Goal: Information Seeking & Learning: Learn about a topic

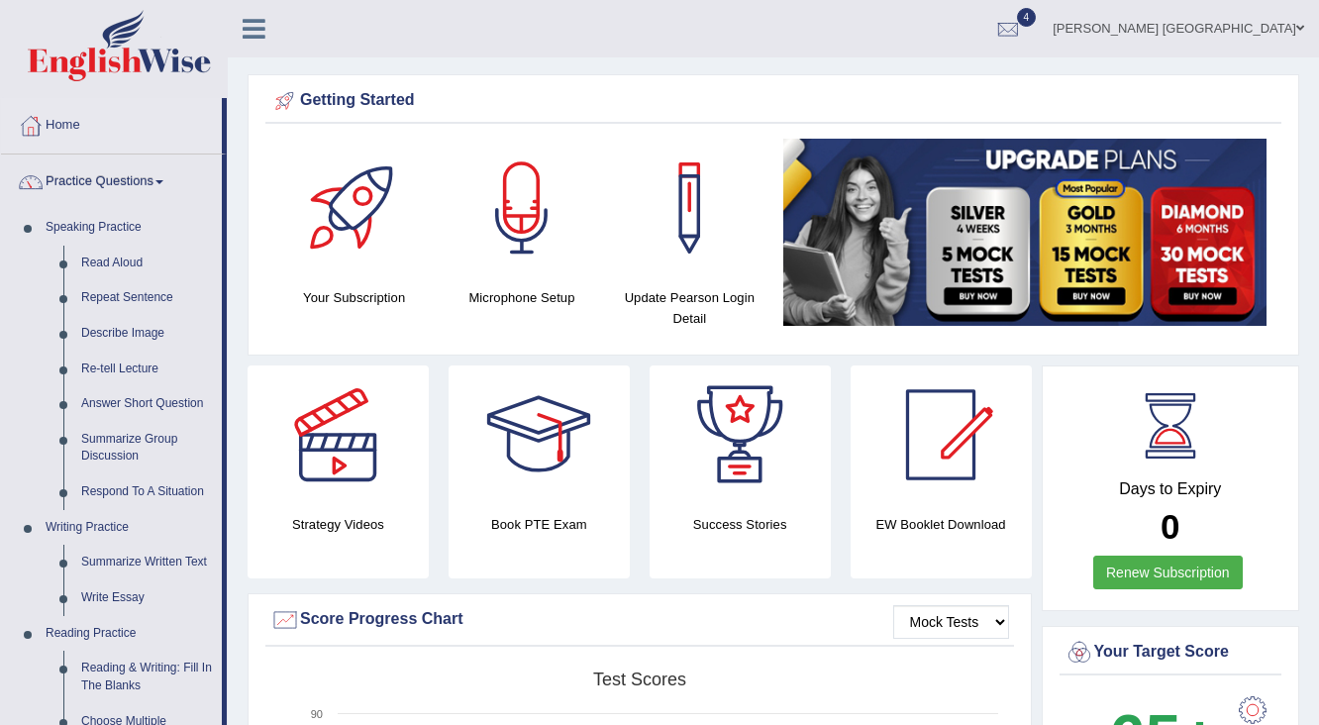
click at [1279, 25] on link "Asmita Nepal" at bounding box center [1178, 25] width 281 height 51
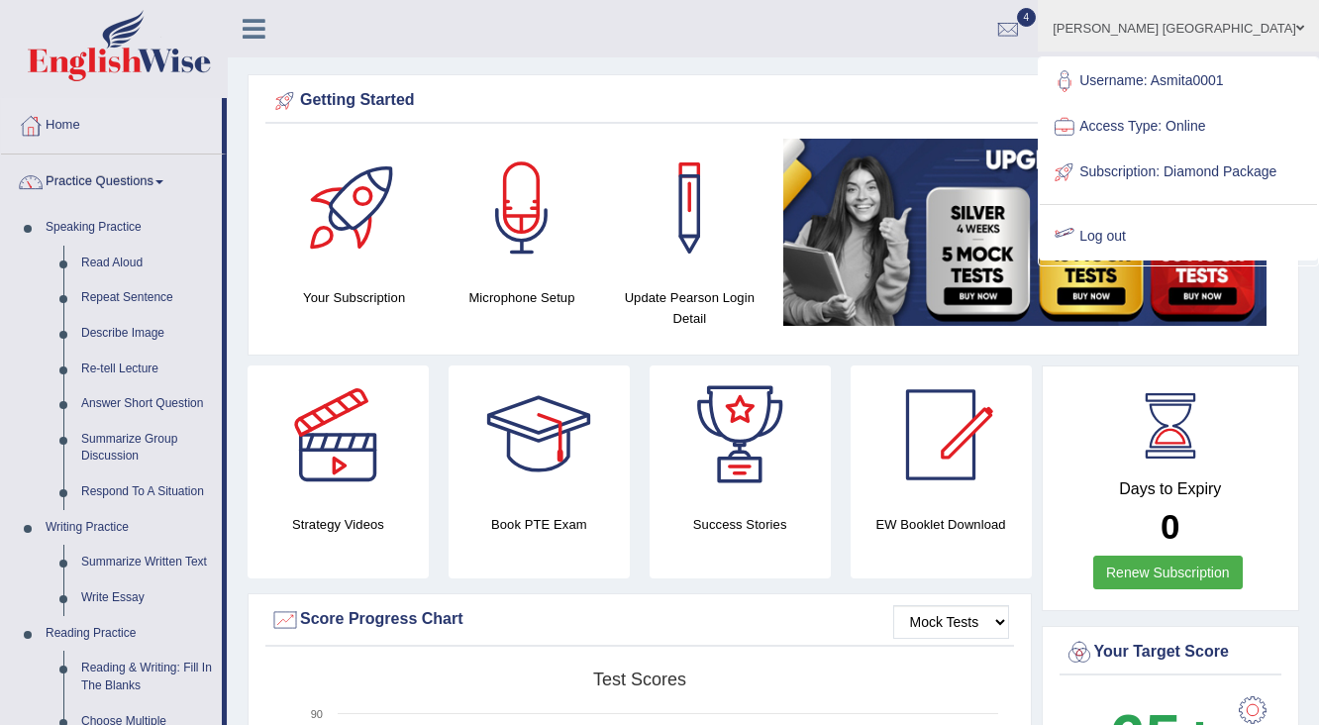
click at [1168, 246] on link "Log out" at bounding box center [1178, 237] width 277 height 46
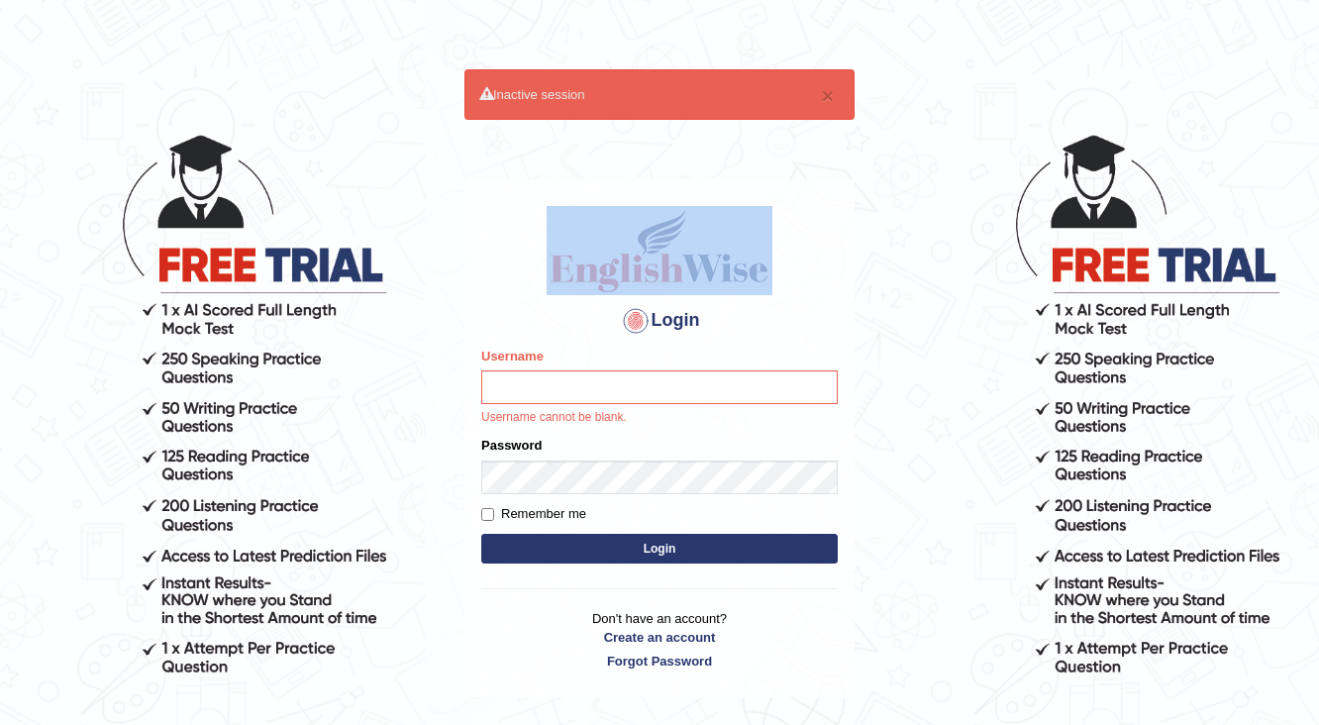
drag, startPoint x: 408, startPoint y: 290, endPoint x: 502, endPoint y: 326, distance: 100.6
click at [502, 326] on body "× Inactive session Login Please fix the following errors: Username Username can…" at bounding box center [659, 428] width 1319 height 725
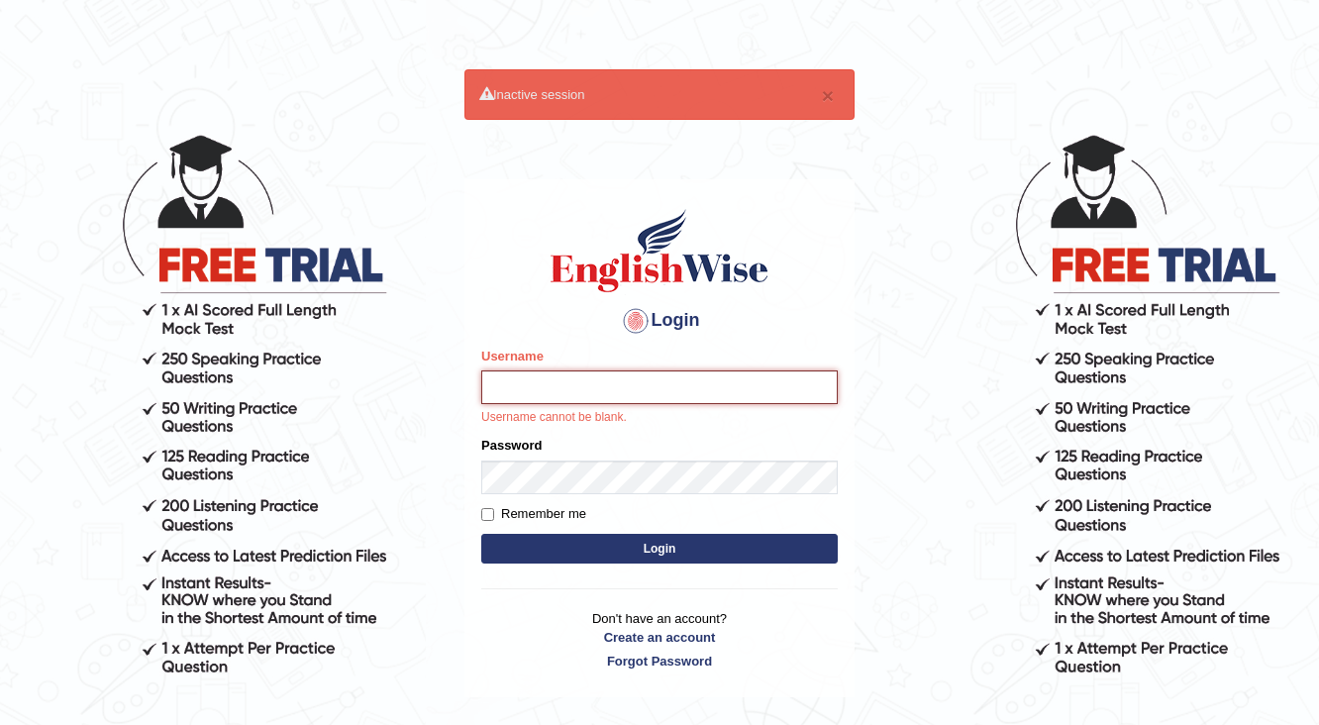
click at [531, 389] on input "Username" at bounding box center [659, 387] width 356 height 34
type input "Kishonga"
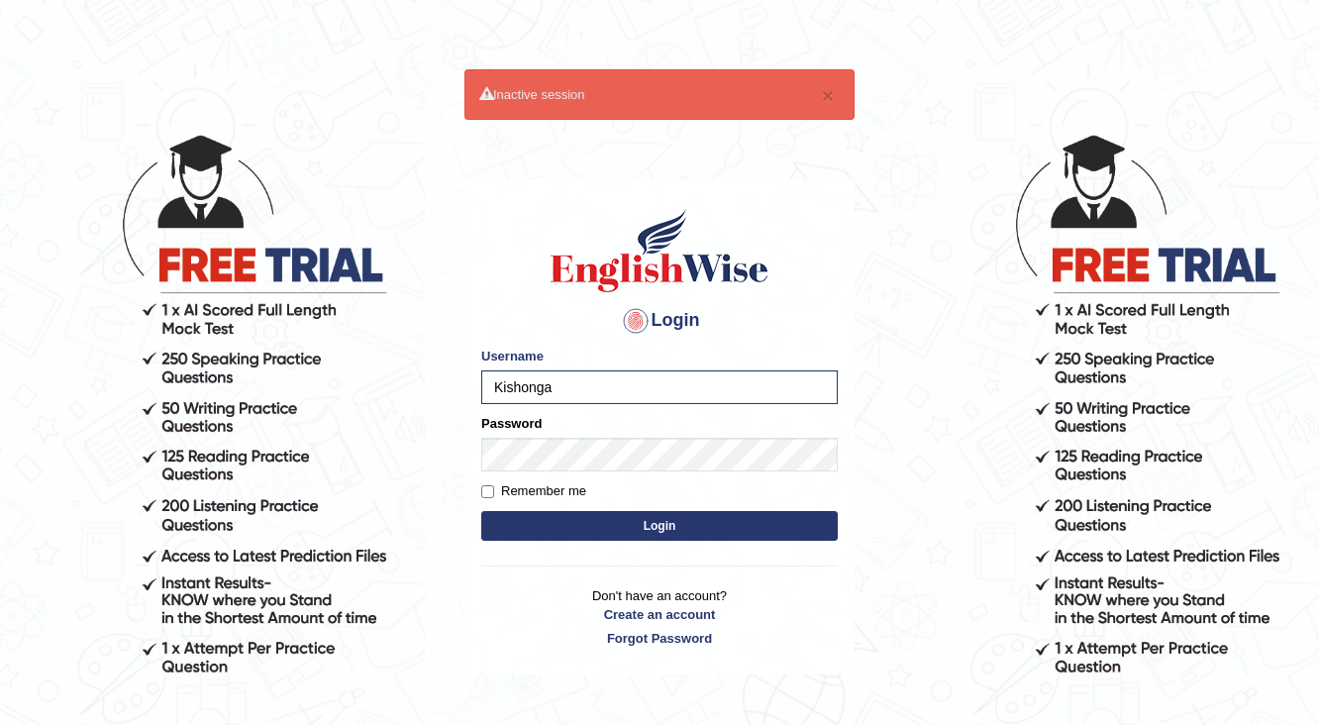
click at [691, 531] on button "Login" at bounding box center [659, 526] width 356 height 30
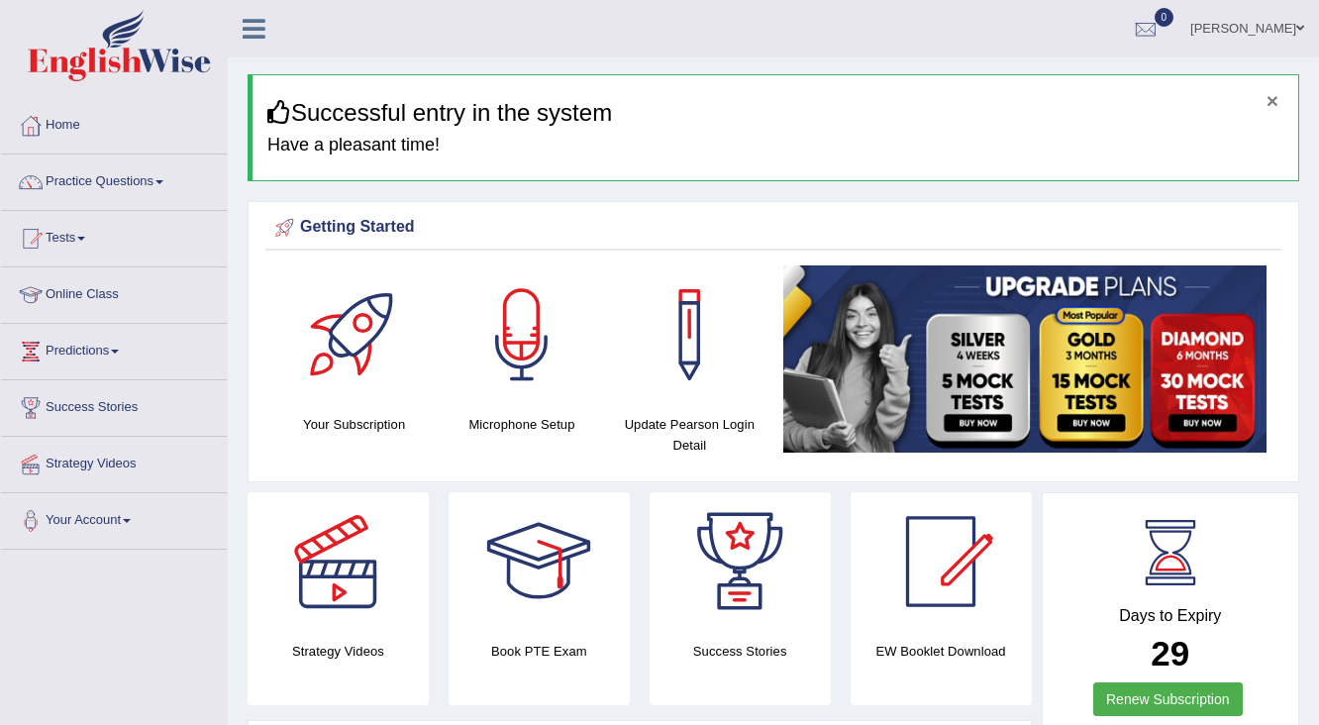
click at [1275, 100] on button "×" at bounding box center [1272, 100] width 12 height 21
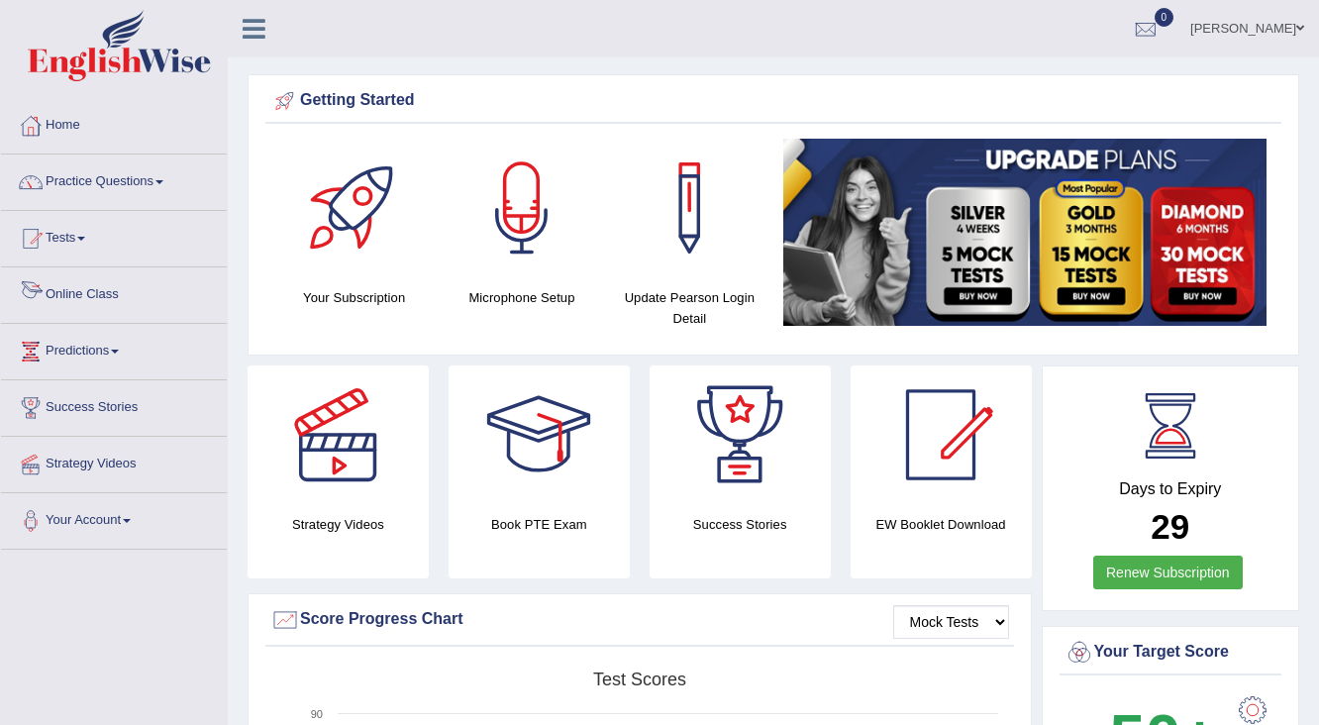
click at [67, 274] on link "Online Class" at bounding box center [114, 292] width 226 height 50
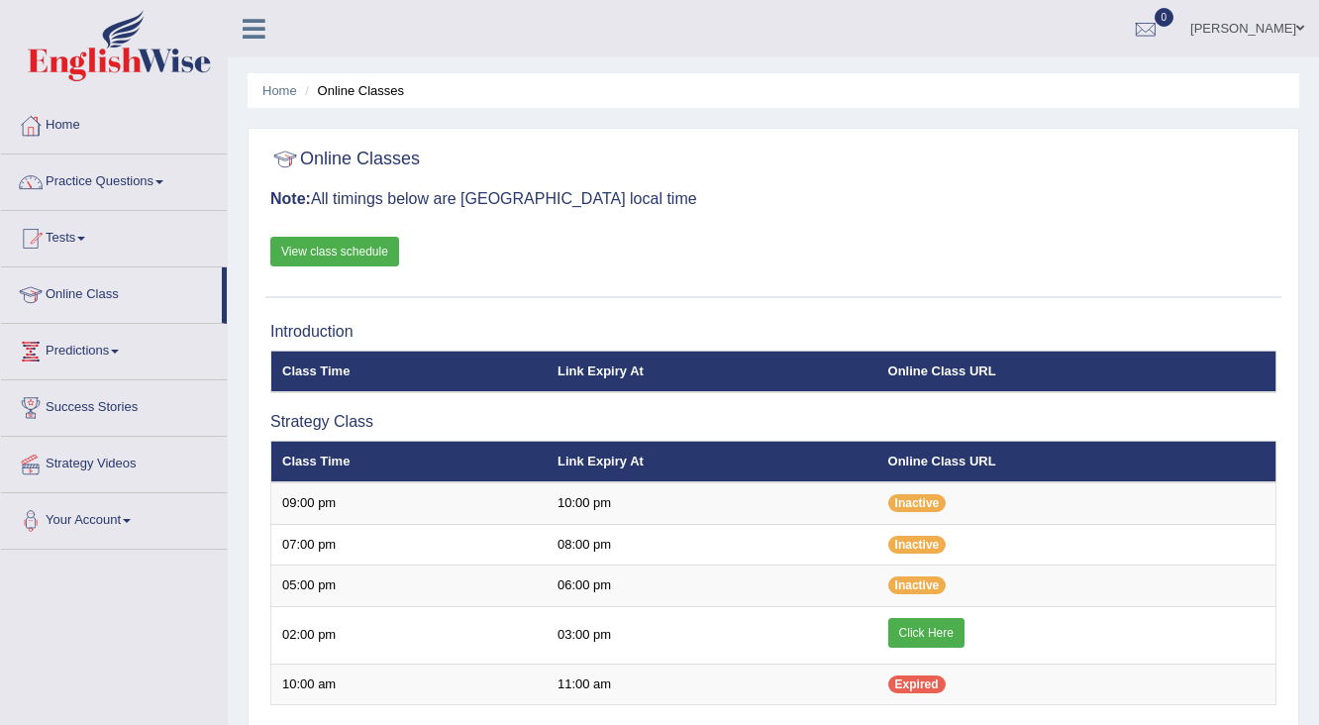
click at [346, 239] on link "View class schedule" at bounding box center [334, 252] width 129 height 30
drag, startPoint x: 0, startPoint y: 0, endPoint x: 99, endPoint y: 350, distance: 363.3
click at [99, 350] on link "Predictions" at bounding box center [114, 349] width 226 height 50
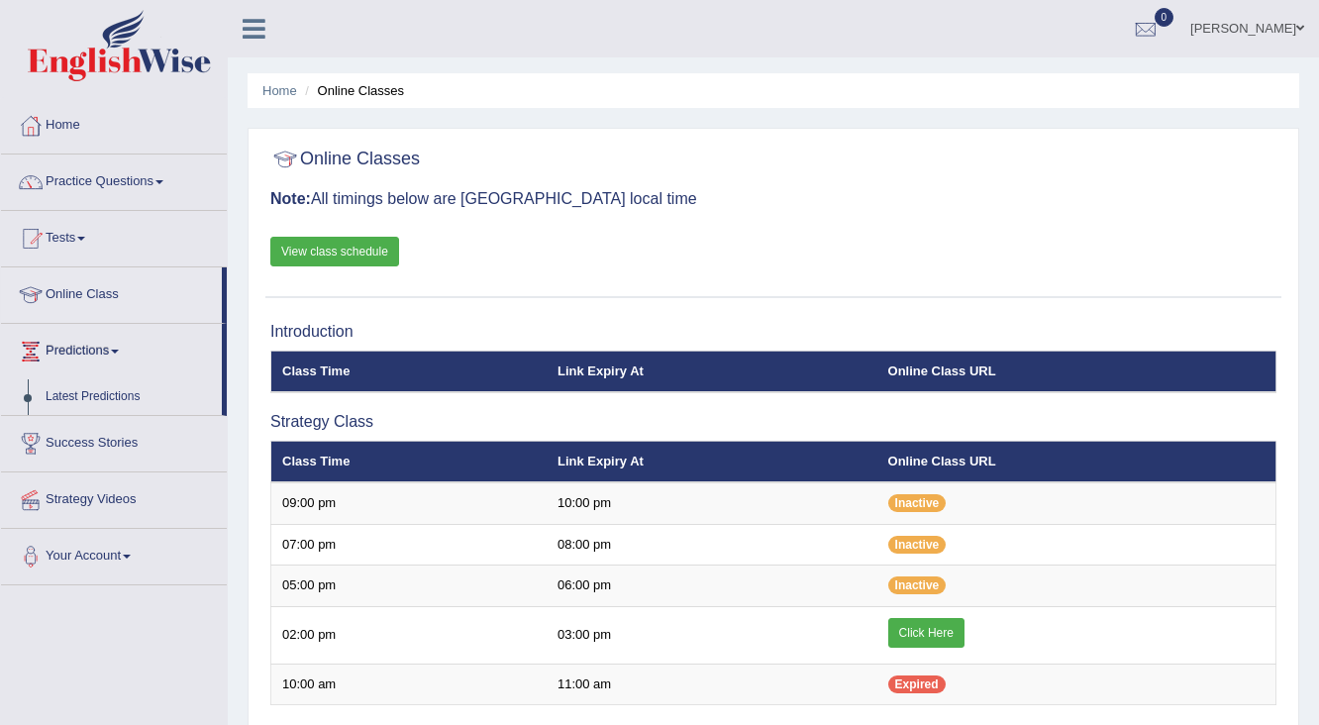
click at [107, 433] on link "Success Stories" at bounding box center [114, 441] width 226 height 50
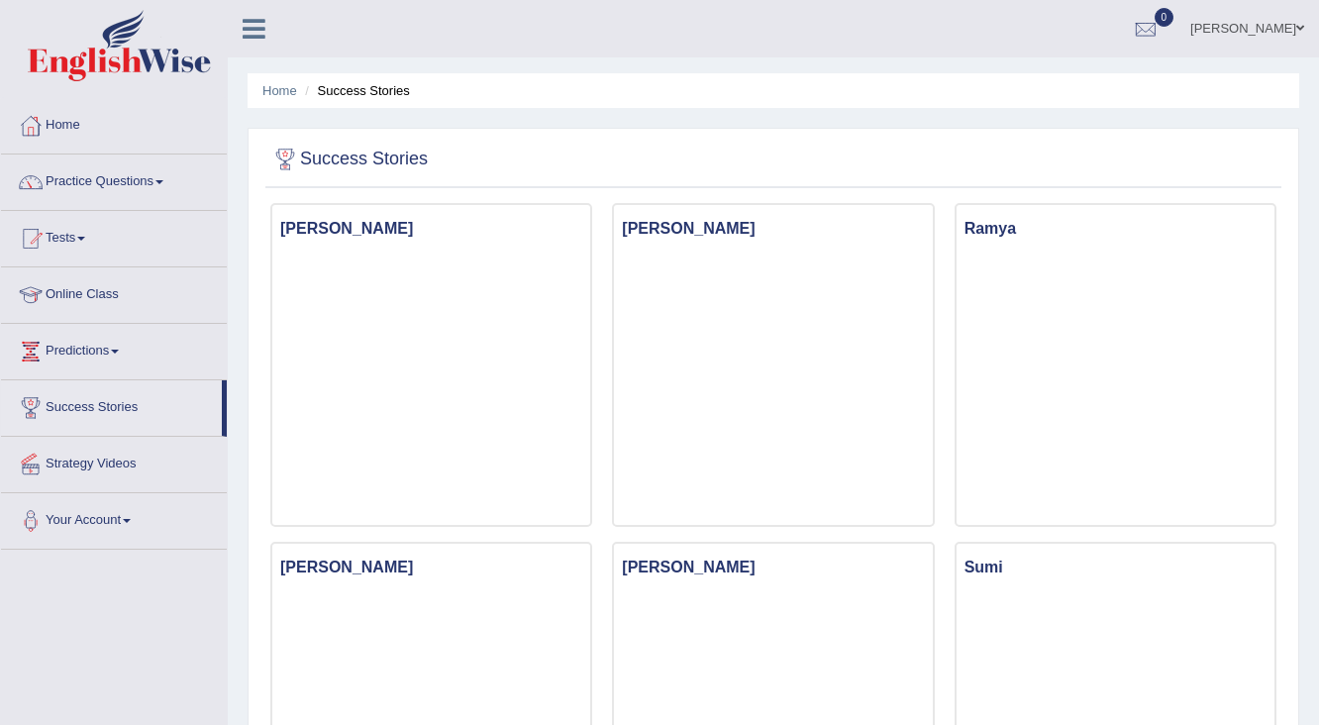
click at [104, 360] on link "Predictions" at bounding box center [114, 349] width 226 height 50
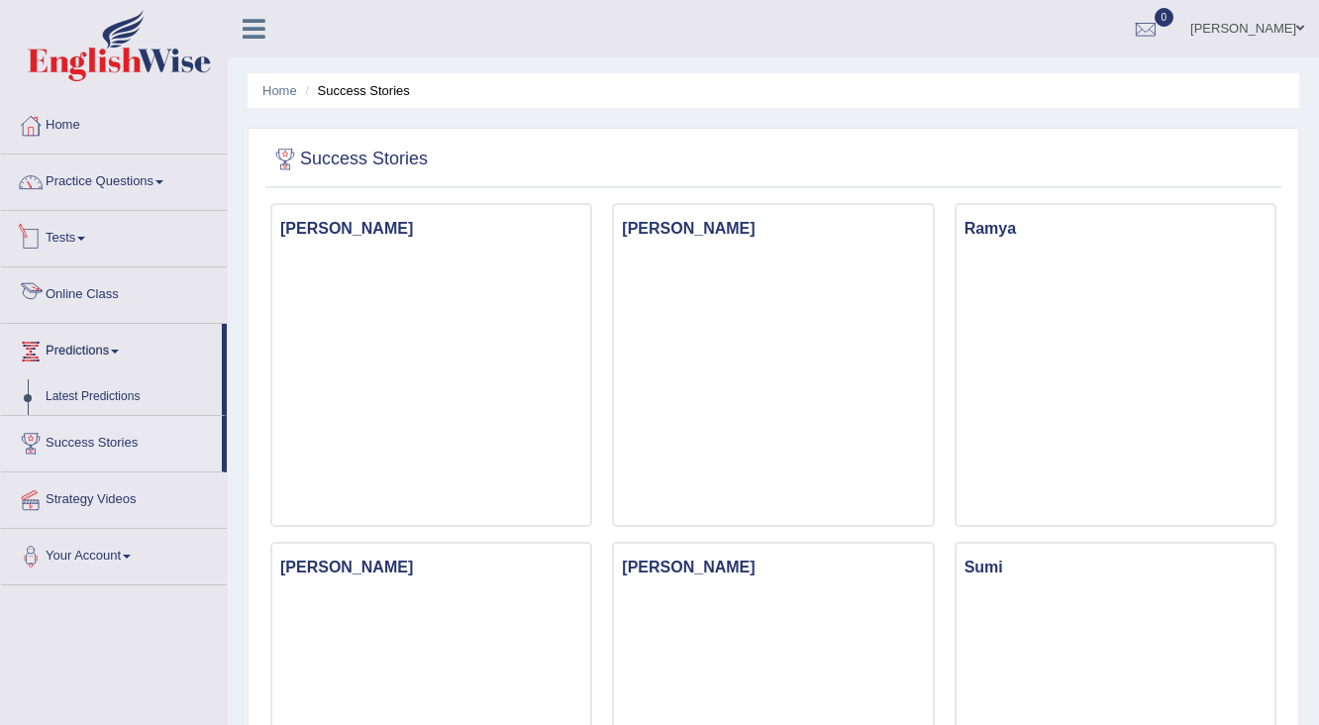
click at [87, 224] on link "Tests" at bounding box center [114, 236] width 226 height 50
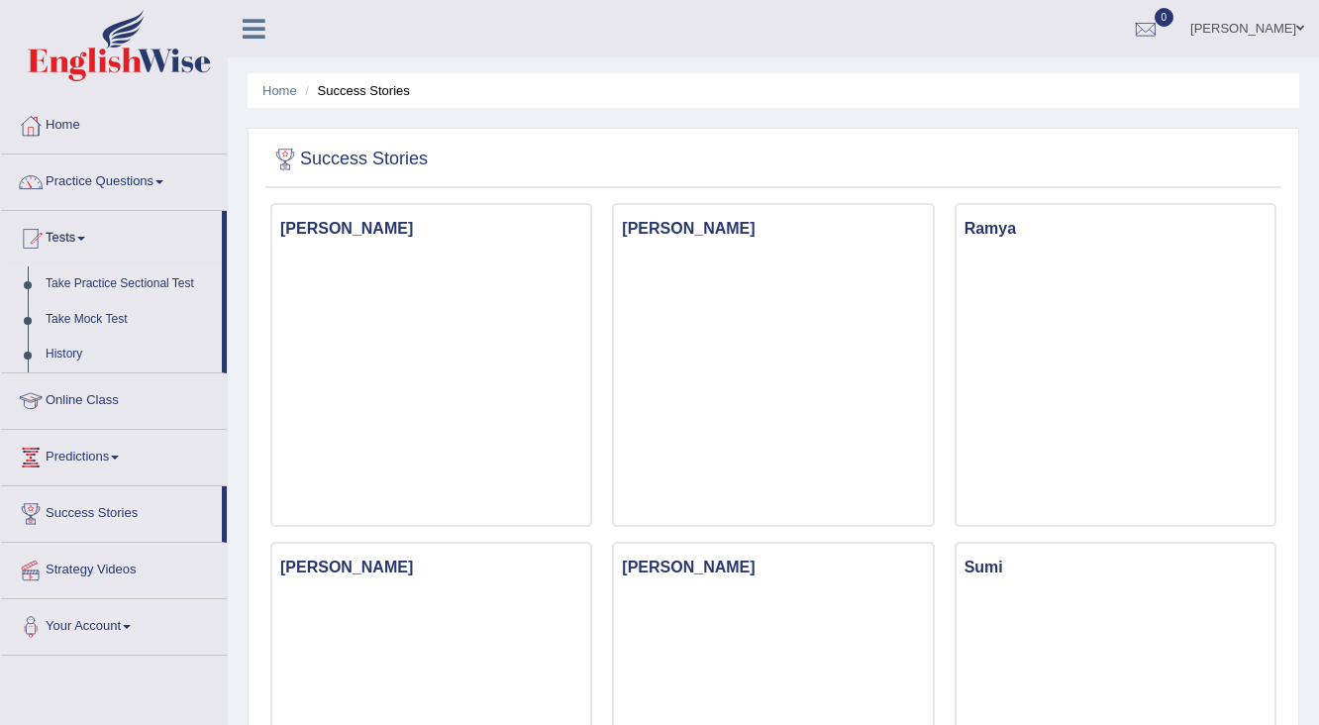
click at [95, 289] on link "Take Practice Sectional Test" at bounding box center [129, 284] width 185 height 36
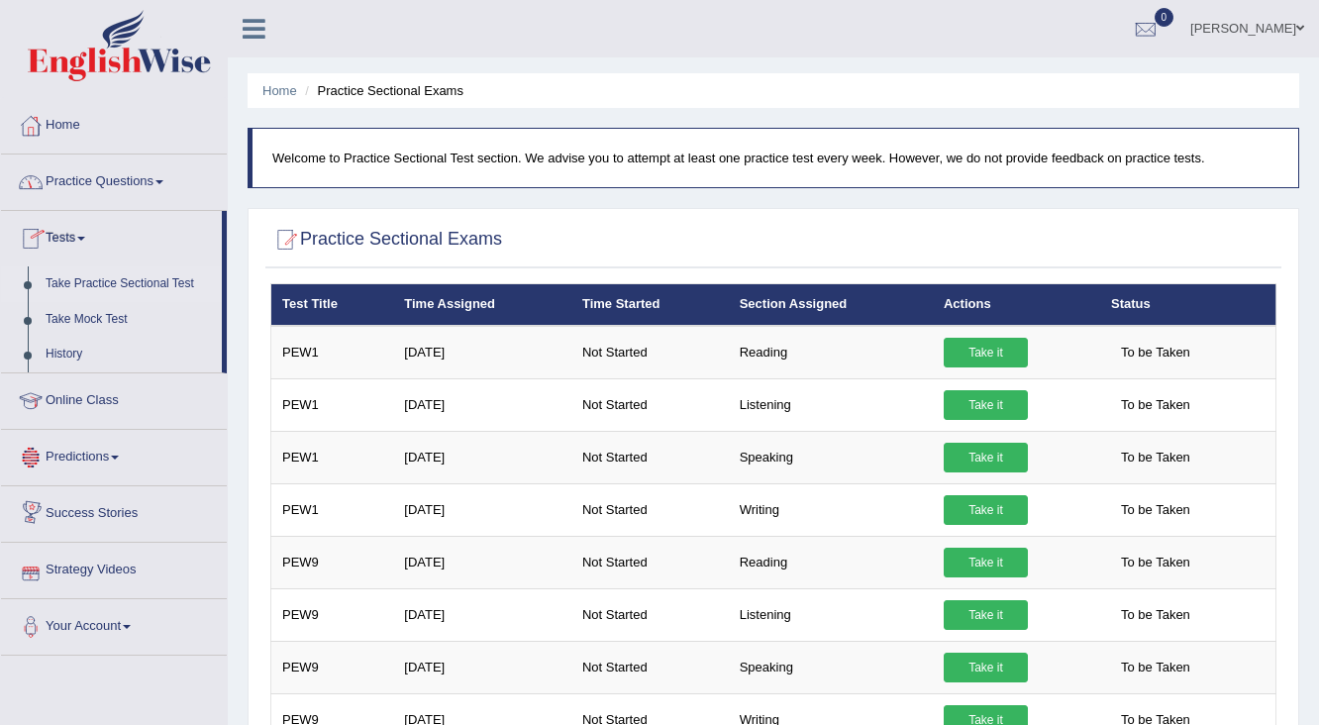
click at [109, 527] on link "Success Stories" at bounding box center [114, 511] width 226 height 50
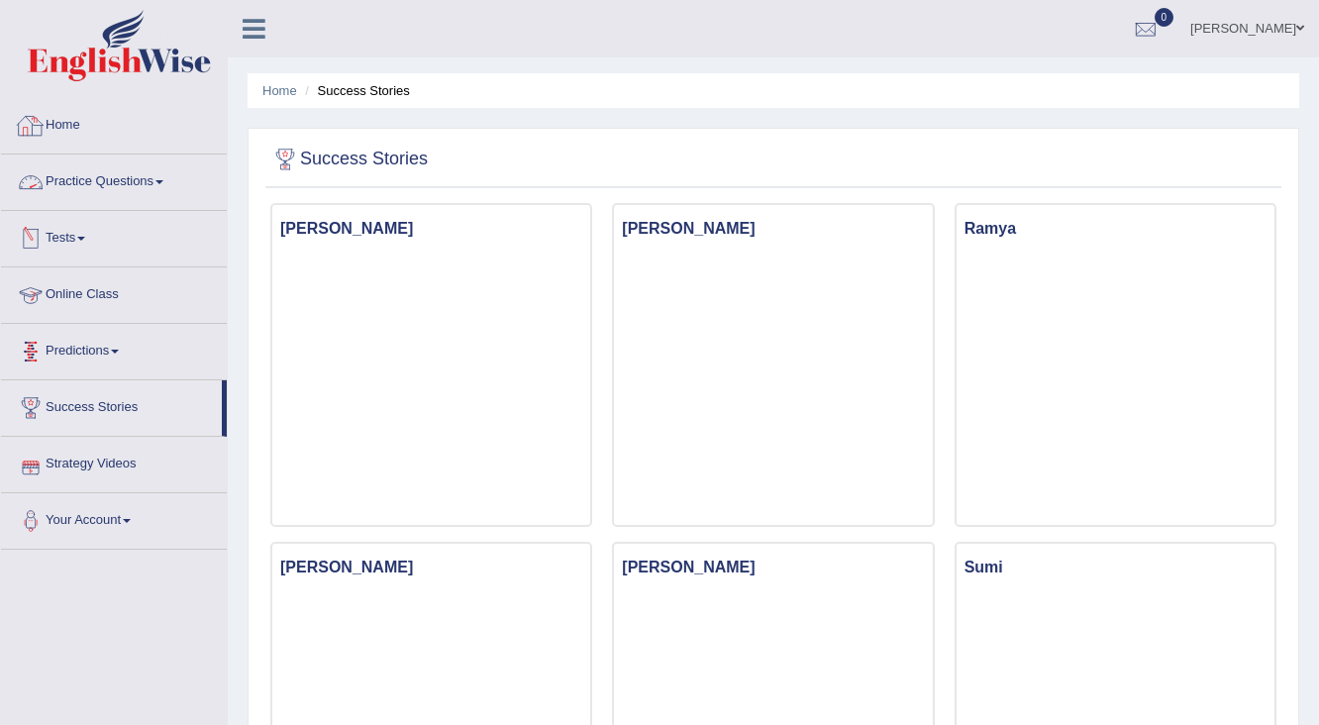
click at [72, 119] on link "Home" at bounding box center [114, 123] width 226 height 50
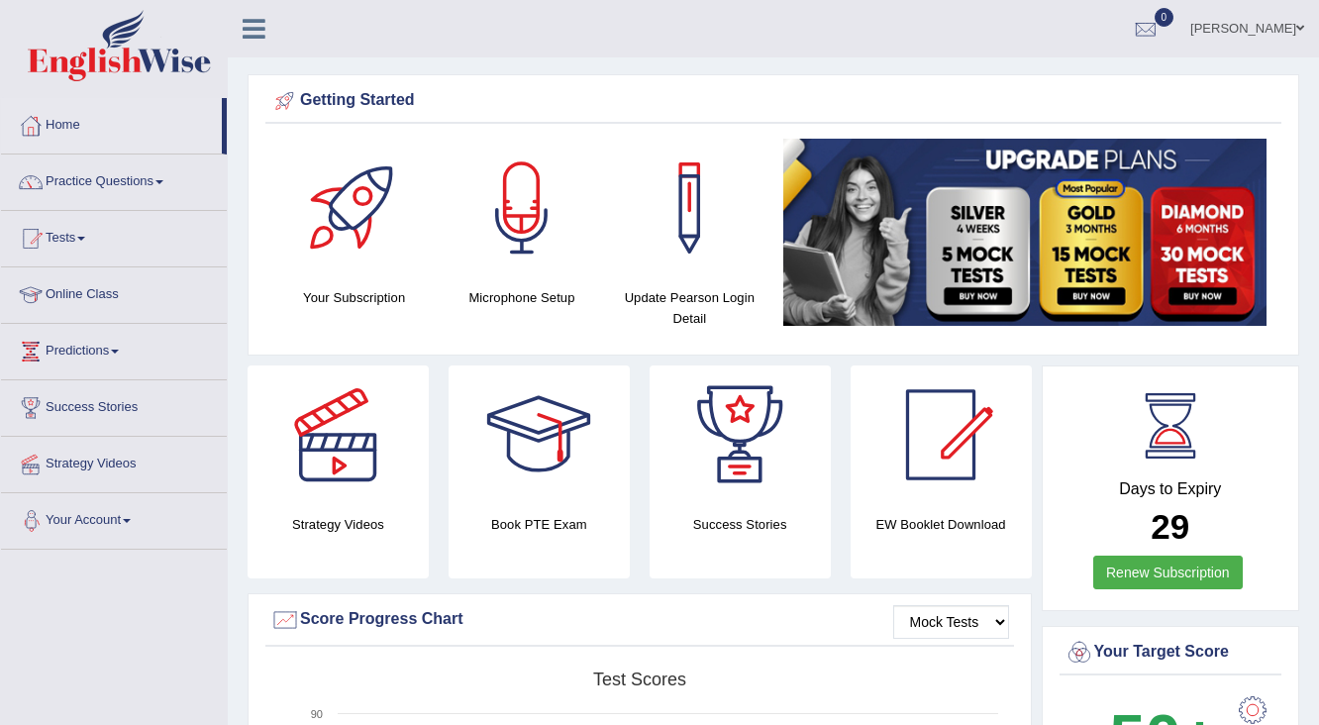
click at [121, 519] on link "Your Account" at bounding box center [114, 518] width 226 height 50
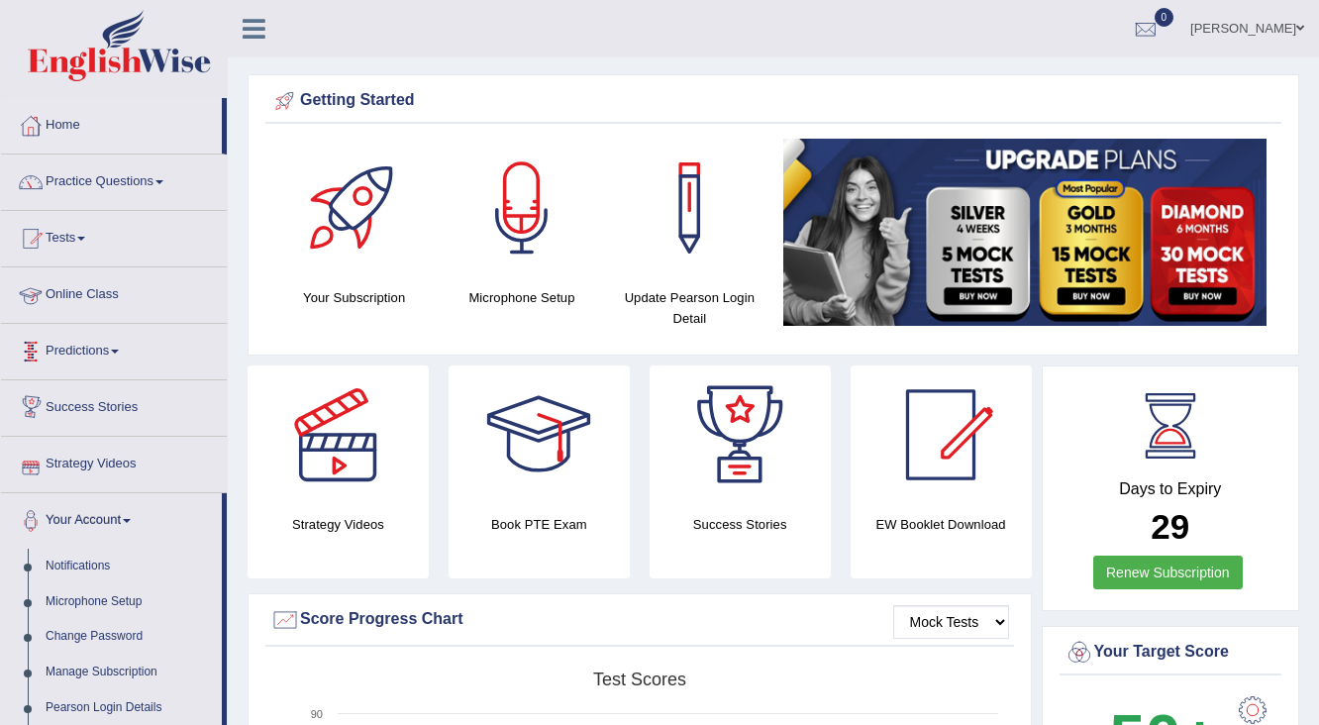
click at [111, 296] on link "Online Class" at bounding box center [114, 292] width 226 height 50
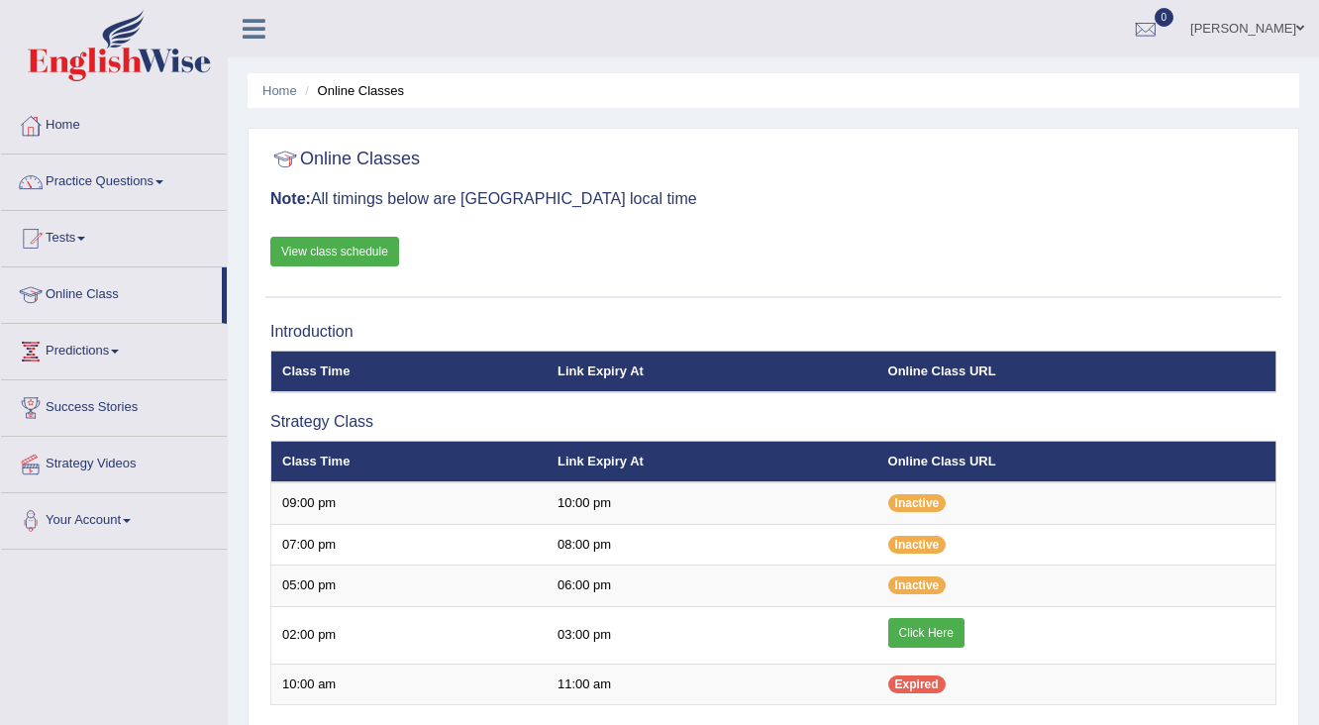
click at [101, 352] on link "Predictions" at bounding box center [114, 349] width 226 height 50
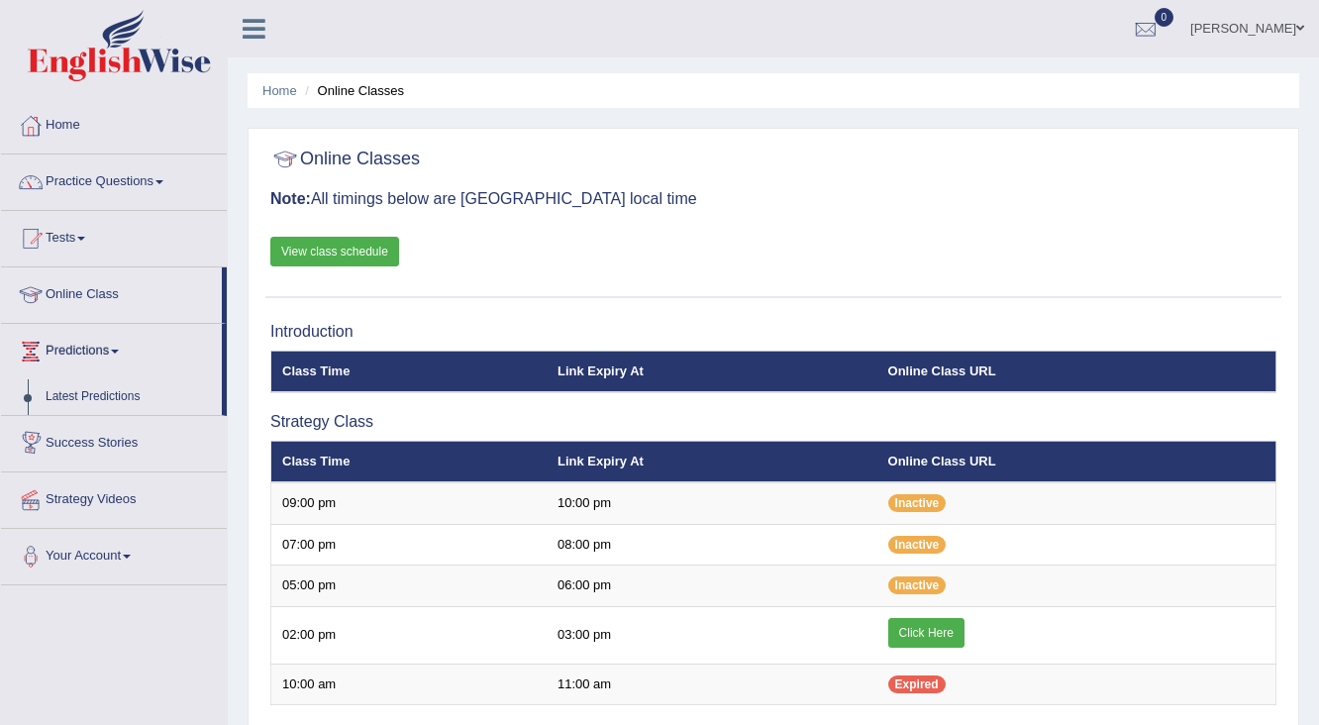
click at [95, 431] on link "Success Stories" at bounding box center [114, 441] width 226 height 50
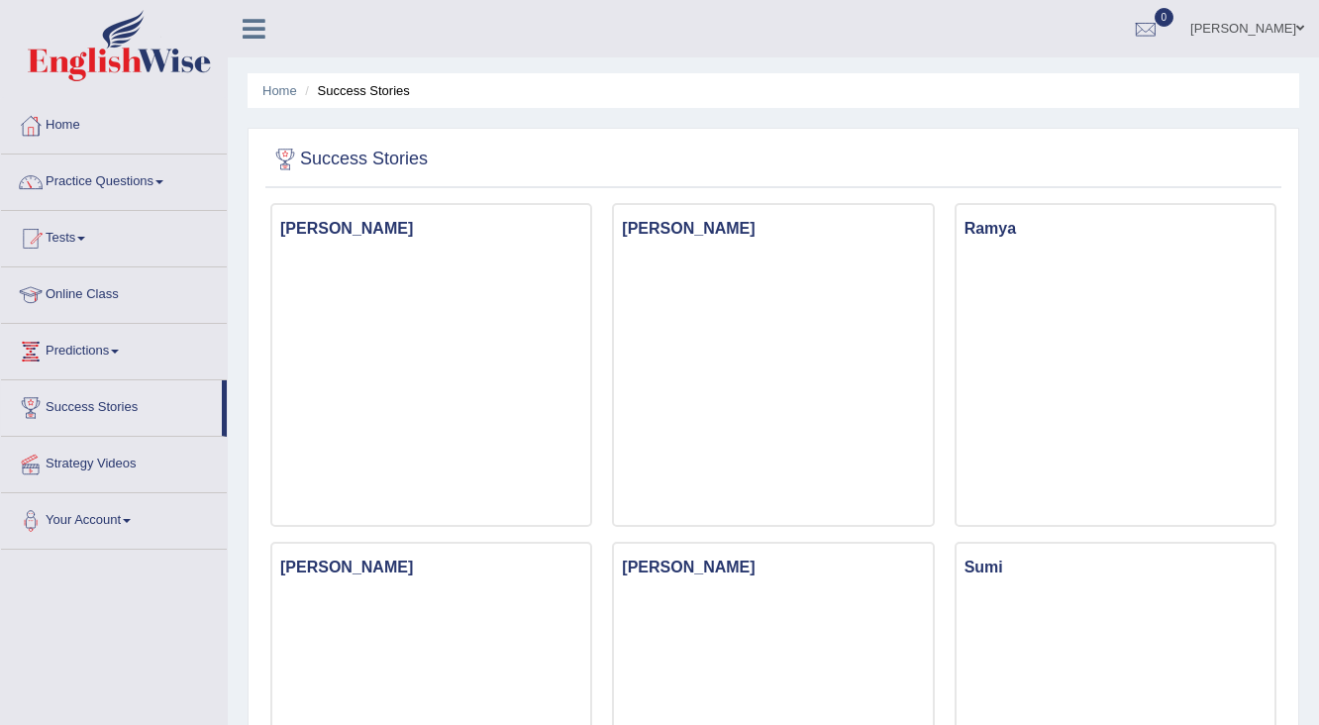
click at [95, 451] on link "Strategy Videos" at bounding box center [114, 462] width 226 height 50
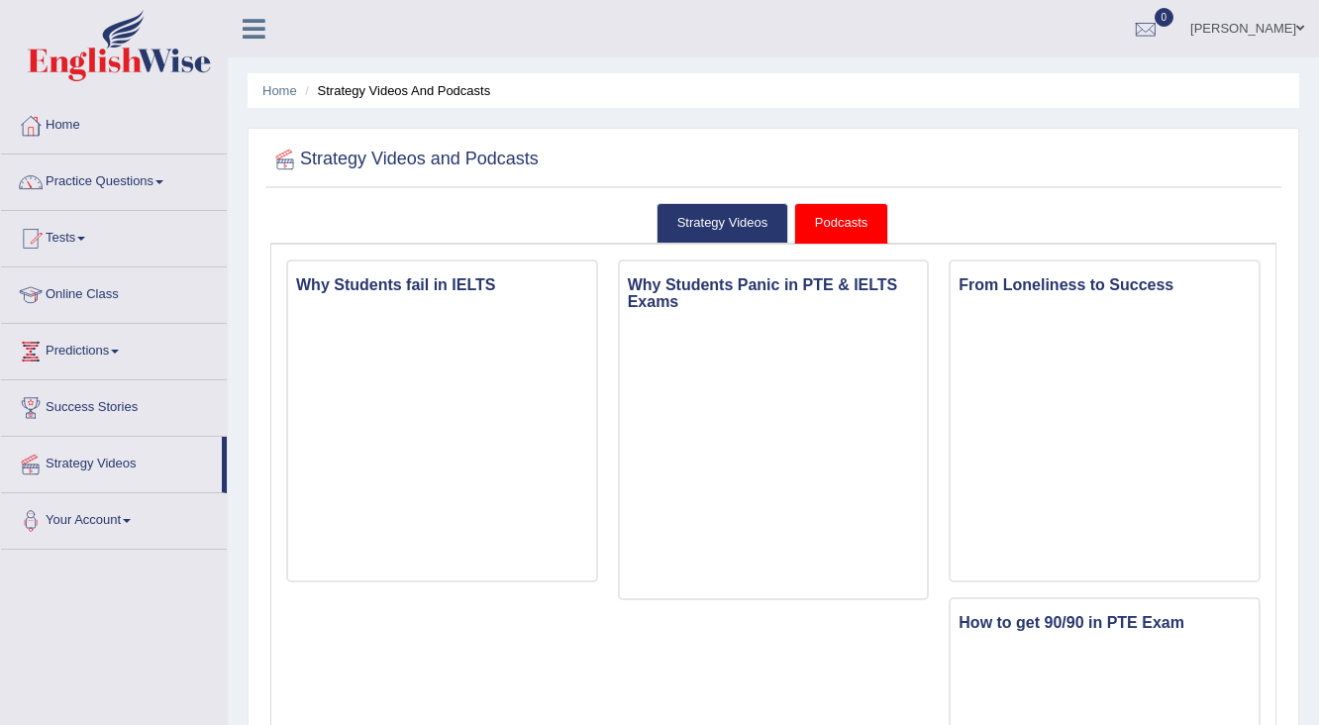
click at [79, 241] on link "Tests" at bounding box center [114, 236] width 226 height 50
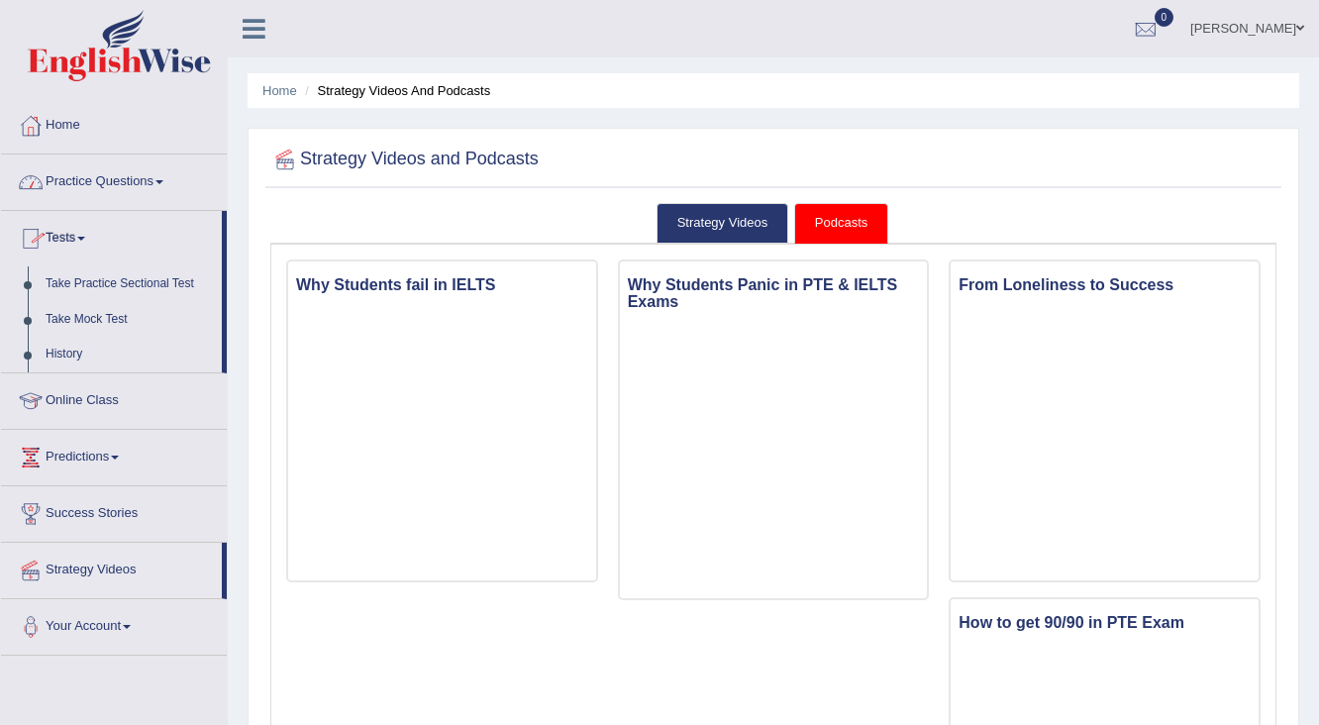
click at [79, 175] on link "Practice Questions" at bounding box center [114, 179] width 226 height 50
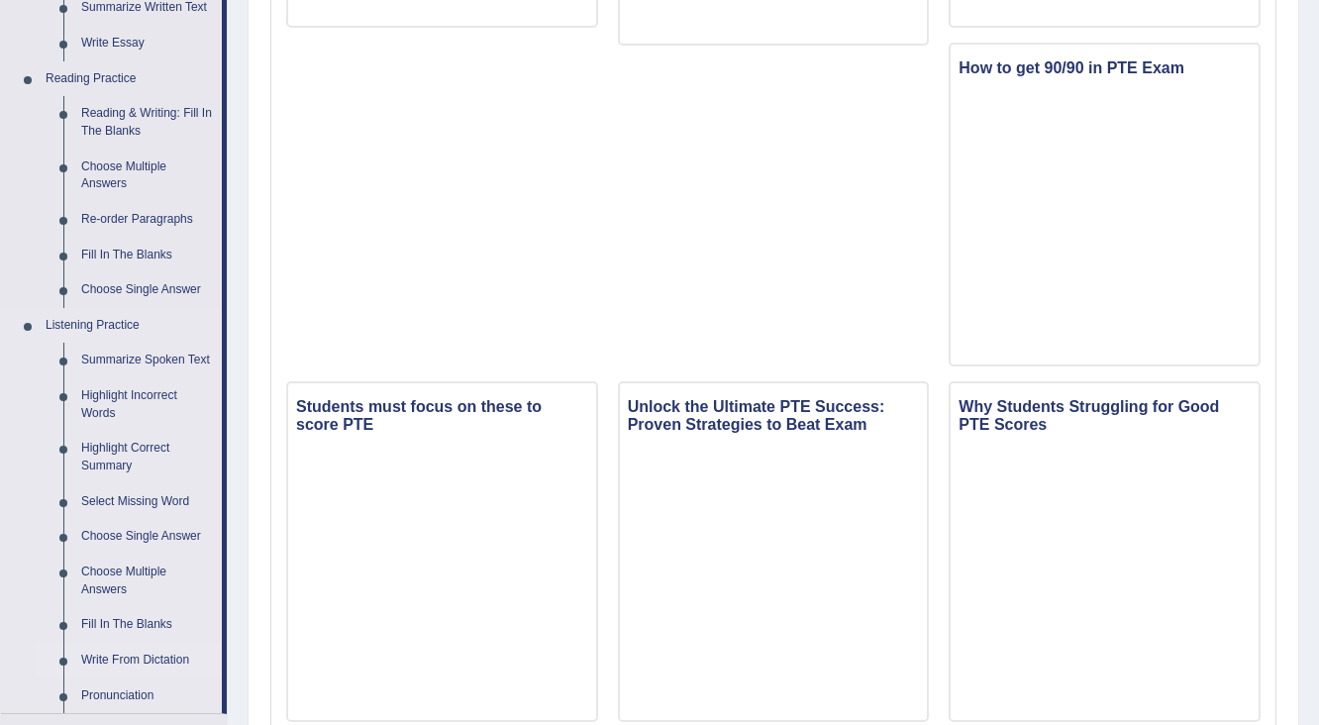
scroll to position [634, 0]
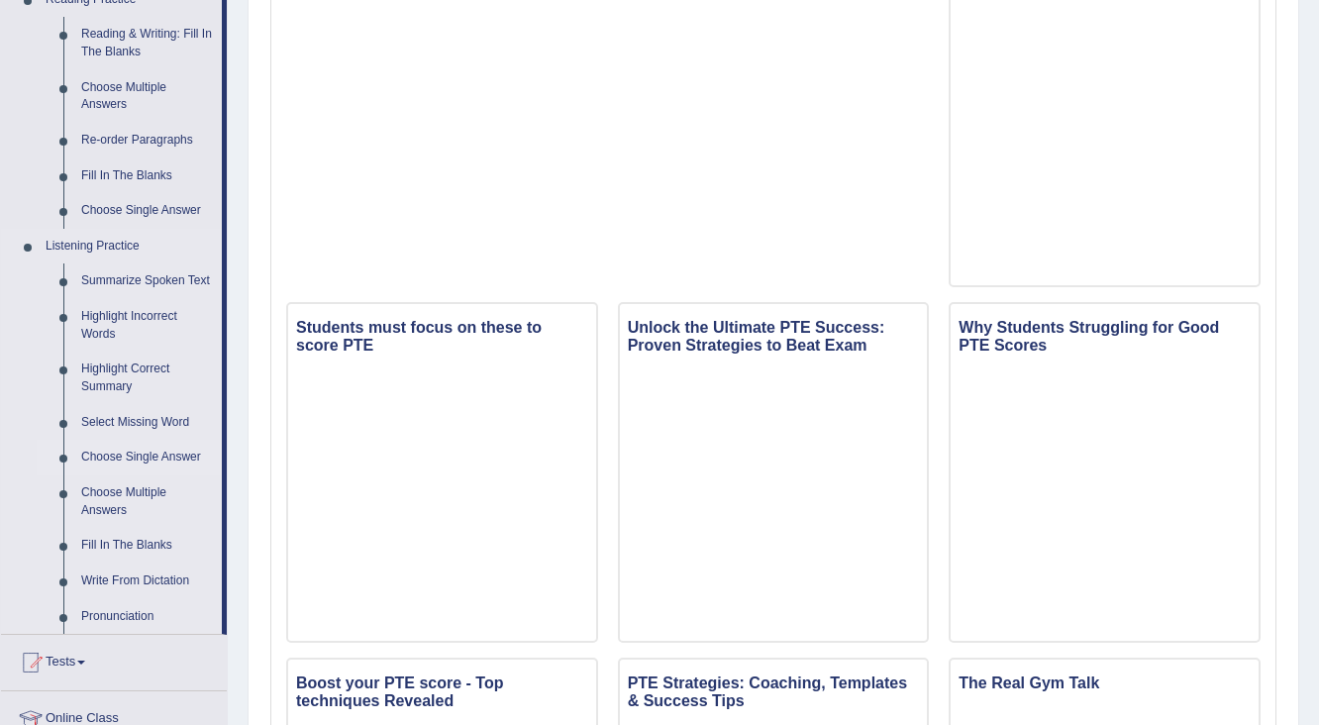
click at [52, 466] on li "Choose Single Answer" at bounding box center [129, 458] width 185 height 36
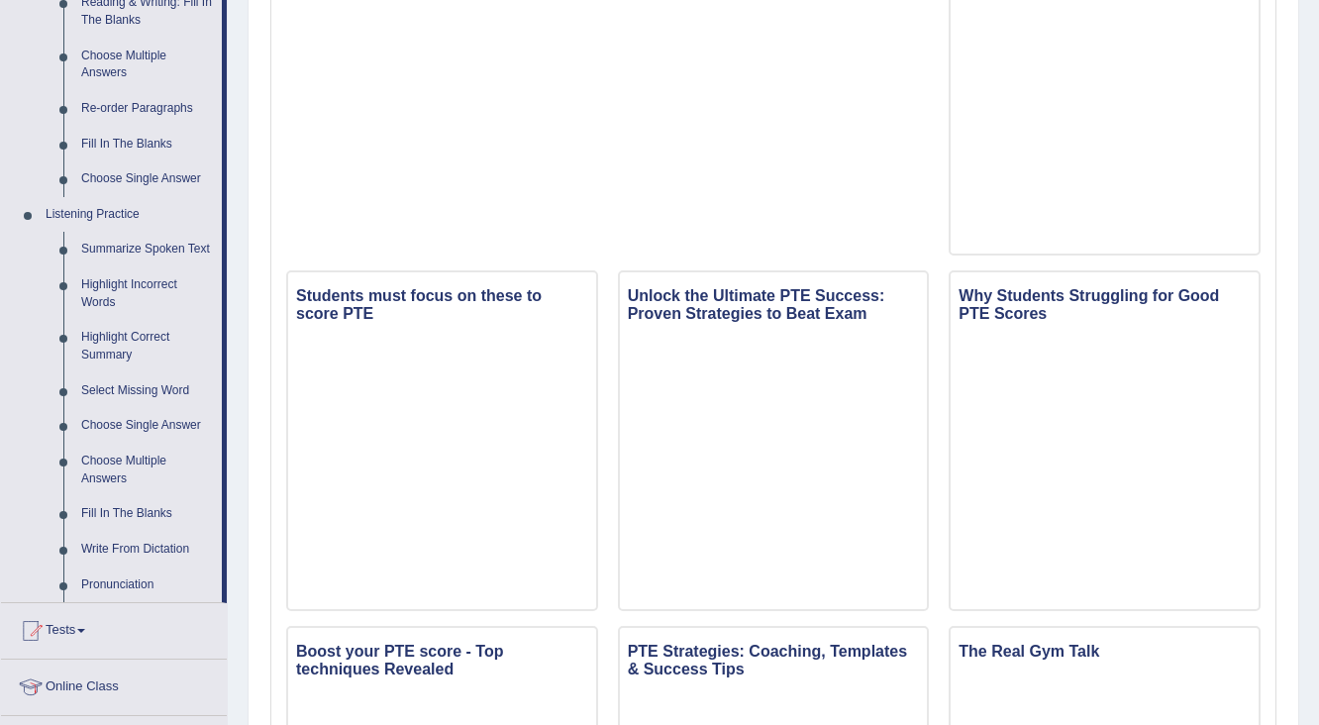
scroll to position [613, 0]
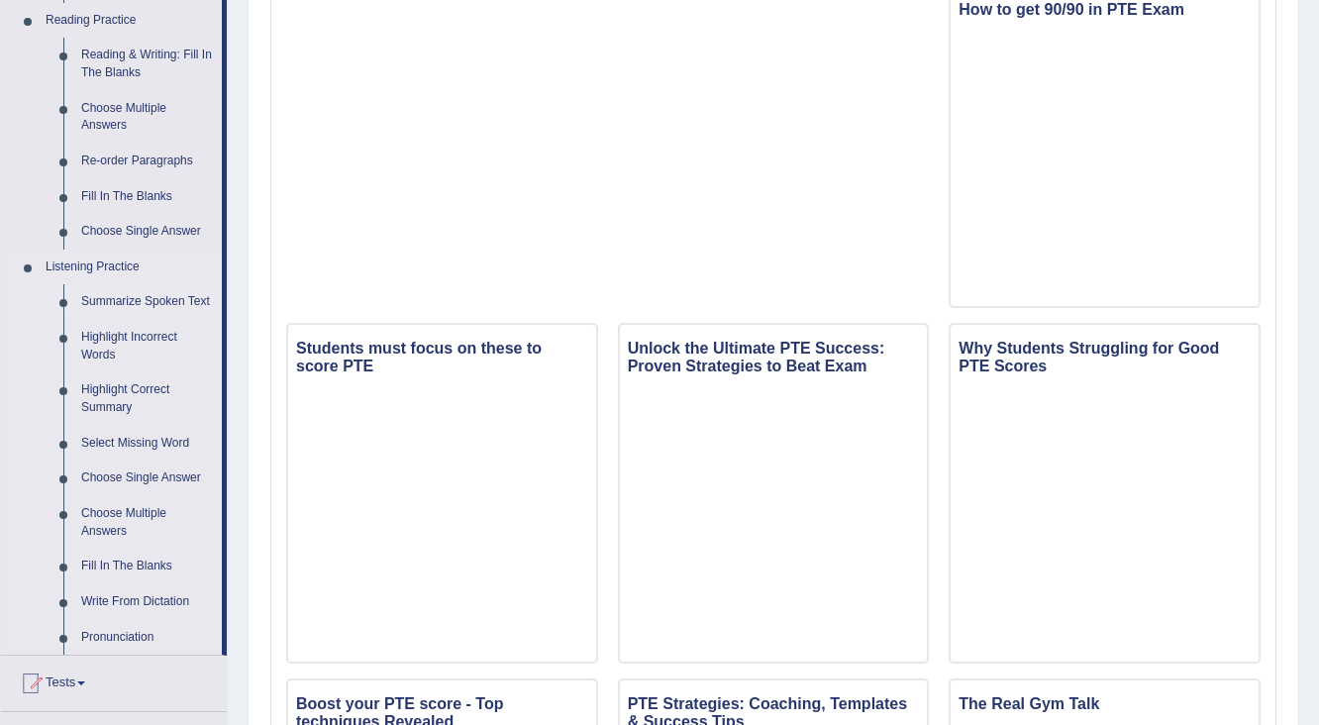
click at [123, 298] on link "Summarize Spoken Text" at bounding box center [147, 302] width 150 height 36
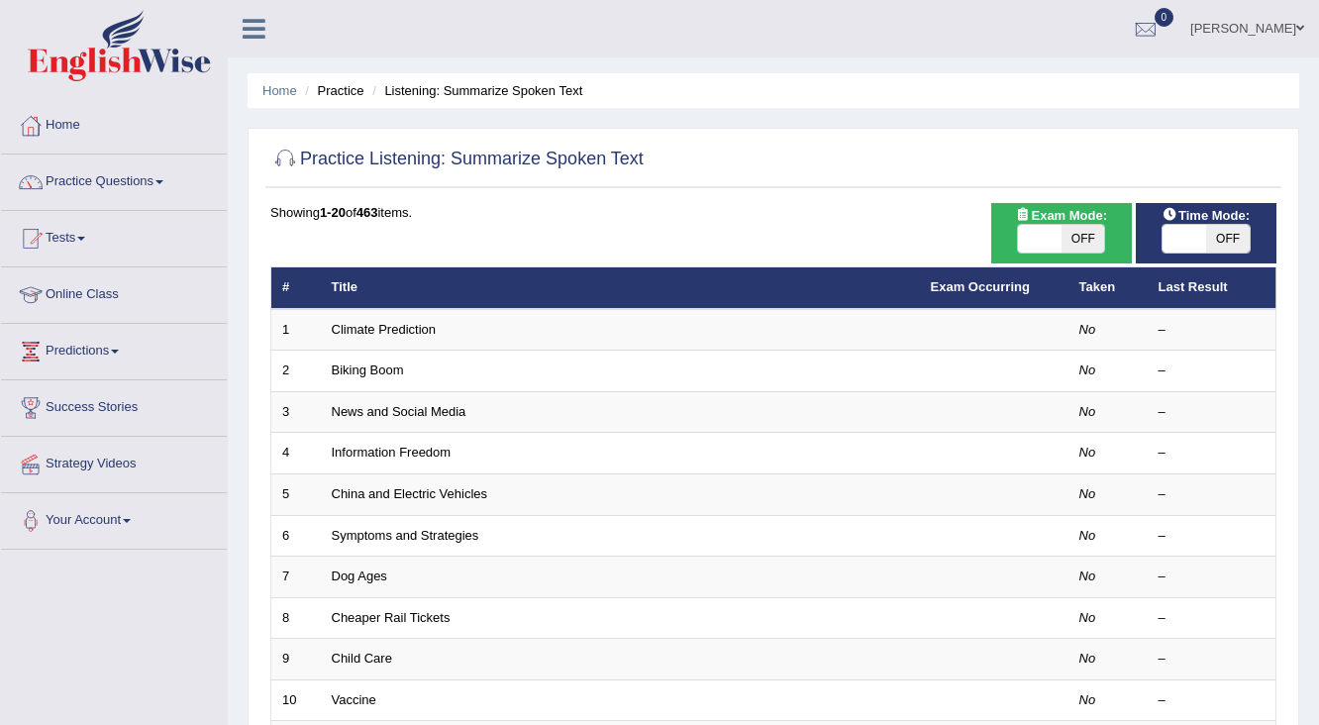
click at [1077, 244] on span "OFF" at bounding box center [1083, 239] width 44 height 28
checkbox input "true"
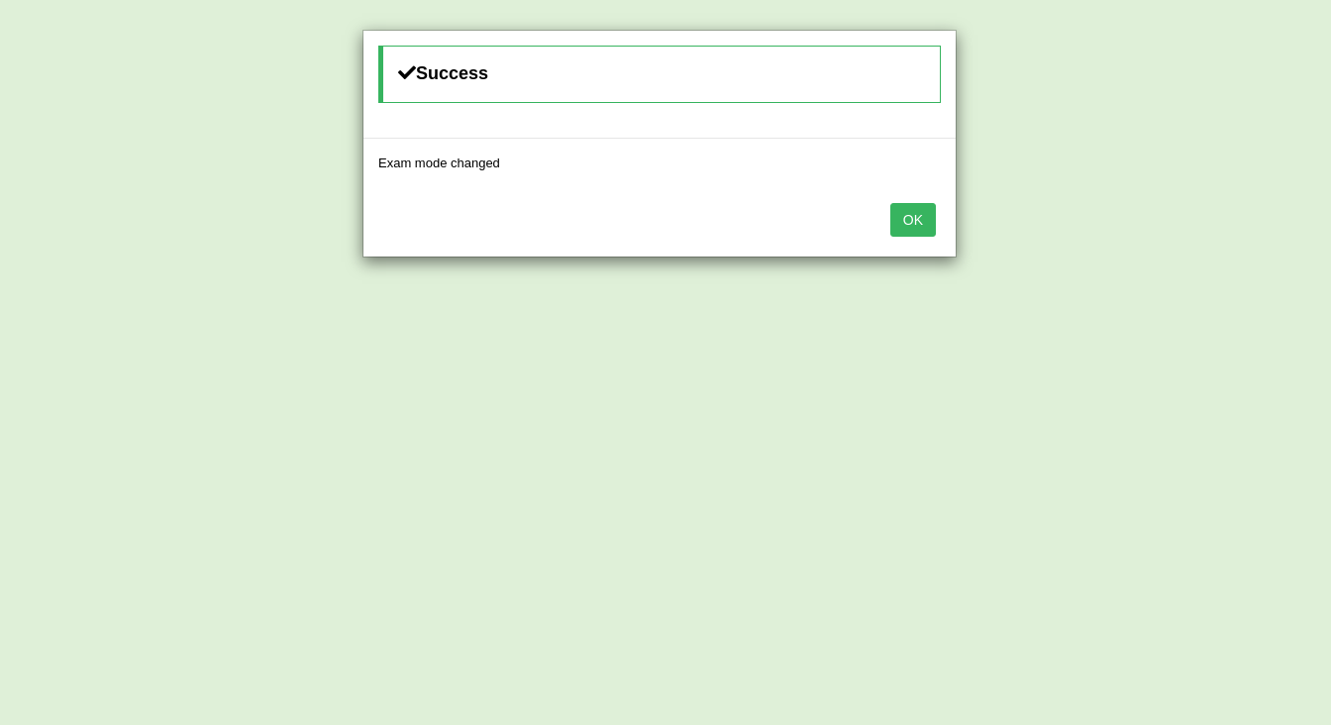
click at [1236, 233] on body "Toggle navigation Home Practice Questions Speaking Practice Read Aloud Repeat S…" at bounding box center [665, 362] width 1331 height 725
click at [912, 214] on button "OK" at bounding box center [913, 220] width 46 height 34
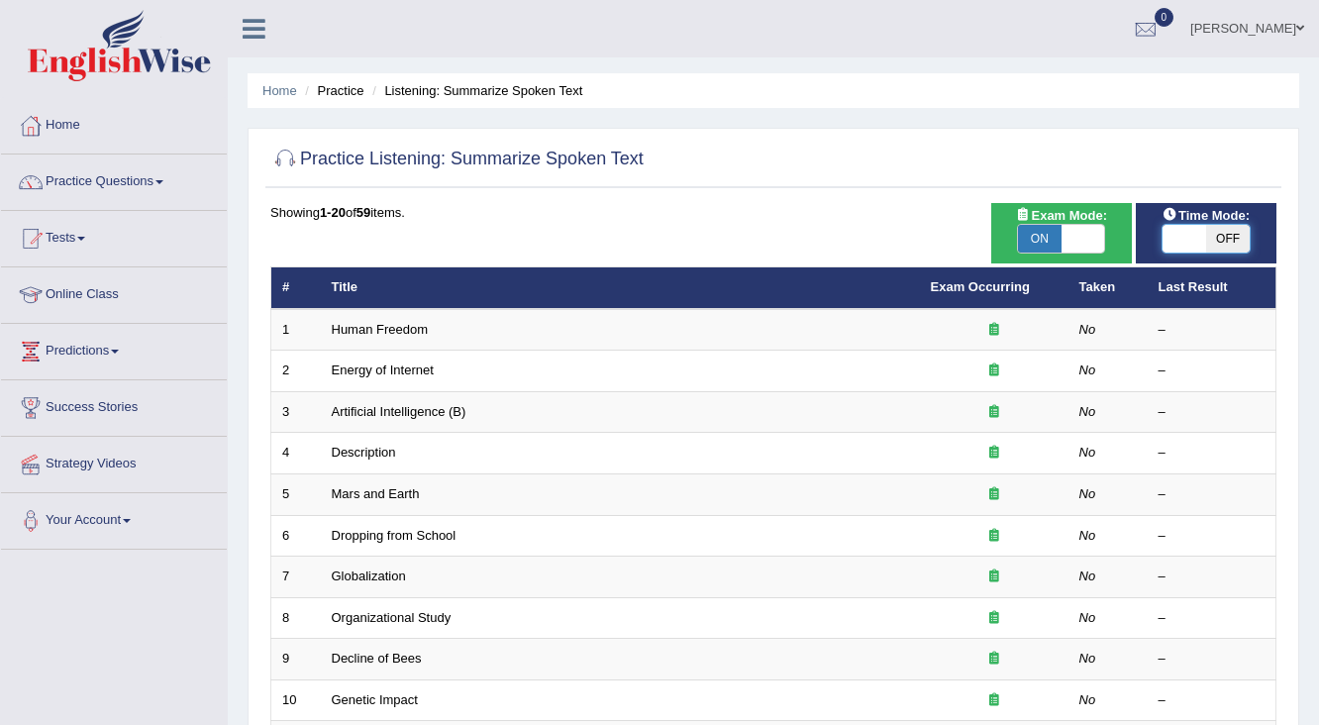
click at [1200, 234] on span at bounding box center [1184, 239] width 44 height 28
checkbox input "true"
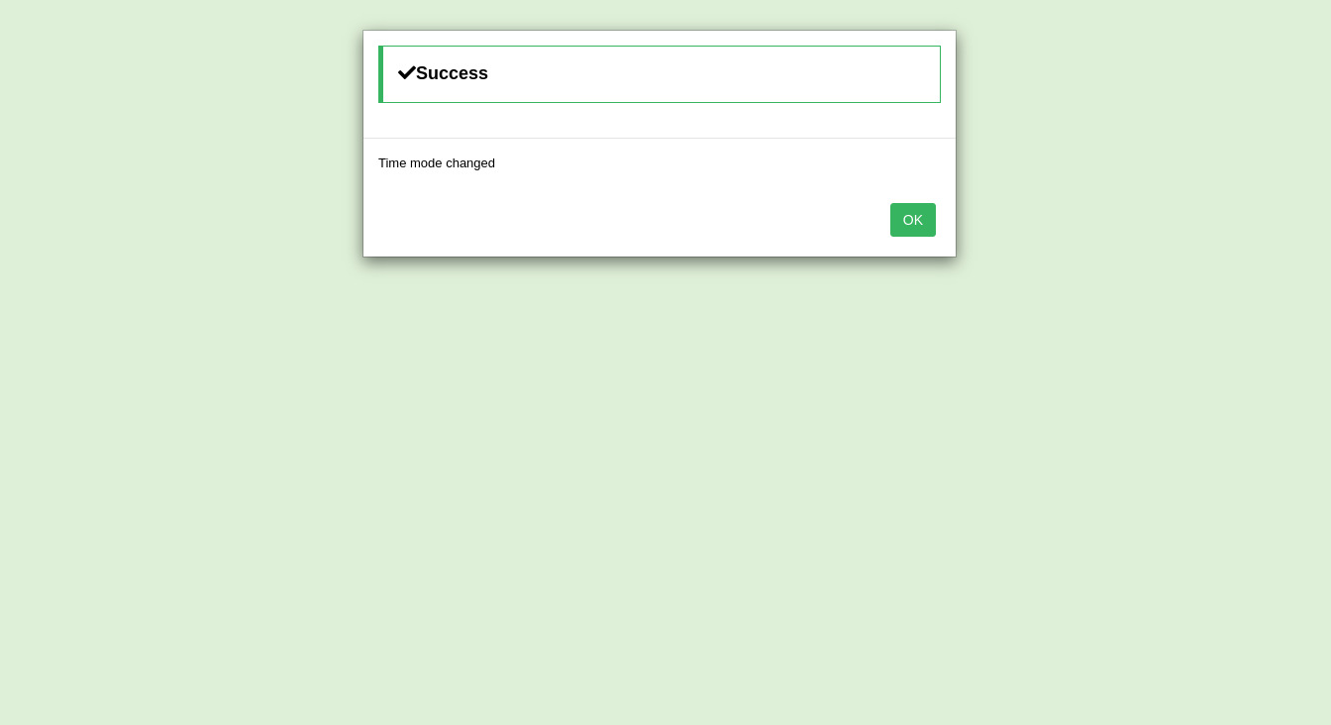
click at [932, 229] on button "OK" at bounding box center [913, 220] width 46 height 34
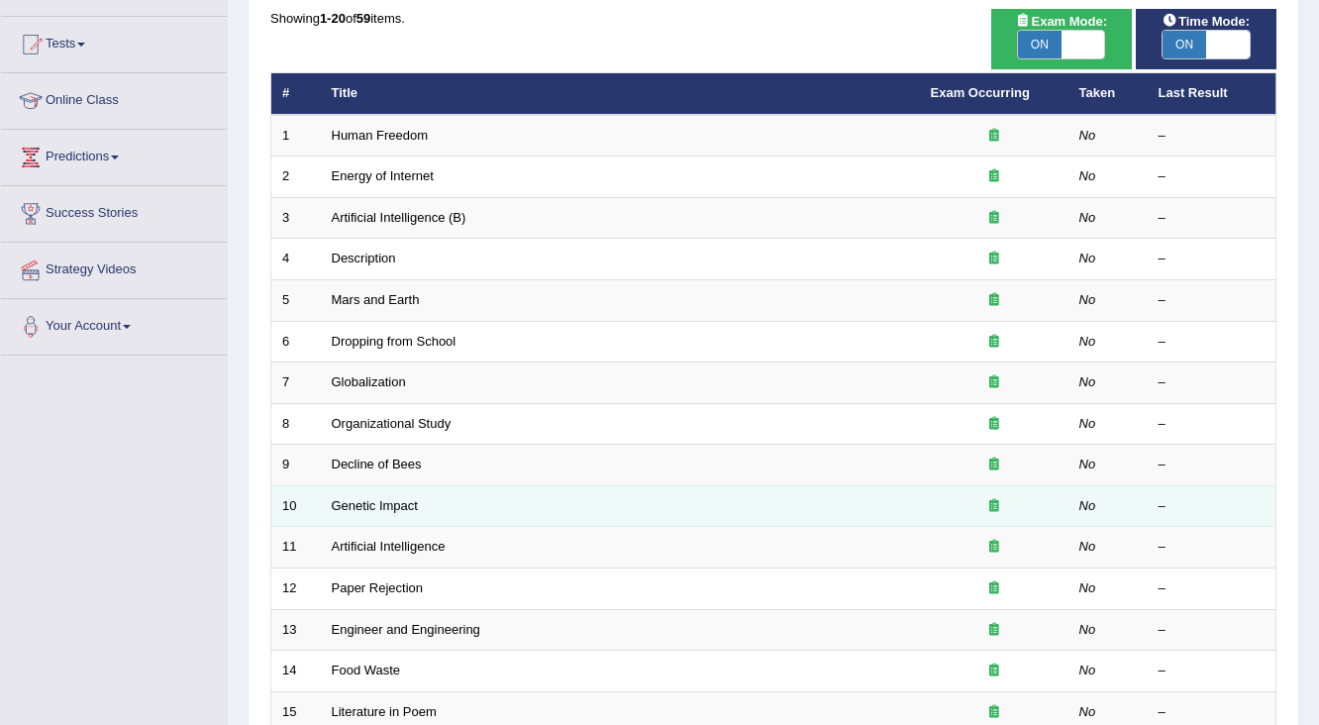
scroll to position [184, 0]
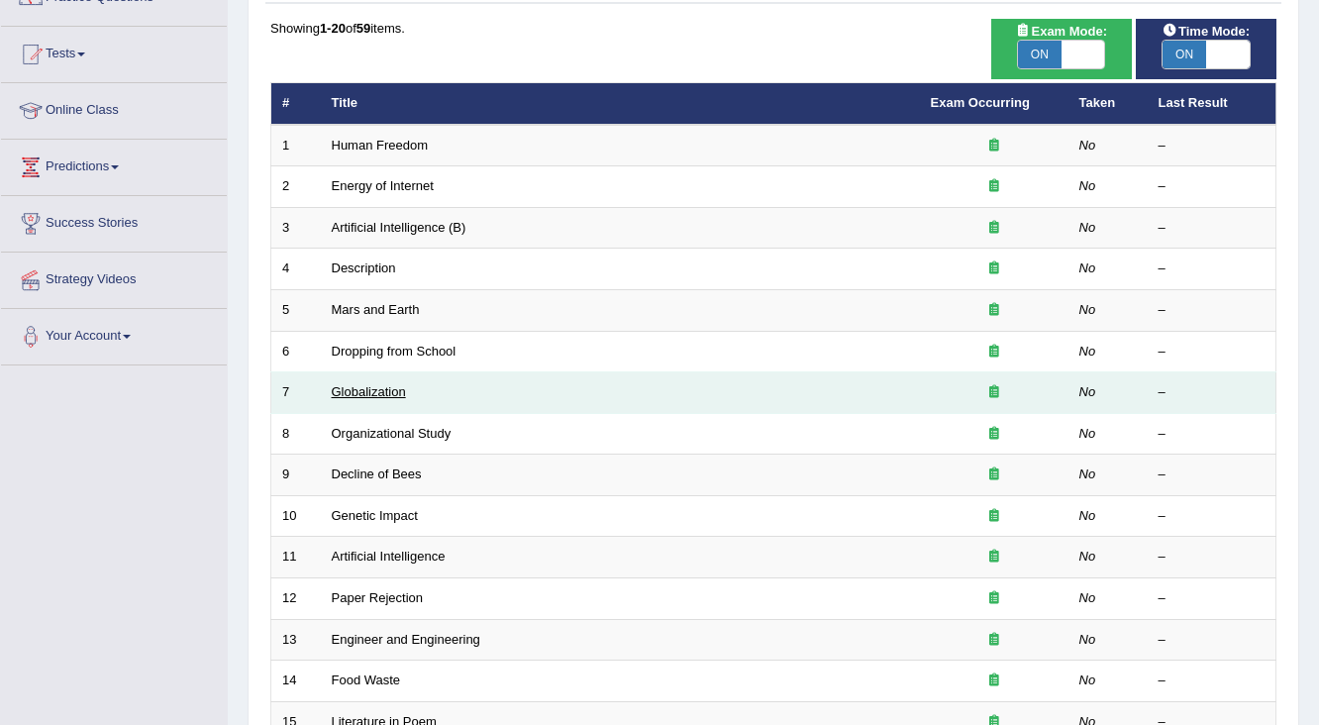
click at [350, 388] on link "Globalization" at bounding box center [369, 391] width 74 height 15
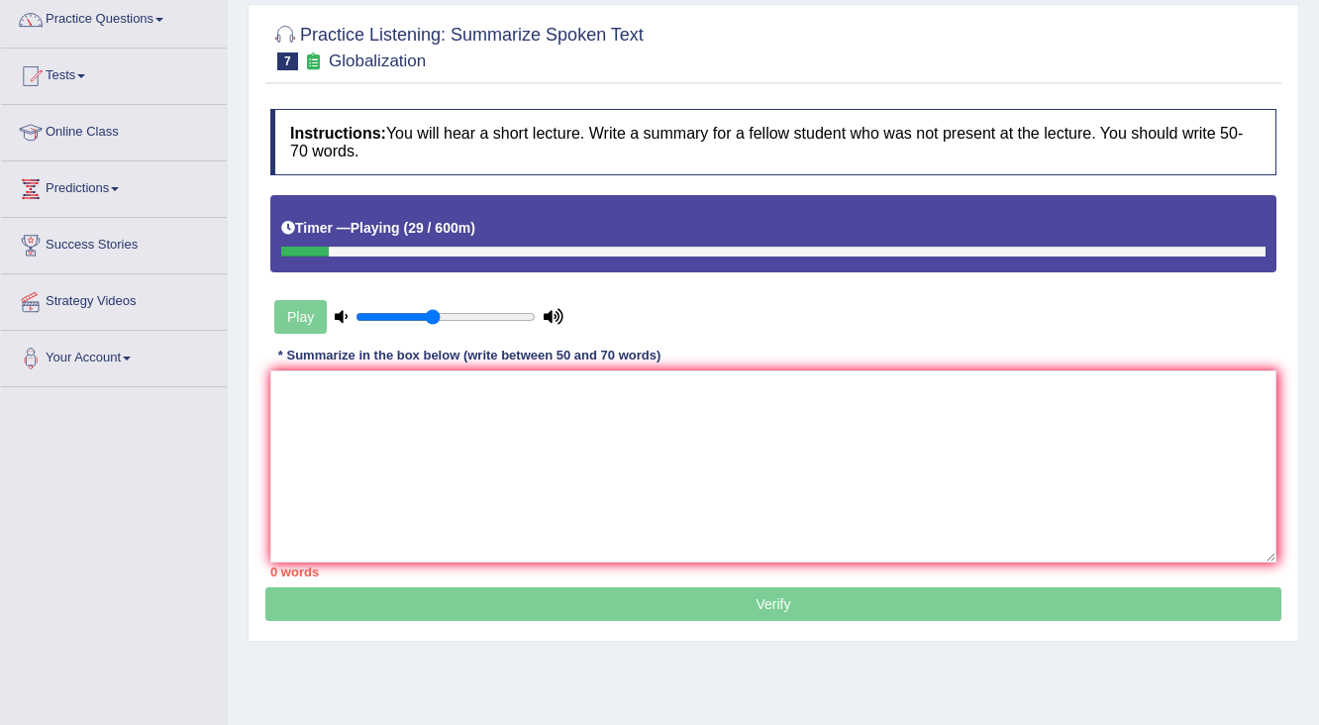
scroll to position [156, 0]
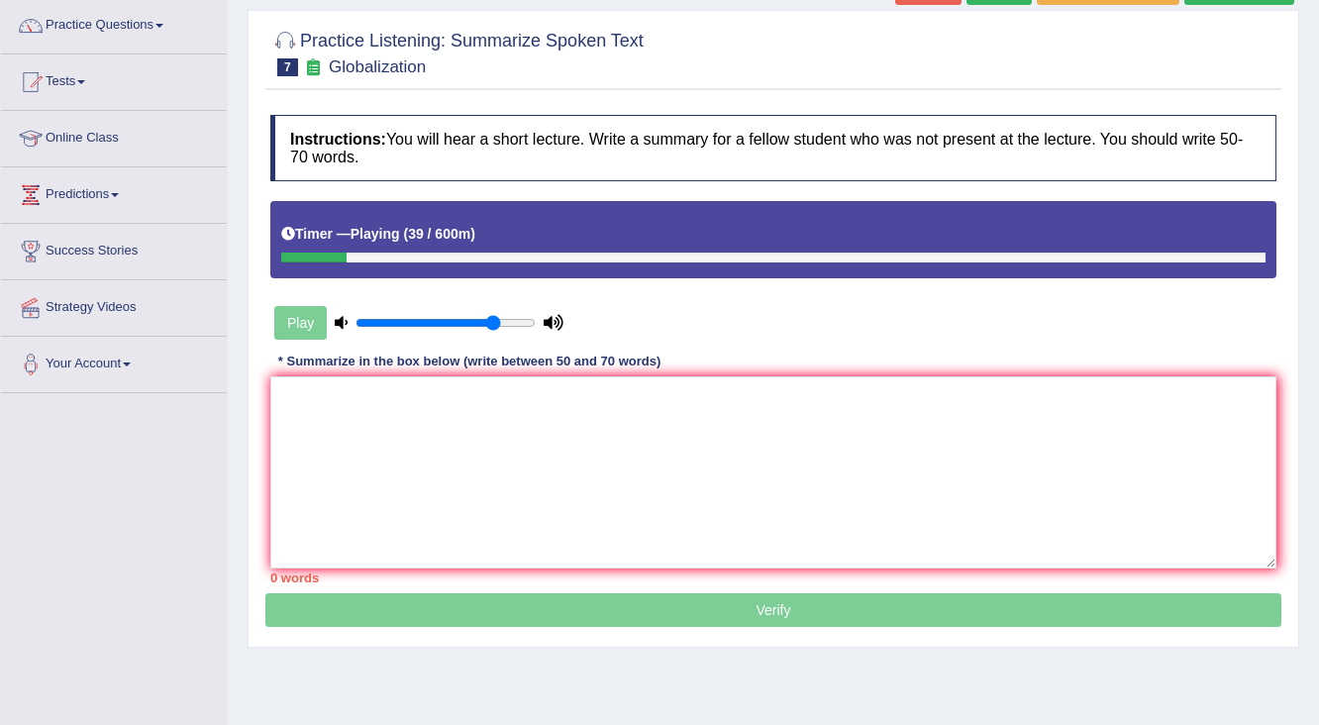
click at [491, 317] on input "range" at bounding box center [445, 323] width 180 height 16
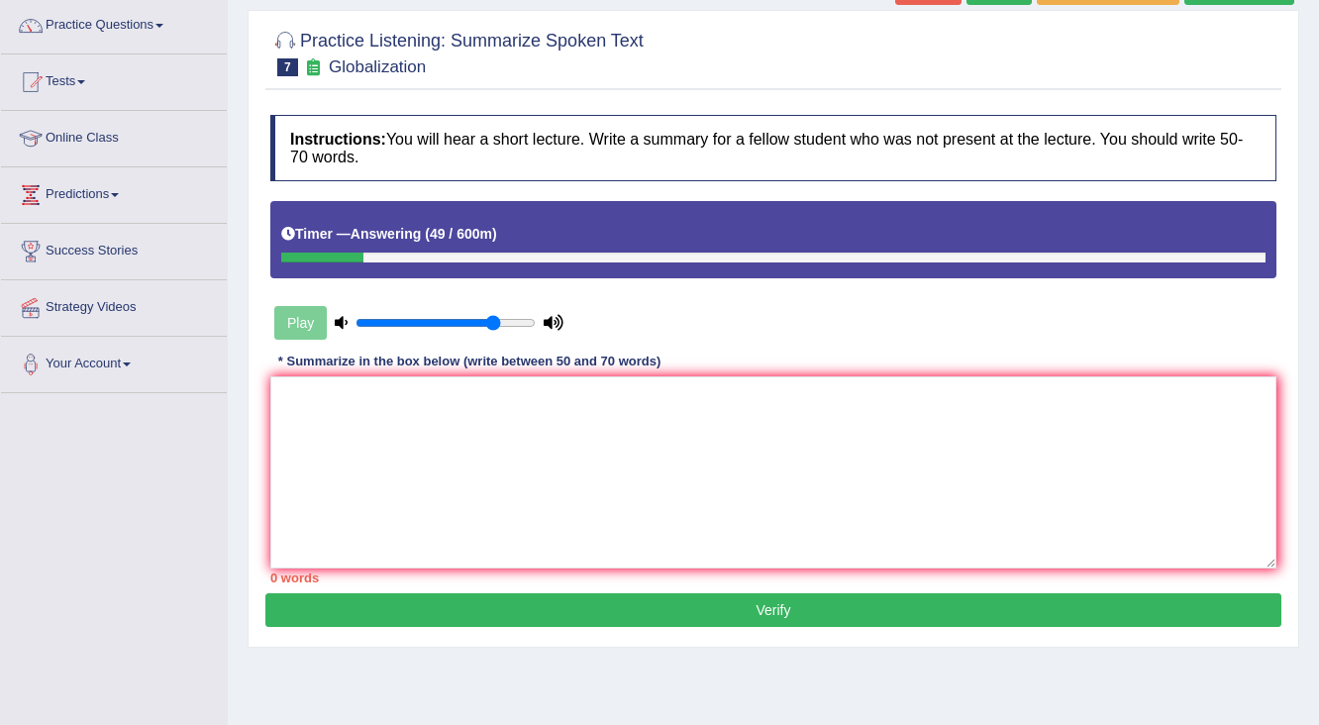
click at [310, 319] on div "Play" at bounding box center [418, 323] width 297 height 50
click at [305, 325] on div "Play" at bounding box center [418, 323] width 297 height 50
click at [293, 313] on div "Play" at bounding box center [418, 323] width 297 height 50
click at [293, 314] on div "Play" at bounding box center [418, 323] width 297 height 50
type input "0.95"
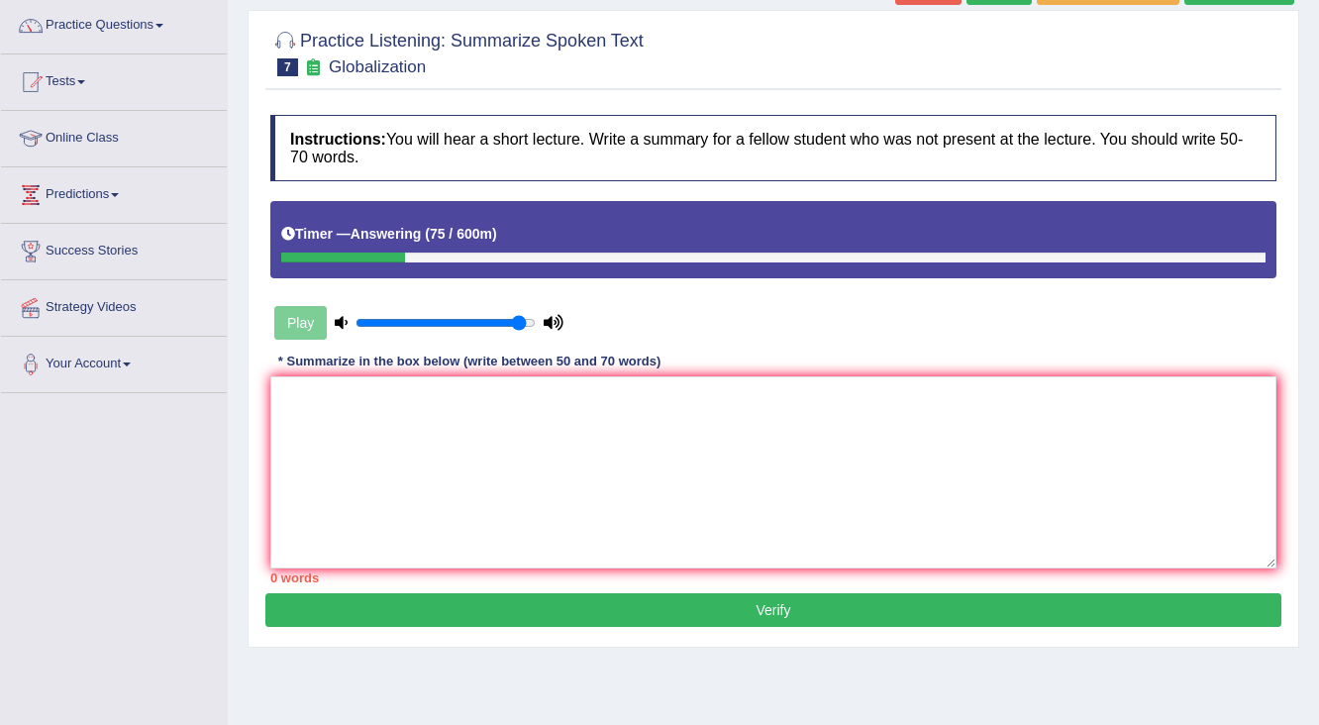
click at [518, 321] on input "range" at bounding box center [445, 323] width 180 height 16
click at [288, 327] on div "Play" at bounding box center [418, 323] width 297 height 50
click at [288, 325] on div "Play" at bounding box center [418, 323] width 297 height 50
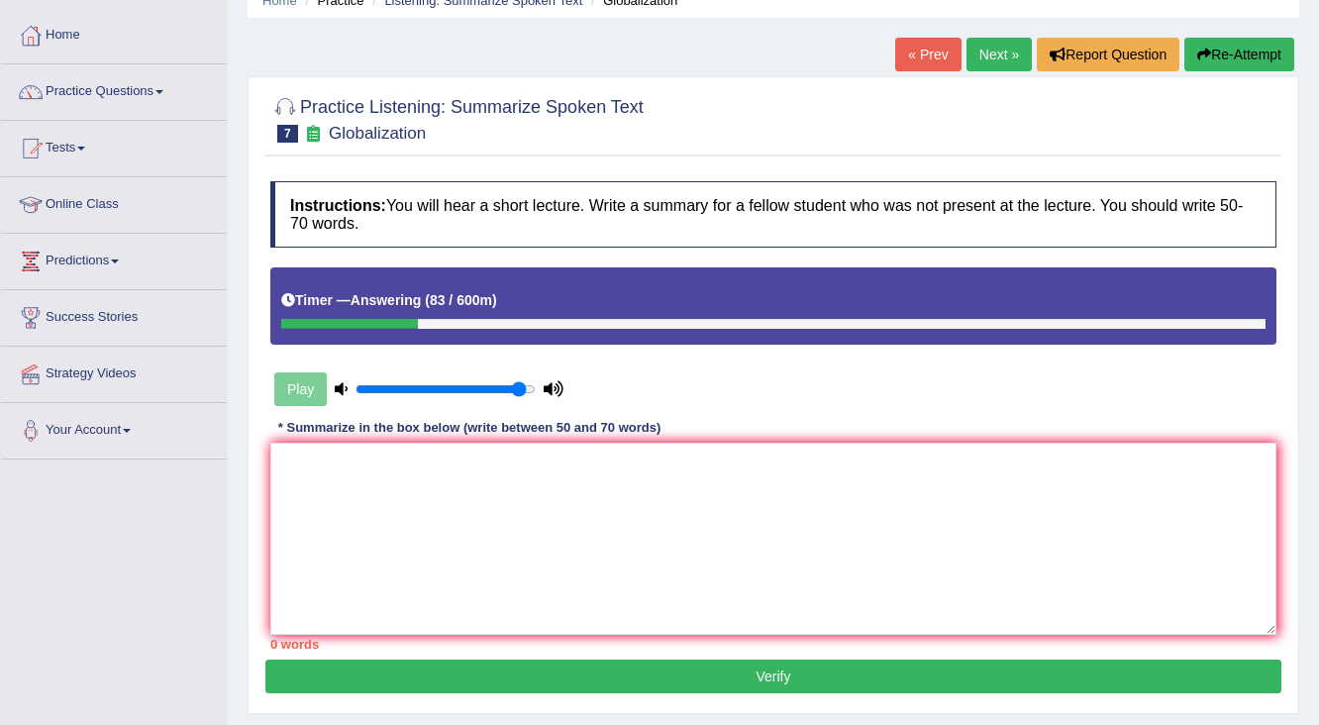
scroll to position [0, 0]
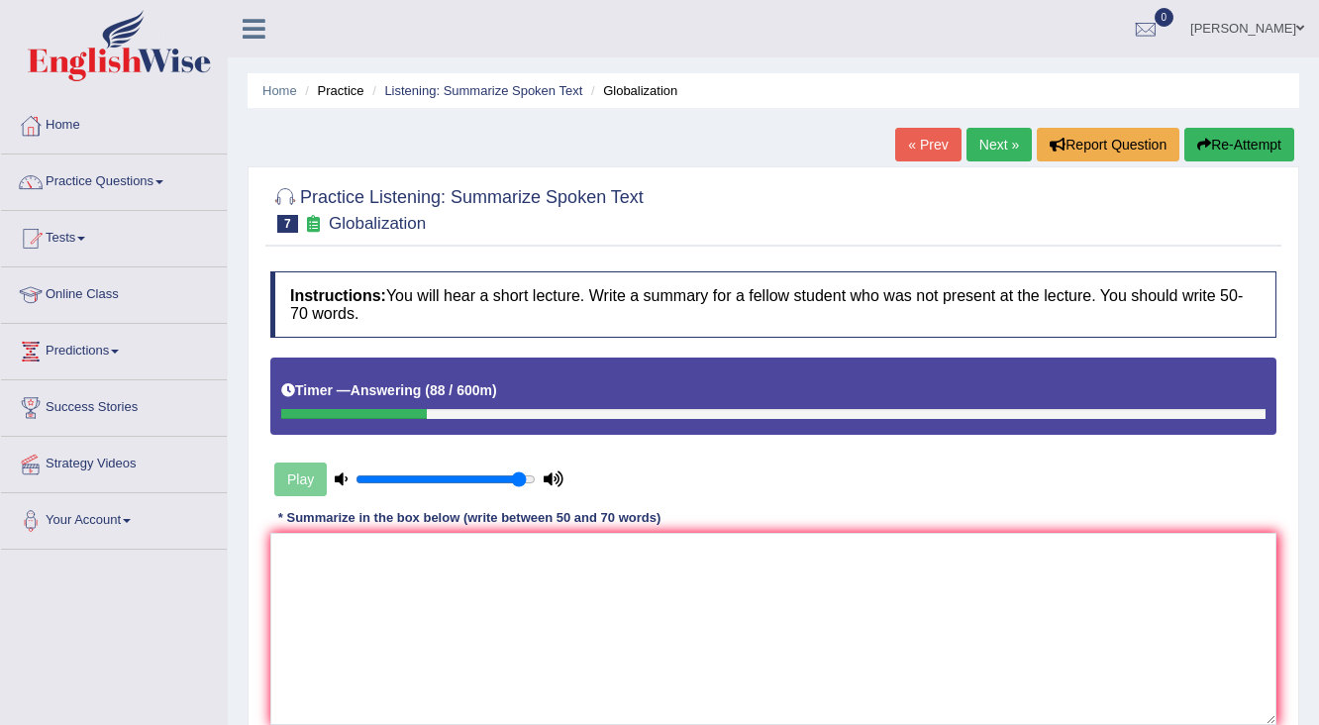
click at [919, 151] on link "« Prev" at bounding box center [927, 145] width 65 height 34
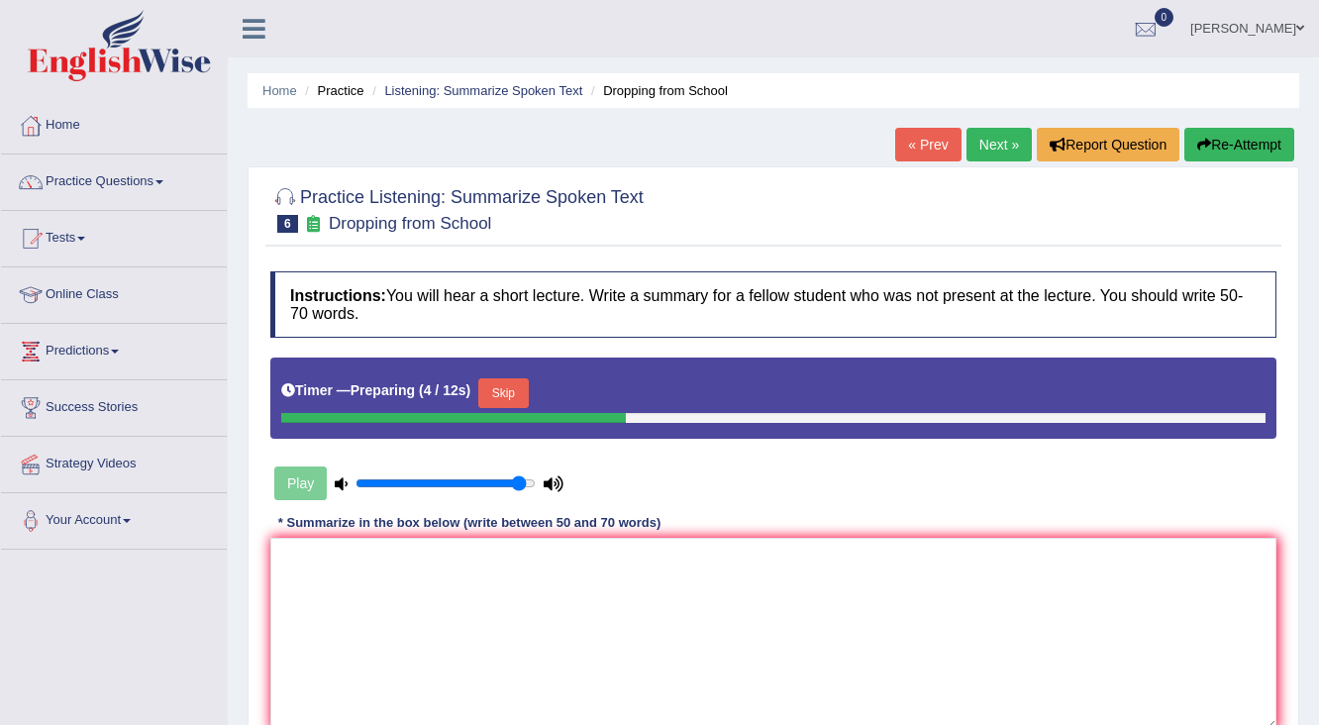
click at [489, 395] on button "Skip" at bounding box center [503, 393] width 50 height 30
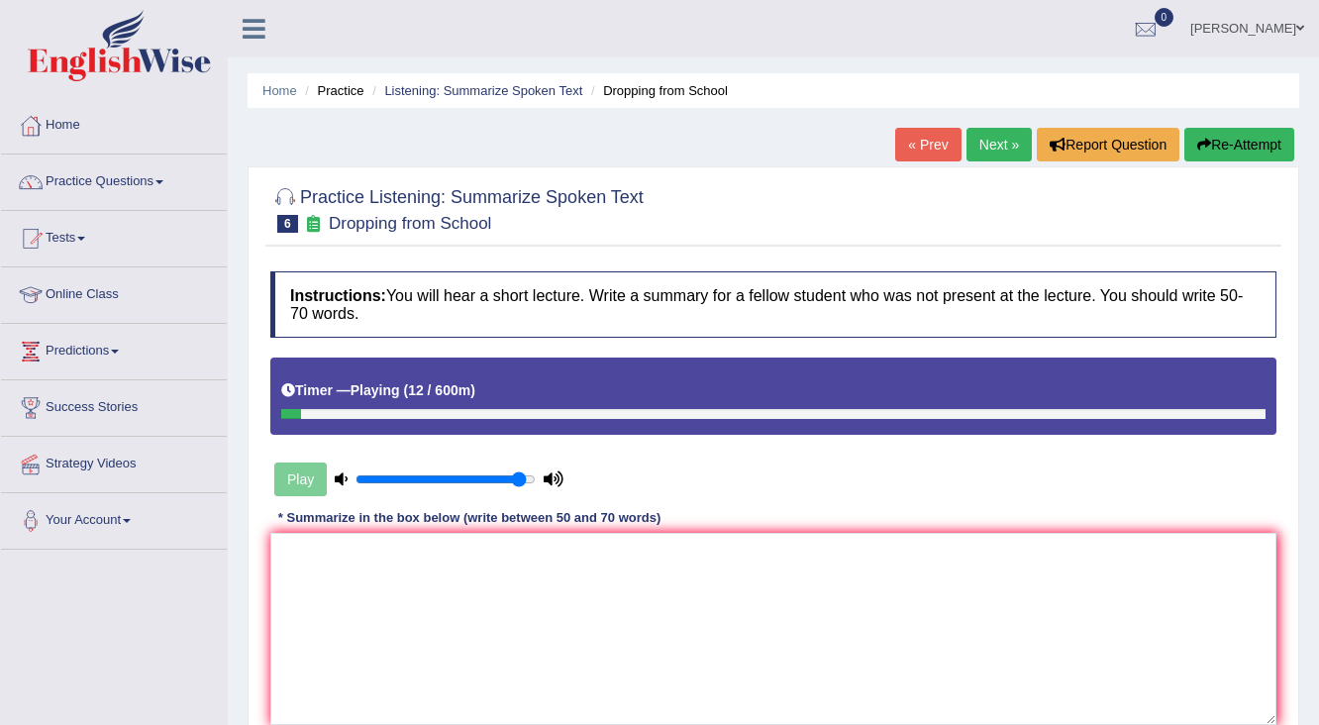
click at [309, 483] on div "Play" at bounding box center [418, 479] width 297 height 50
click at [309, 482] on div "Play" at bounding box center [418, 479] width 297 height 50
click at [294, 478] on div "Play" at bounding box center [418, 479] width 297 height 50
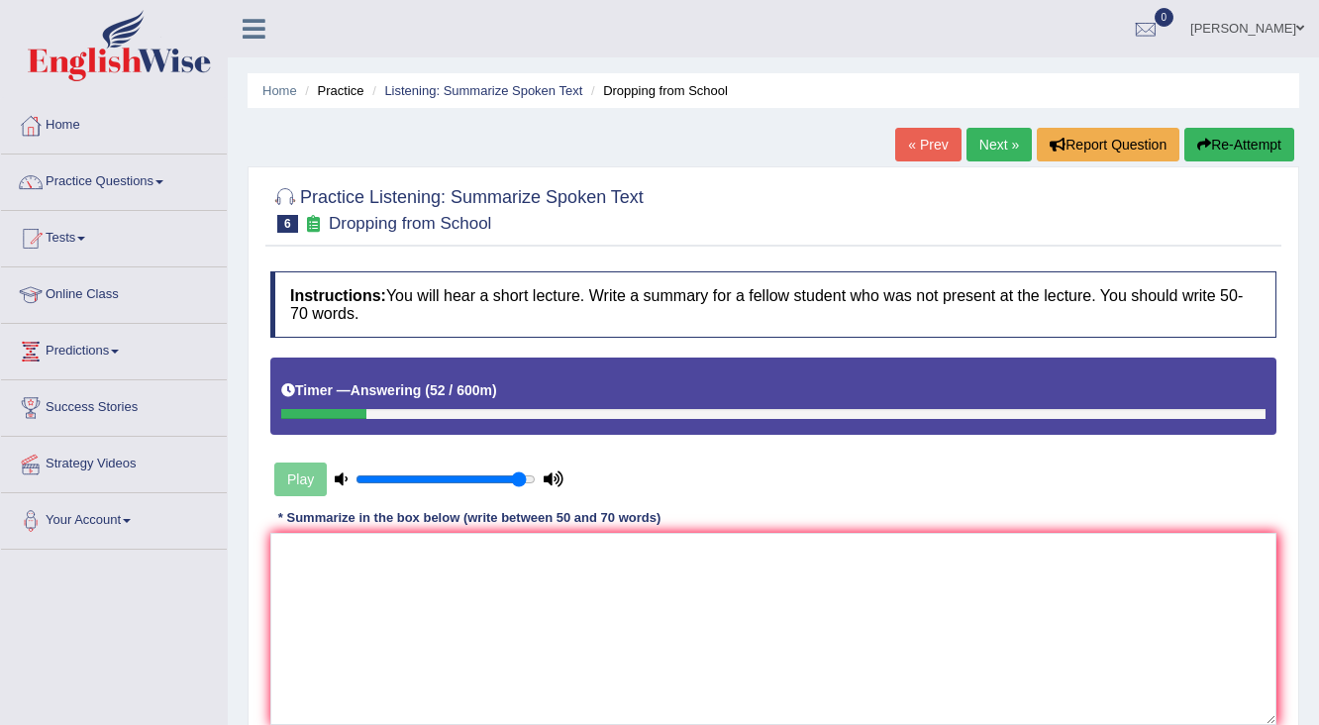
click at [294, 478] on div "Play" at bounding box center [418, 479] width 297 height 50
click at [294, 477] on div "Play" at bounding box center [418, 479] width 297 height 50
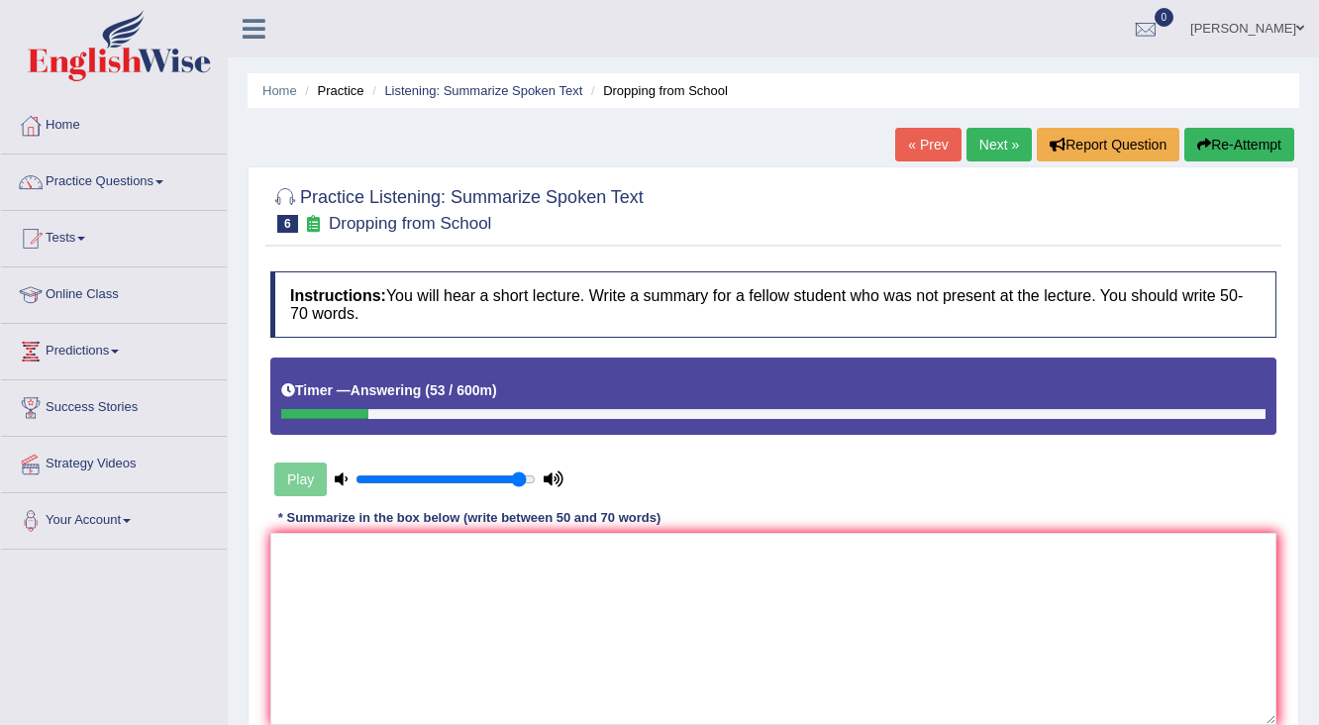
click at [294, 477] on div "Play" at bounding box center [418, 479] width 297 height 50
drag, startPoint x: 343, startPoint y: 456, endPoint x: 344, endPoint y: 467, distance: 10.9
click at [344, 467] on div "Play" at bounding box center [773, 430] width 1026 height 146
drag, startPoint x: 344, startPoint y: 465, endPoint x: 301, endPoint y: 479, distance: 44.8
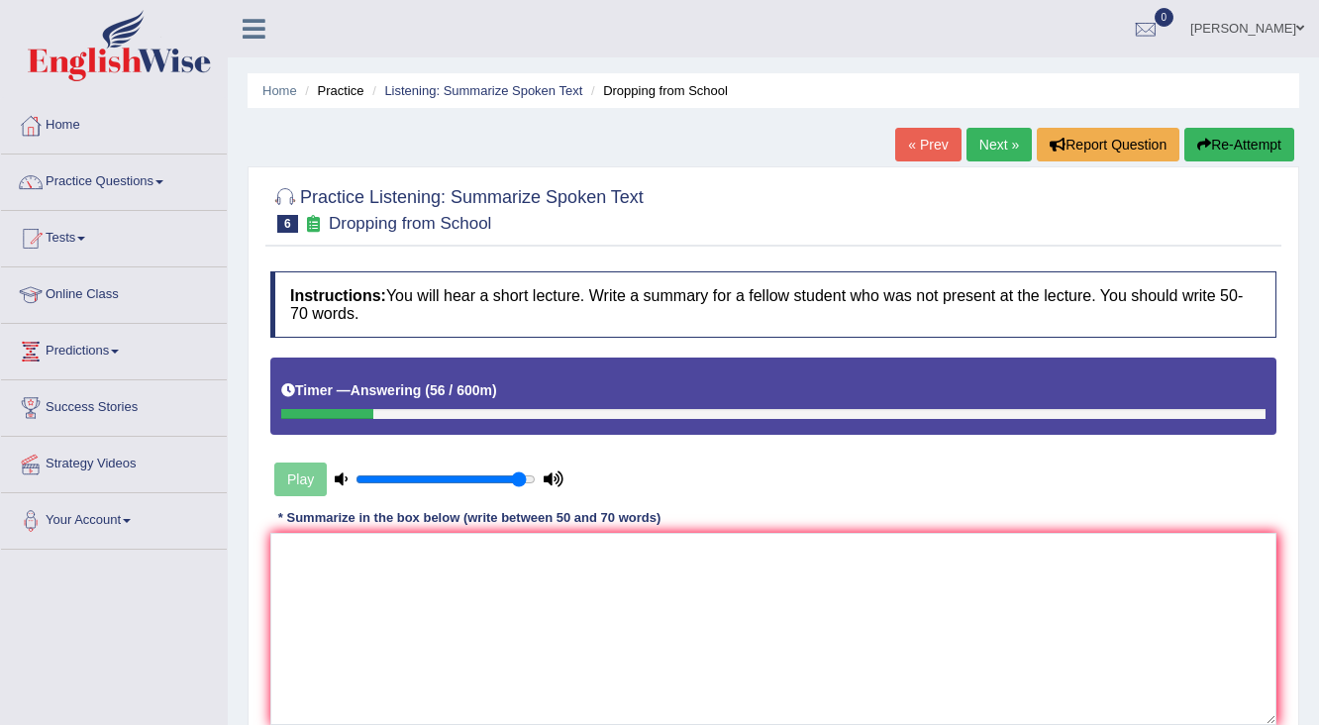
click at [301, 479] on div "Play" at bounding box center [418, 479] width 297 height 50
click at [508, 88] on link "Listening: Summarize Spoken Text" at bounding box center [483, 90] width 198 height 15
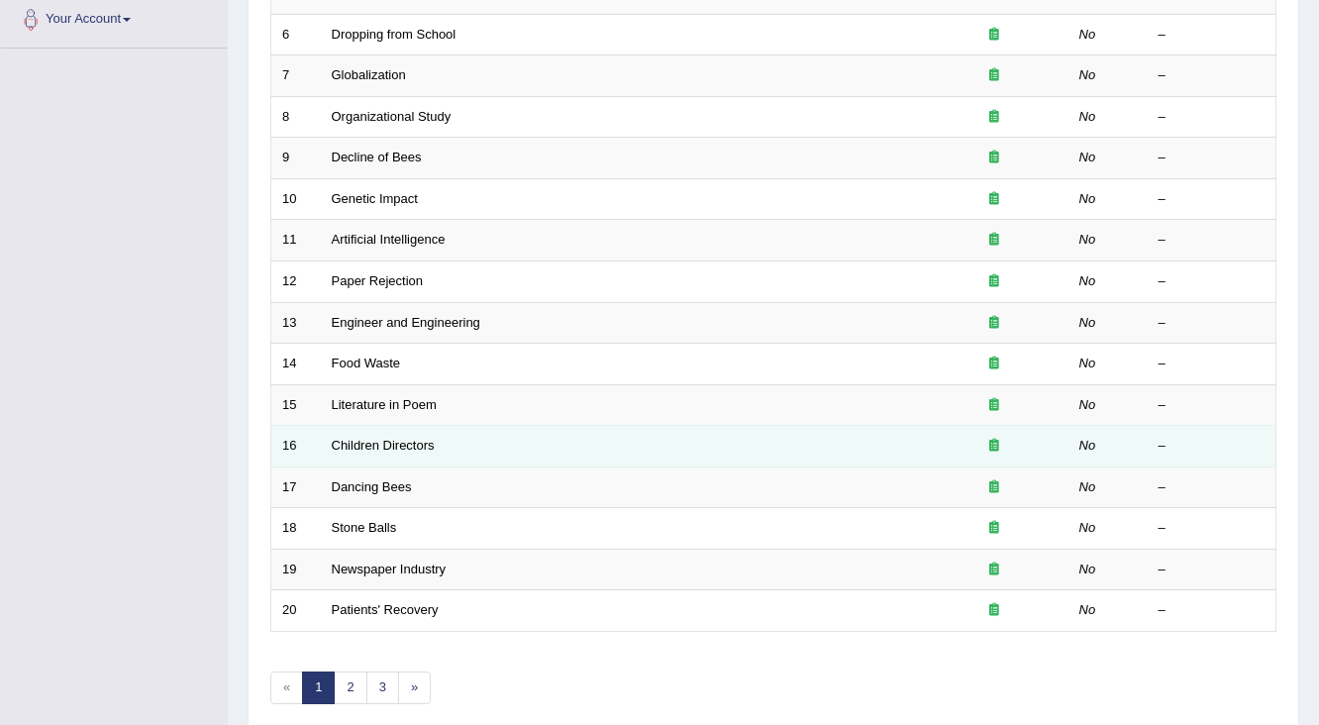
scroll to position [580, 0]
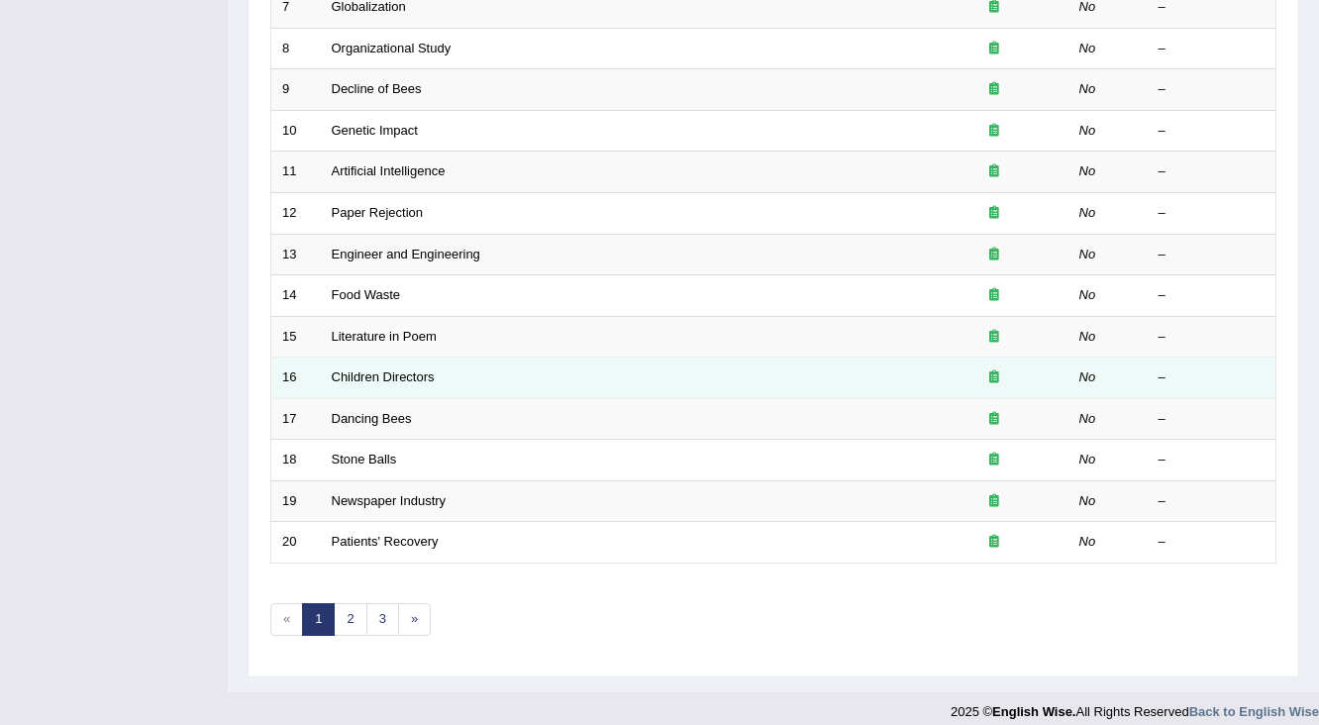
click at [551, 380] on td "Children Directors" at bounding box center [620, 378] width 599 height 42
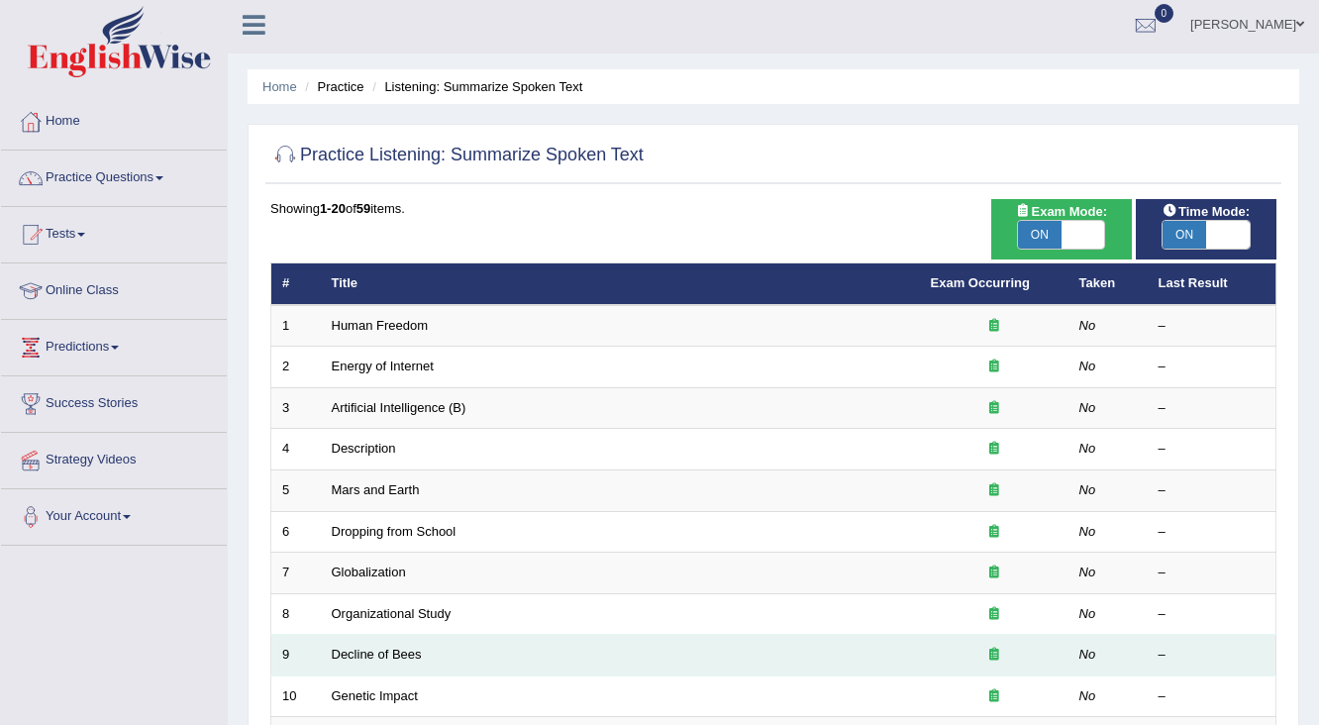
scroll to position [0, 0]
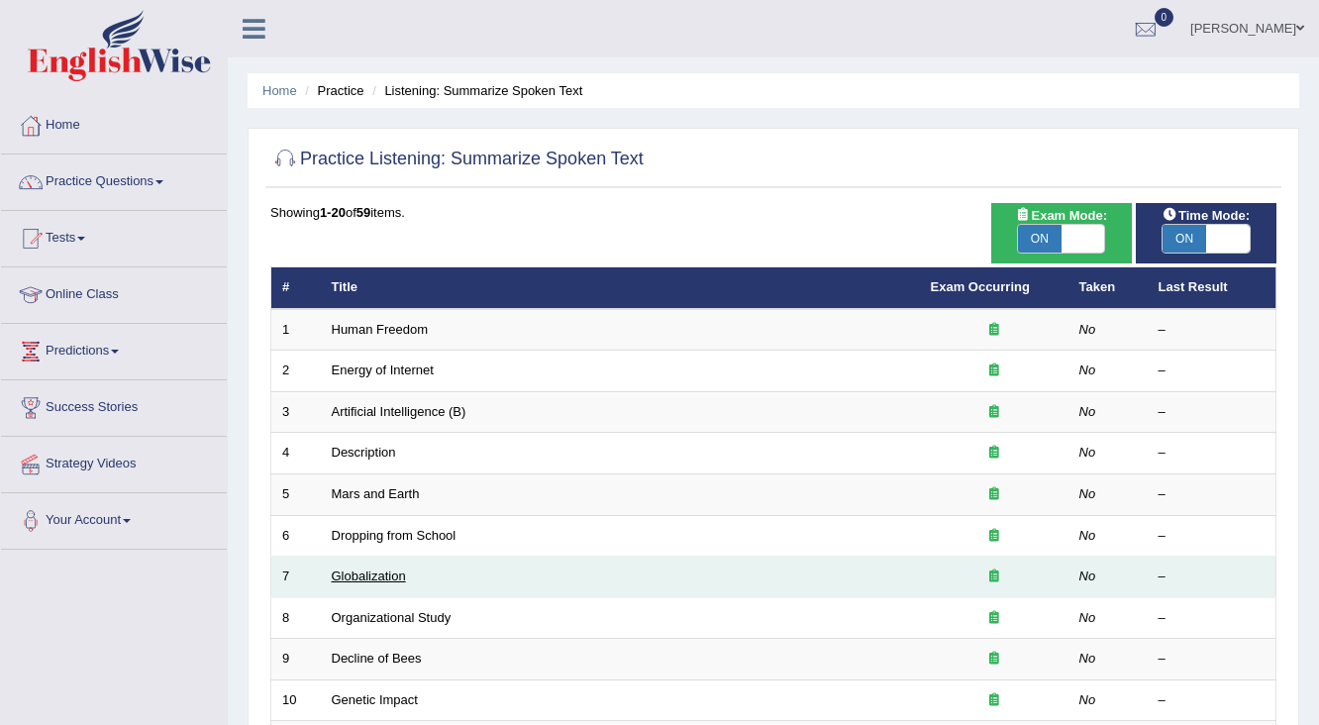
click at [373, 568] on link "Globalization" at bounding box center [369, 575] width 74 height 15
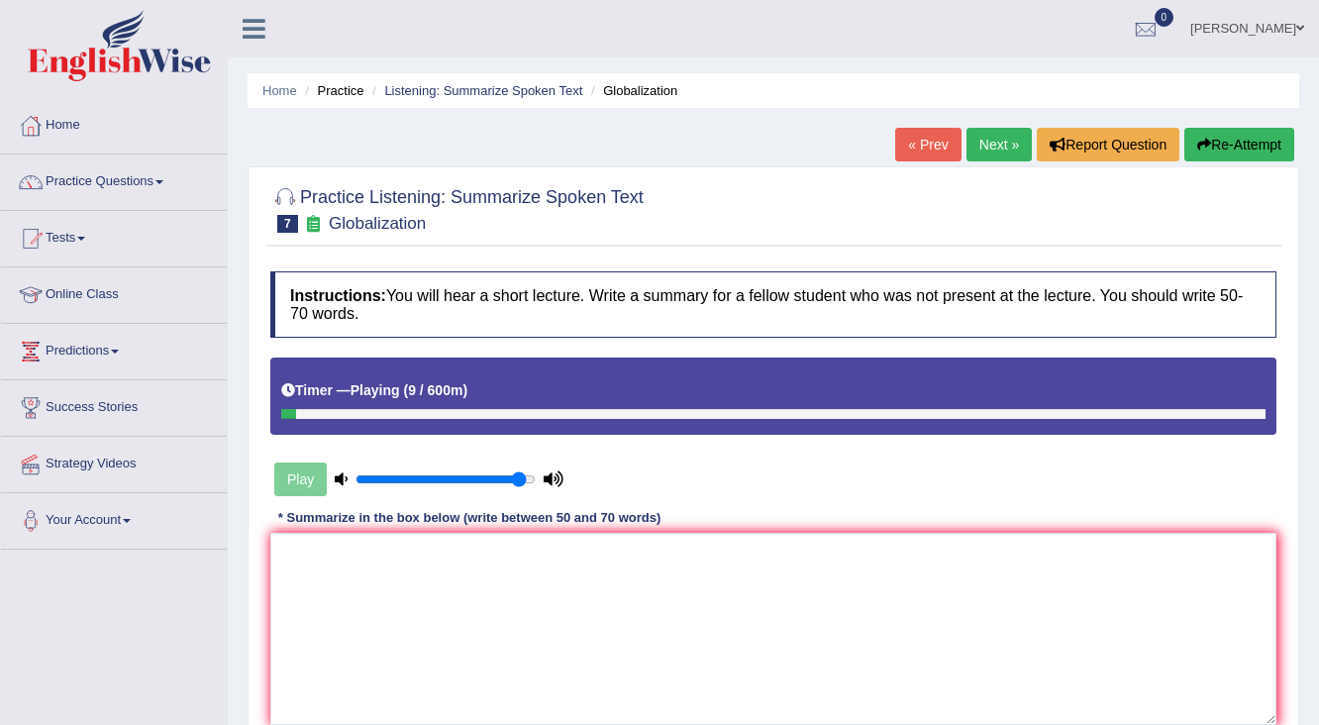
click at [292, 483] on div "Play" at bounding box center [418, 479] width 297 height 50
click at [293, 483] on div "Play" at bounding box center [418, 479] width 297 height 50
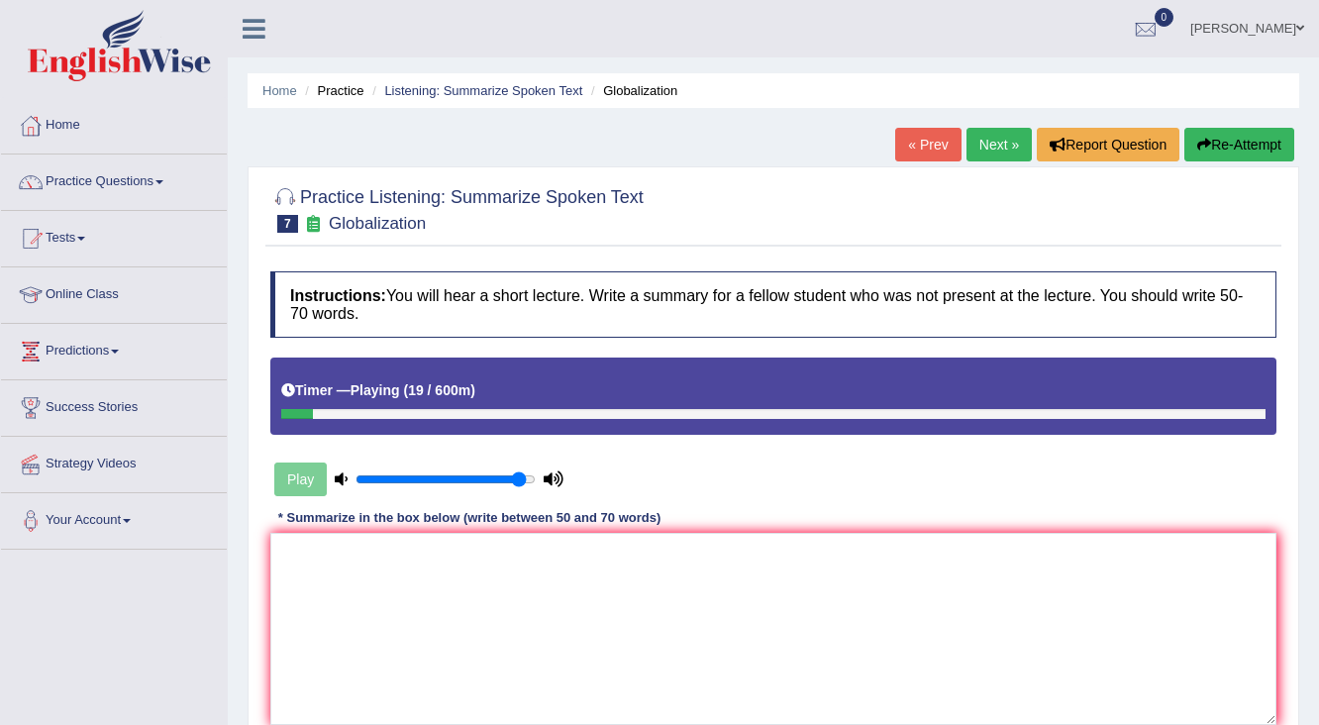
click at [293, 483] on div "Play" at bounding box center [418, 479] width 297 height 50
click at [284, 466] on div "Play" at bounding box center [418, 479] width 297 height 50
click at [285, 466] on div "Play" at bounding box center [418, 479] width 297 height 50
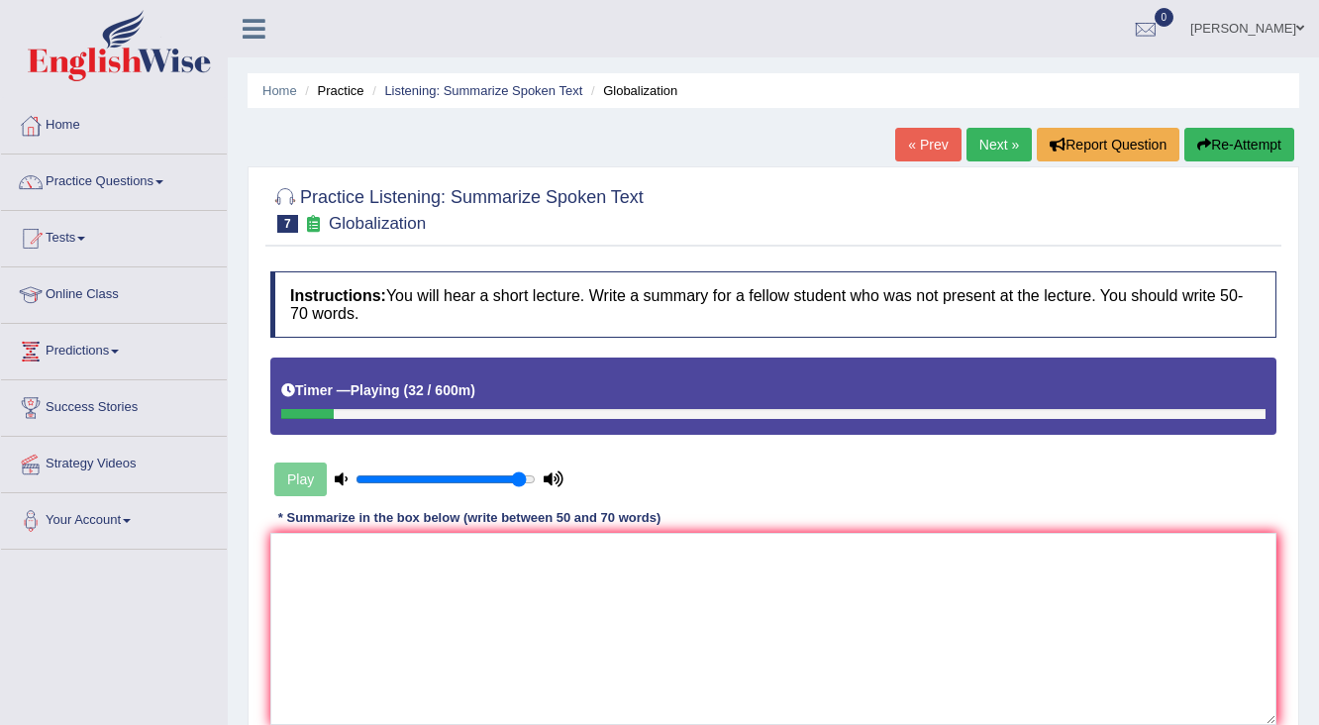
click at [289, 467] on div "Play" at bounding box center [418, 479] width 297 height 50
click at [294, 467] on div "Play" at bounding box center [418, 479] width 297 height 50
click at [295, 467] on div "Play" at bounding box center [418, 479] width 297 height 50
click at [296, 467] on div "Play" at bounding box center [418, 479] width 297 height 50
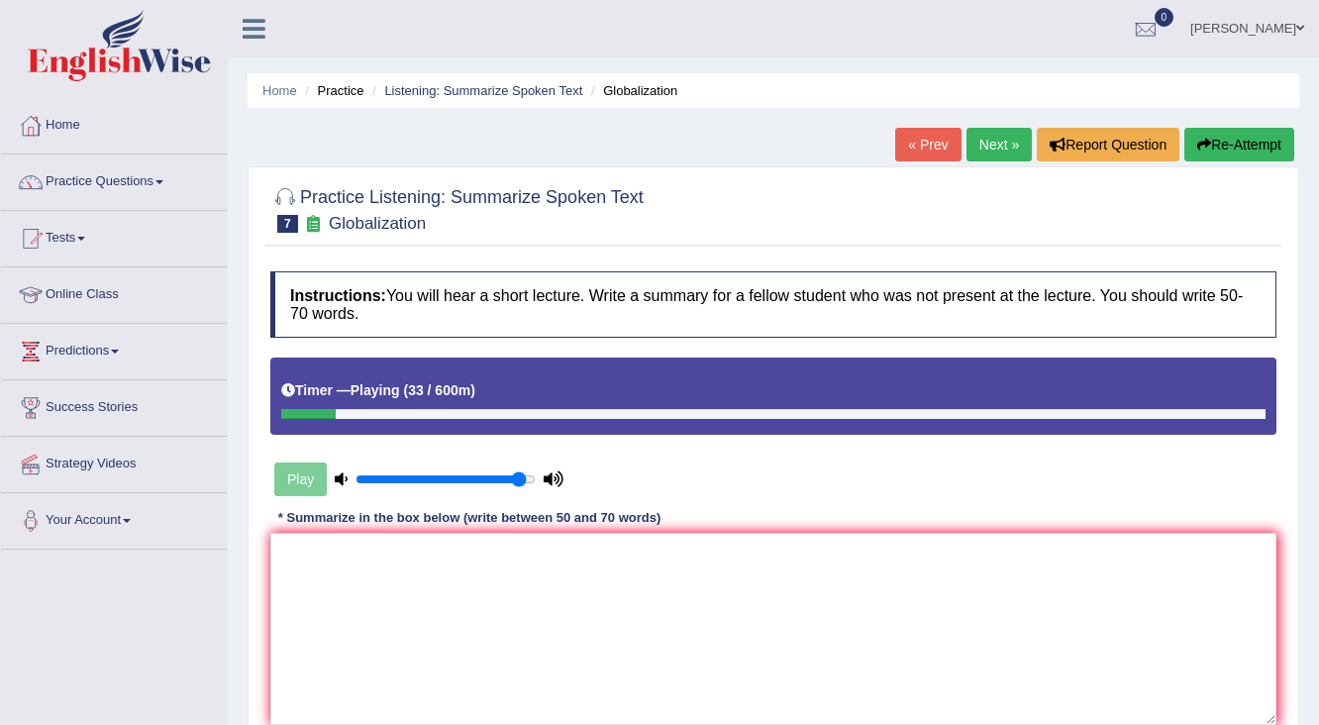
click at [296, 467] on div "Play" at bounding box center [418, 479] width 297 height 50
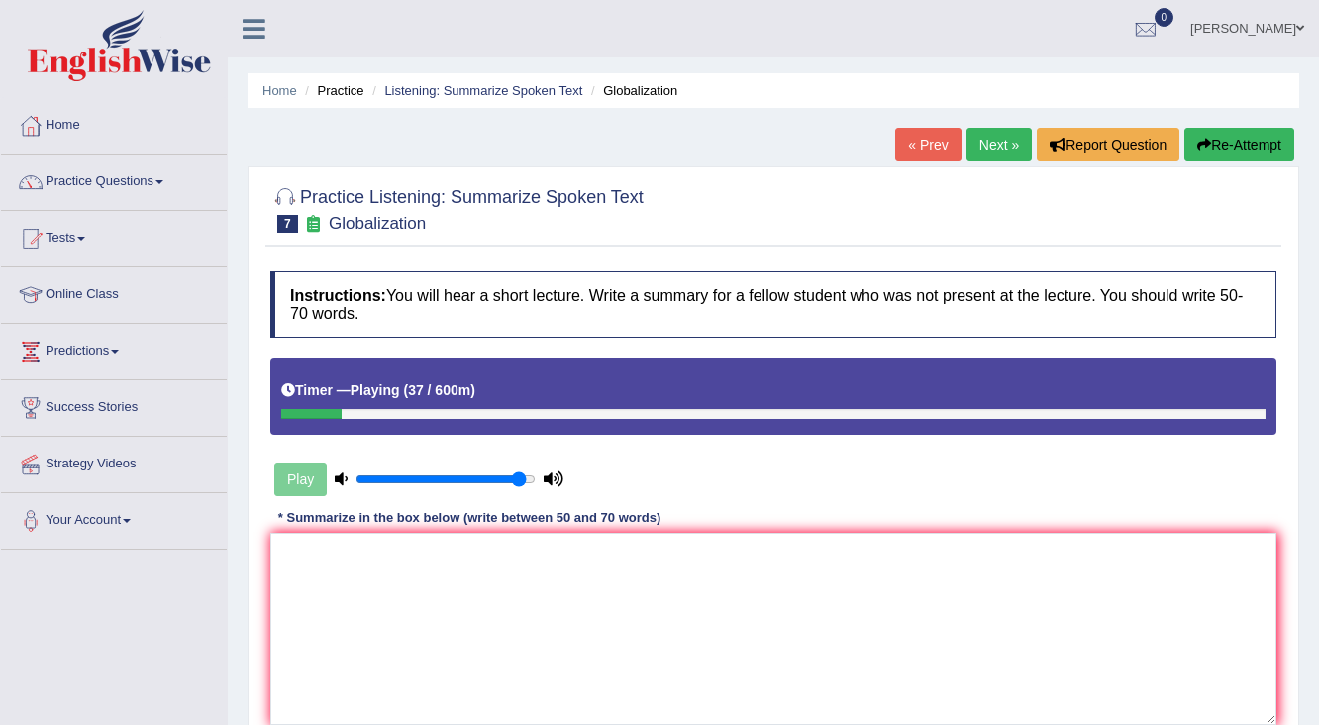
click at [282, 221] on span "7" at bounding box center [287, 224] width 21 height 18
click at [309, 226] on icon at bounding box center [313, 223] width 21 height 17
click at [301, 477] on div "Play" at bounding box center [418, 479] width 297 height 50
click at [453, 92] on link "Listening: Summarize Spoken Text" at bounding box center [483, 90] width 198 height 15
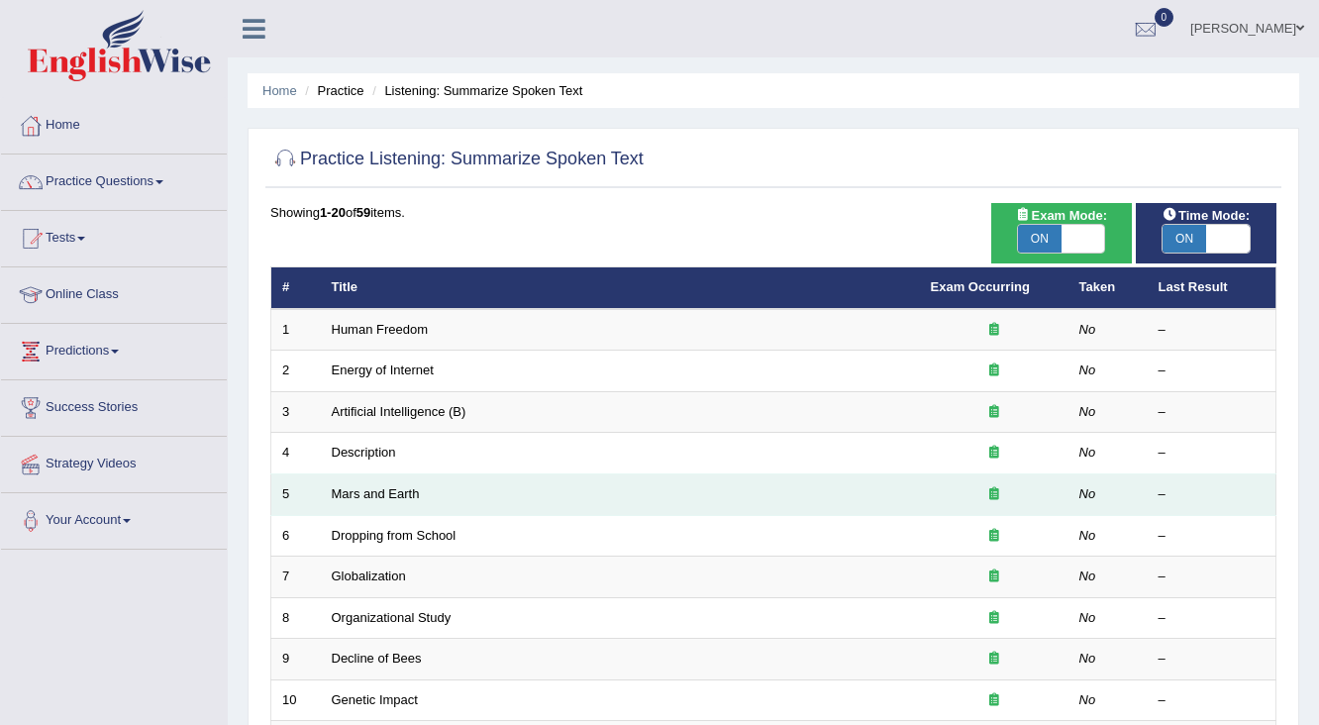
drag, startPoint x: 646, startPoint y: 461, endPoint x: 641, endPoint y: 471, distance: 11.1
drag, startPoint x: 641, startPoint y: 471, endPoint x: 582, endPoint y: 502, distance: 66.0
click at [582, 502] on td "Mars and Earth" at bounding box center [620, 495] width 599 height 42
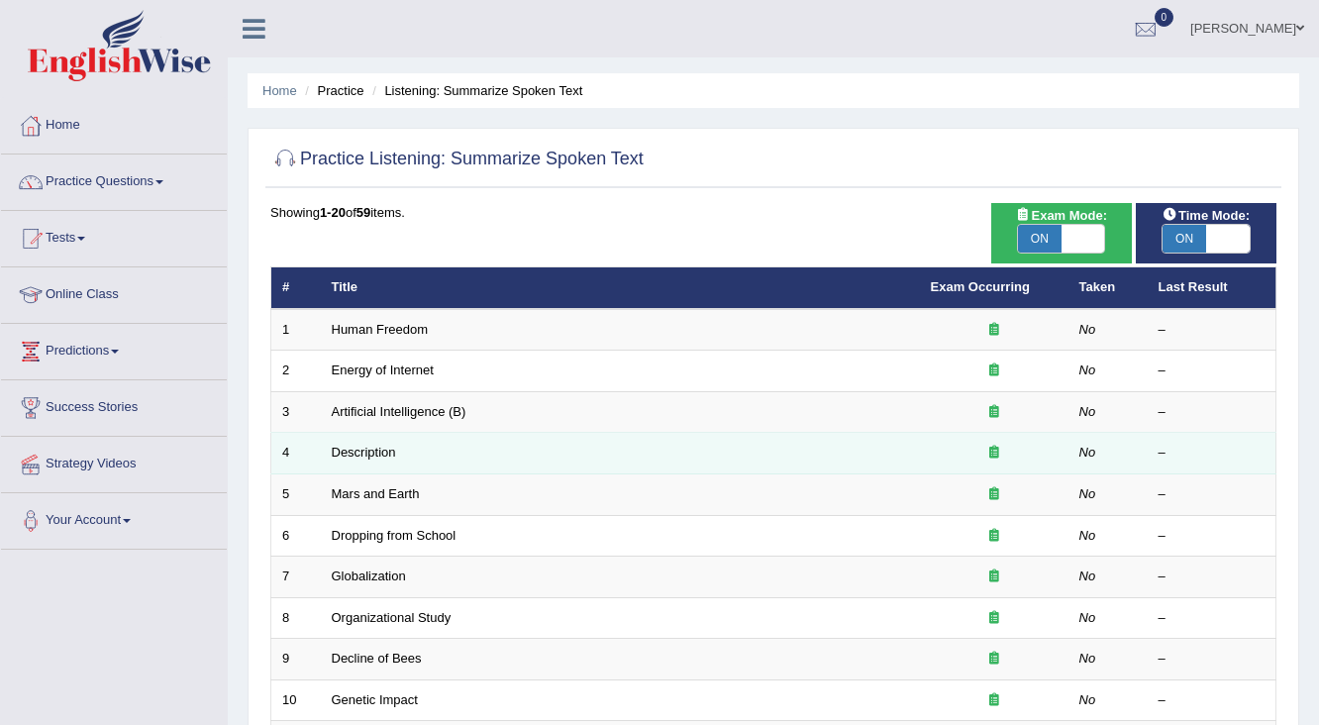
click at [450, 455] on td "Description" at bounding box center [620, 454] width 599 height 42
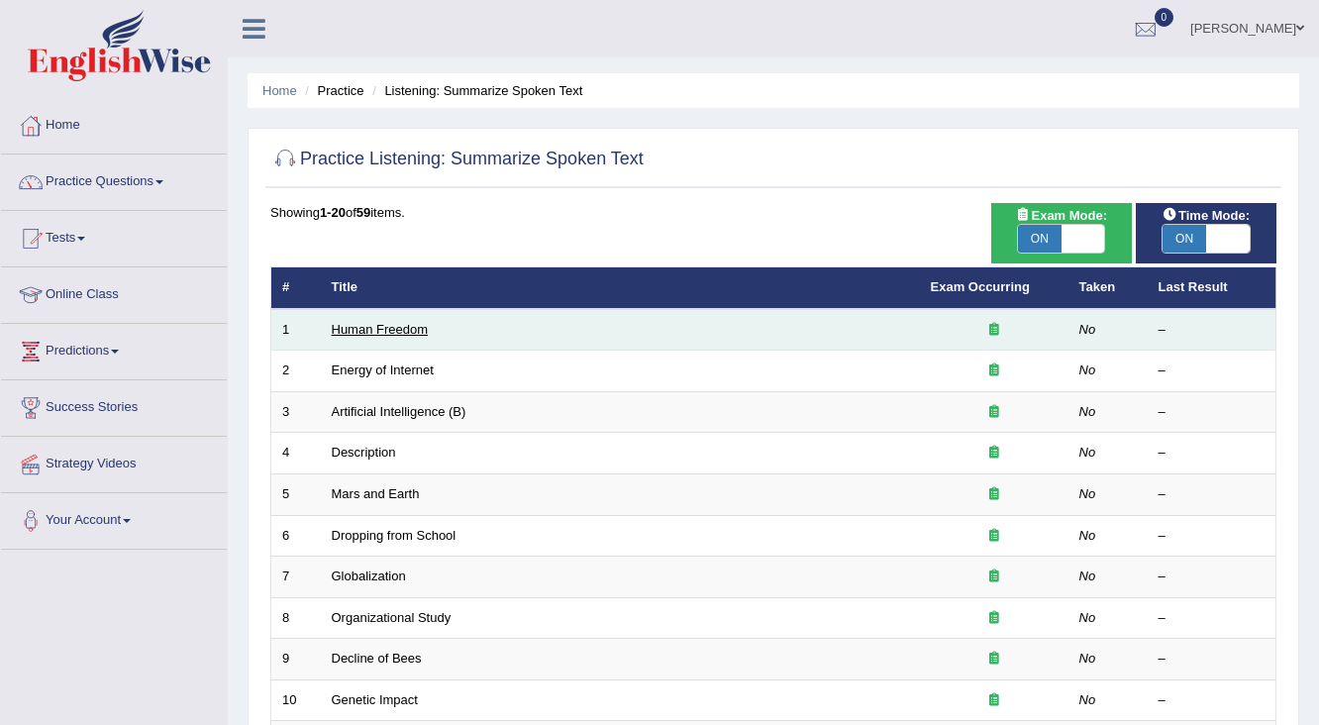
click at [415, 328] on link "Human Freedom" at bounding box center [380, 329] width 97 height 15
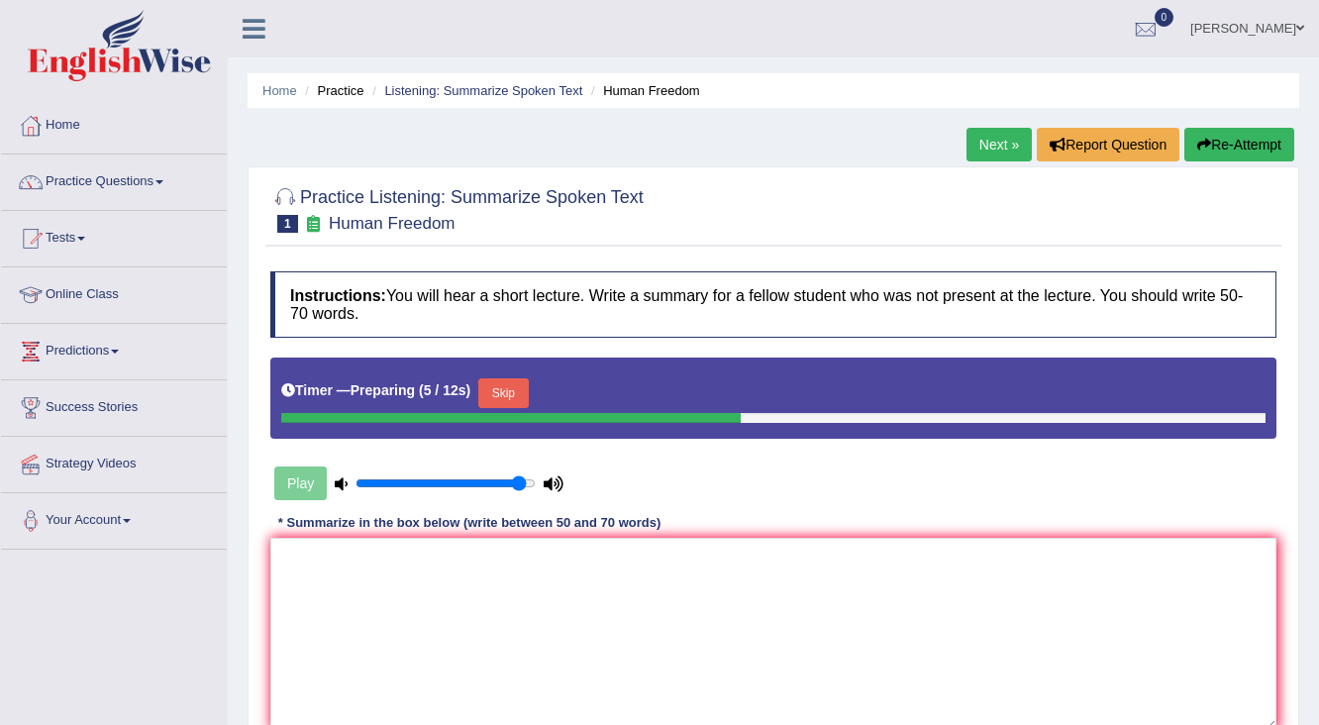
click at [491, 392] on button "Skip" at bounding box center [503, 393] width 50 height 30
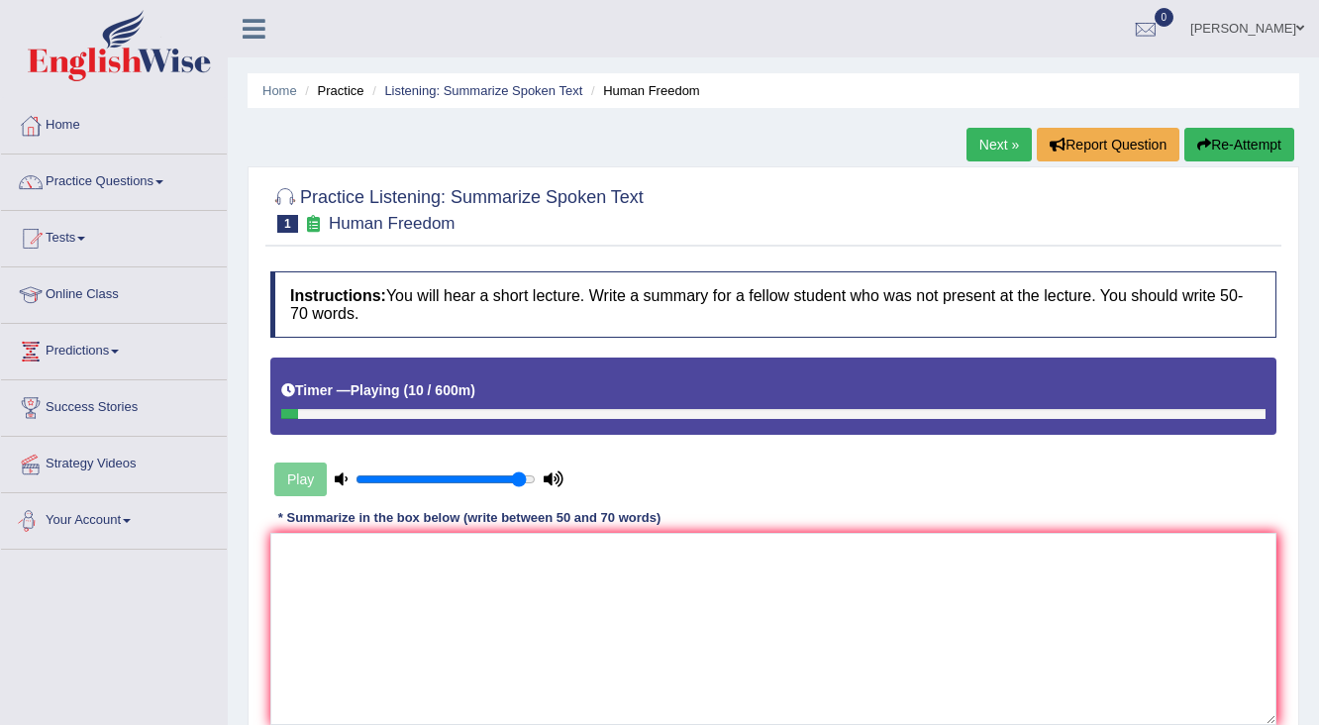
click at [304, 484] on div "Play" at bounding box center [418, 479] width 297 height 50
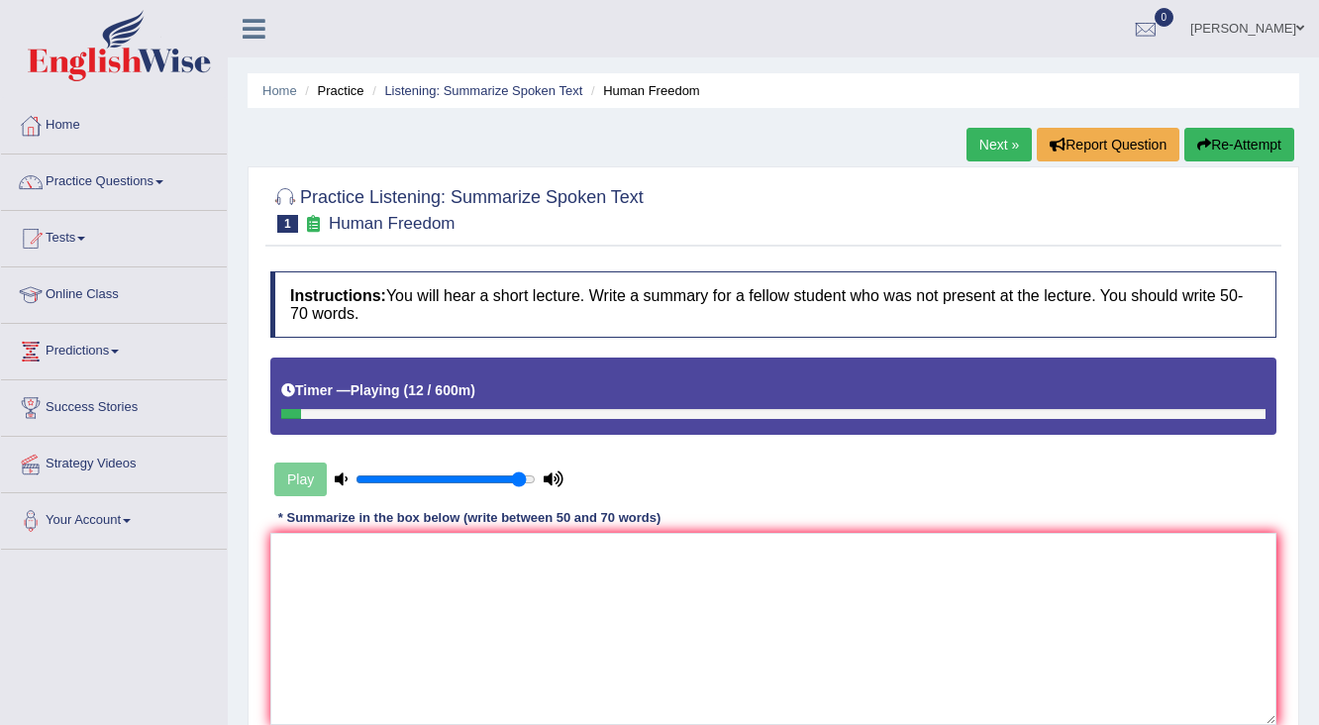
click at [304, 484] on div "Play" at bounding box center [418, 479] width 297 height 50
click at [1246, 147] on button "Re-Attempt" at bounding box center [1239, 145] width 110 height 34
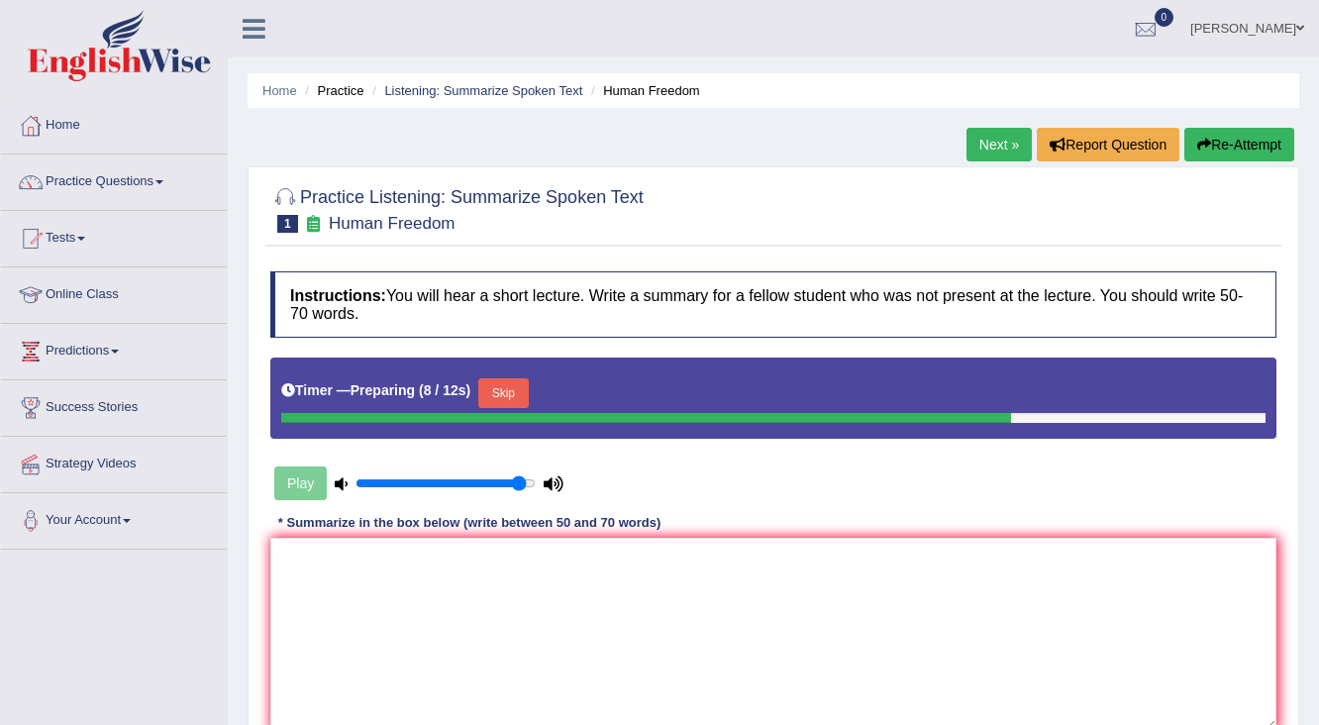
click at [299, 415] on div at bounding box center [646, 418] width 730 height 10
click at [299, 415] on div at bounding box center [654, 418] width 747 height 10
drag, startPoint x: 299, startPoint y: 415, endPoint x: 848, endPoint y: 271, distance: 567.0
click at [796, 285] on div "Instructions: You will hear a short lecture. Write a summary for a fellow stude…" at bounding box center [773, 507] width 1016 height 493
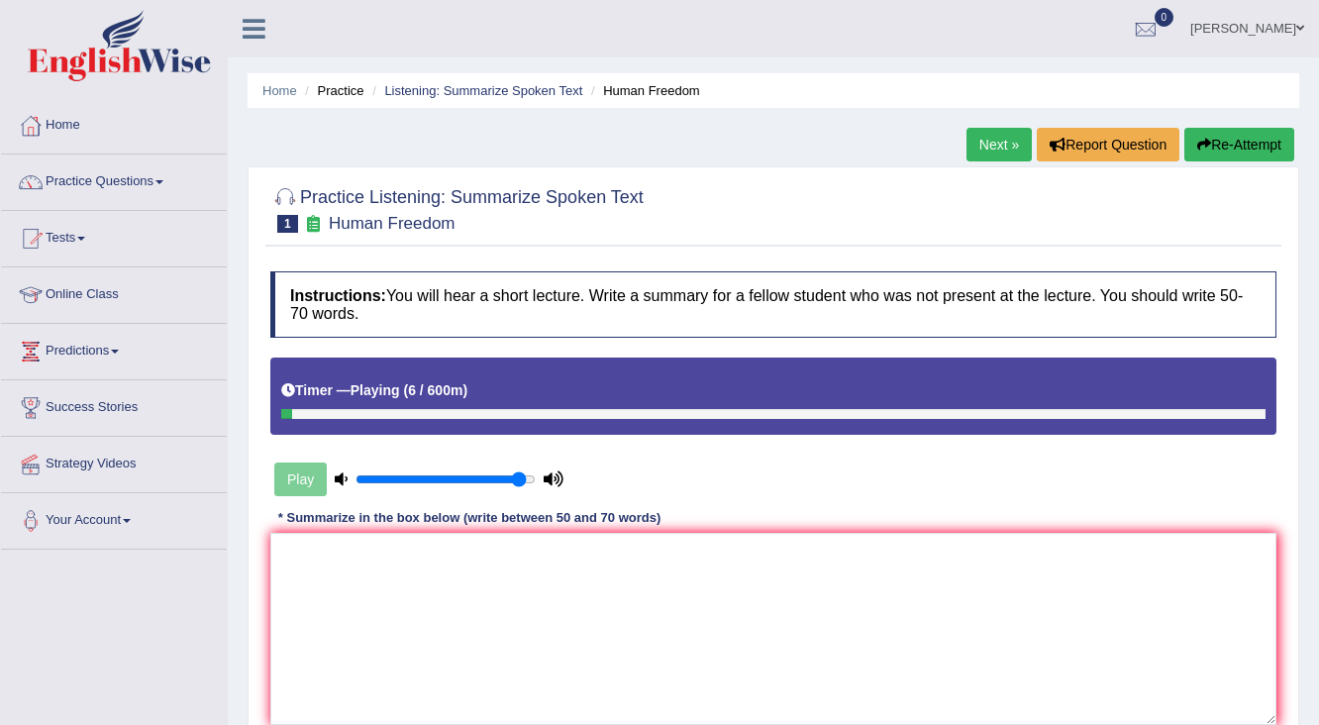
click at [339, 87] on li "Practice" at bounding box center [331, 90] width 63 height 19
click at [496, 97] on li "Listening: Summarize Spoken Text" at bounding box center [474, 90] width 215 height 19
click at [481, 90] on link "Listening: Summarize Spoken Text" at bounding box center [483, 90] width 198 height 15
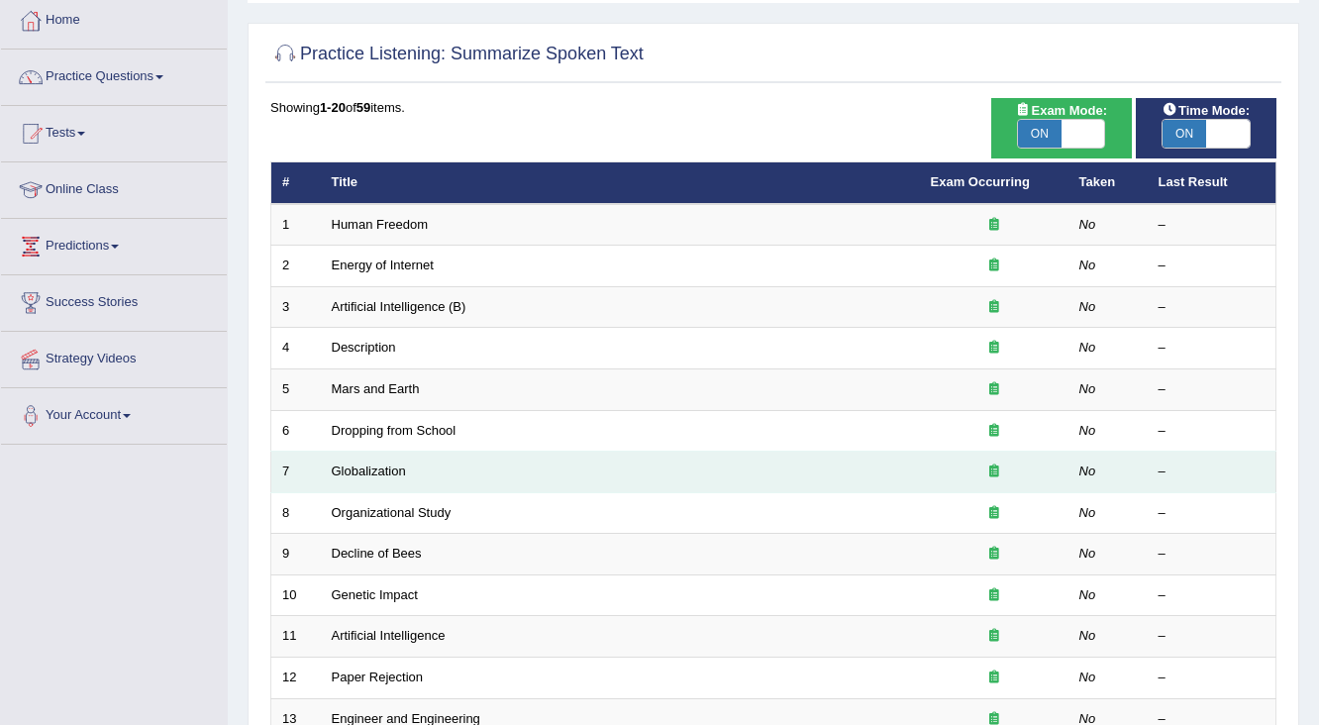
click at [733, 478] on td "Globalization" at bounding box center [620, 473] width 599 height 42
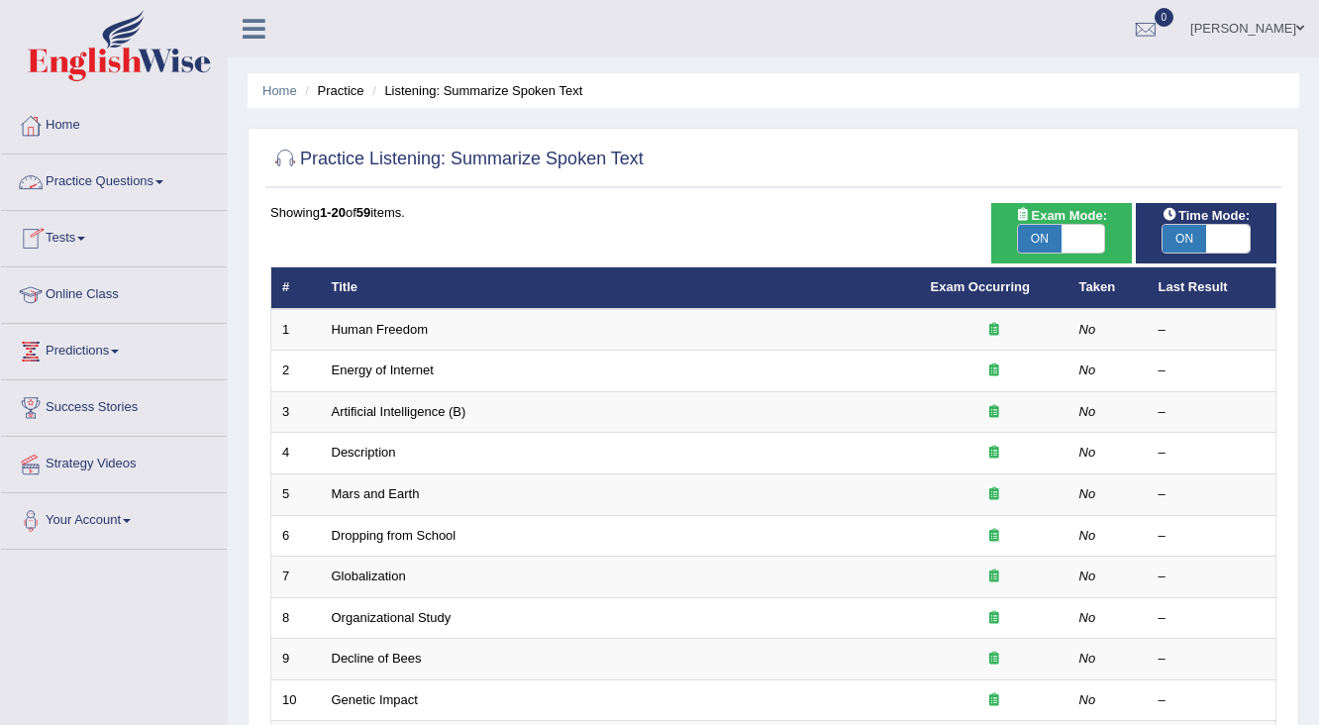
click at [154, 190] on link "Practice Questions" at bounding box center [114, 179] width 226 height 50
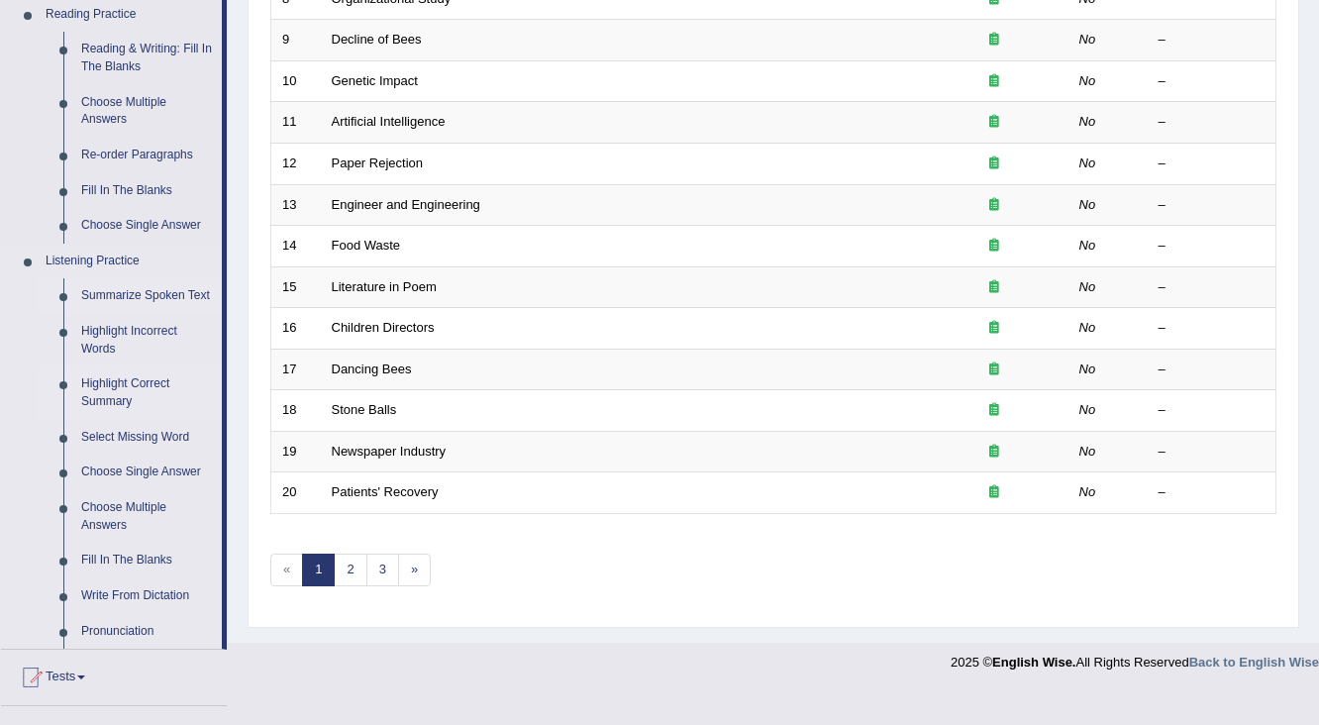
scroll to position [634, 0]
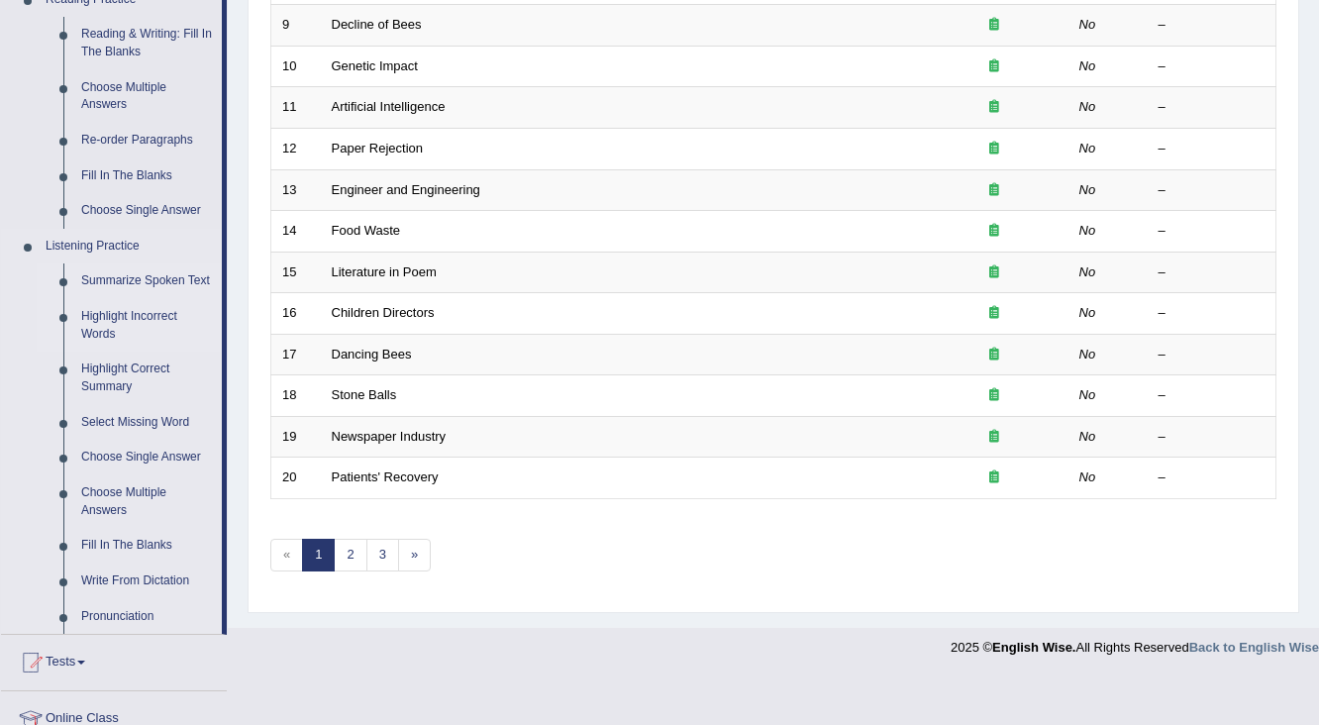
click at [84, 329] on link "Highlight Incorrect Words" at bounding box center [147, 325] width 150 height 52
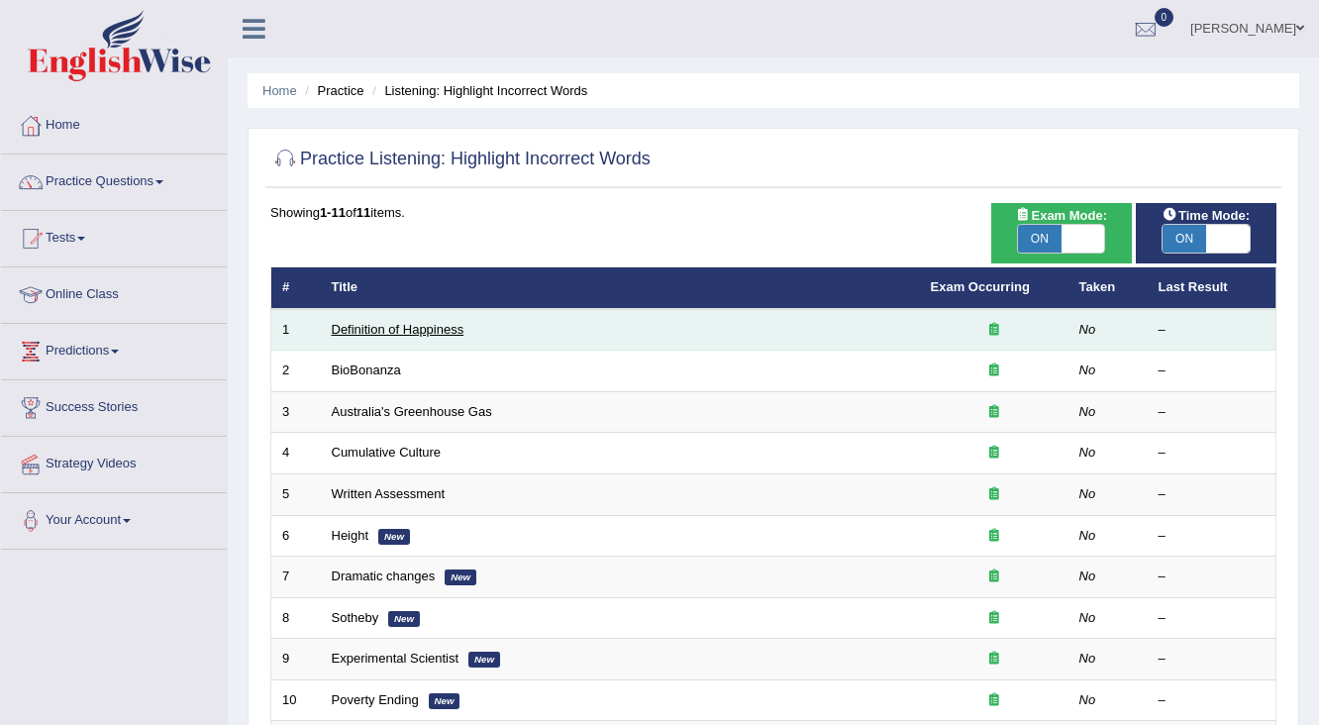
click at [448, 333] on link "Definition of Happiness" at bounding box center [398, 329] width 133 height 15
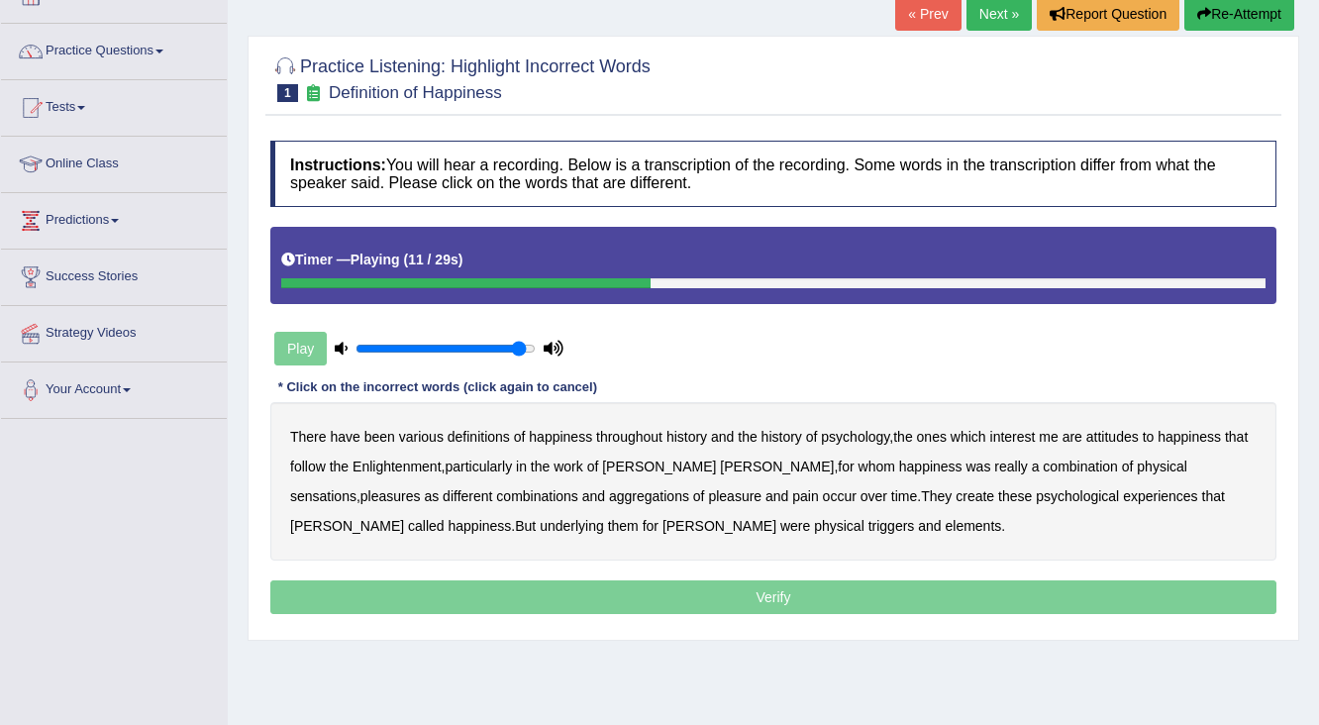
scroll to position [158, 0]
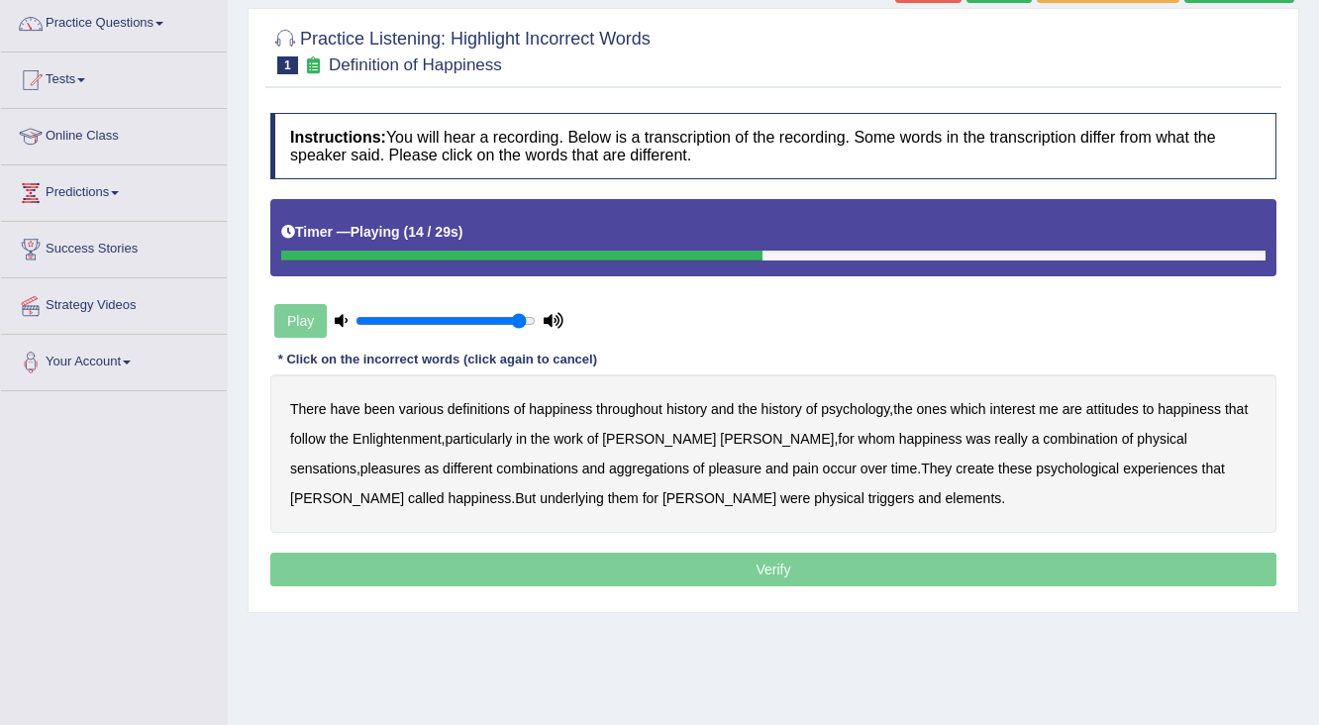
click at [290, 327] on div "Play" at bounding box center [418, 321] width 297 height 50
click at [289, 329] on div "Play" at bounding box center [418, 321] width 297 height 50
click at [309, 322] on div "Play" at bounding box center [418, 321] width 297 height 50
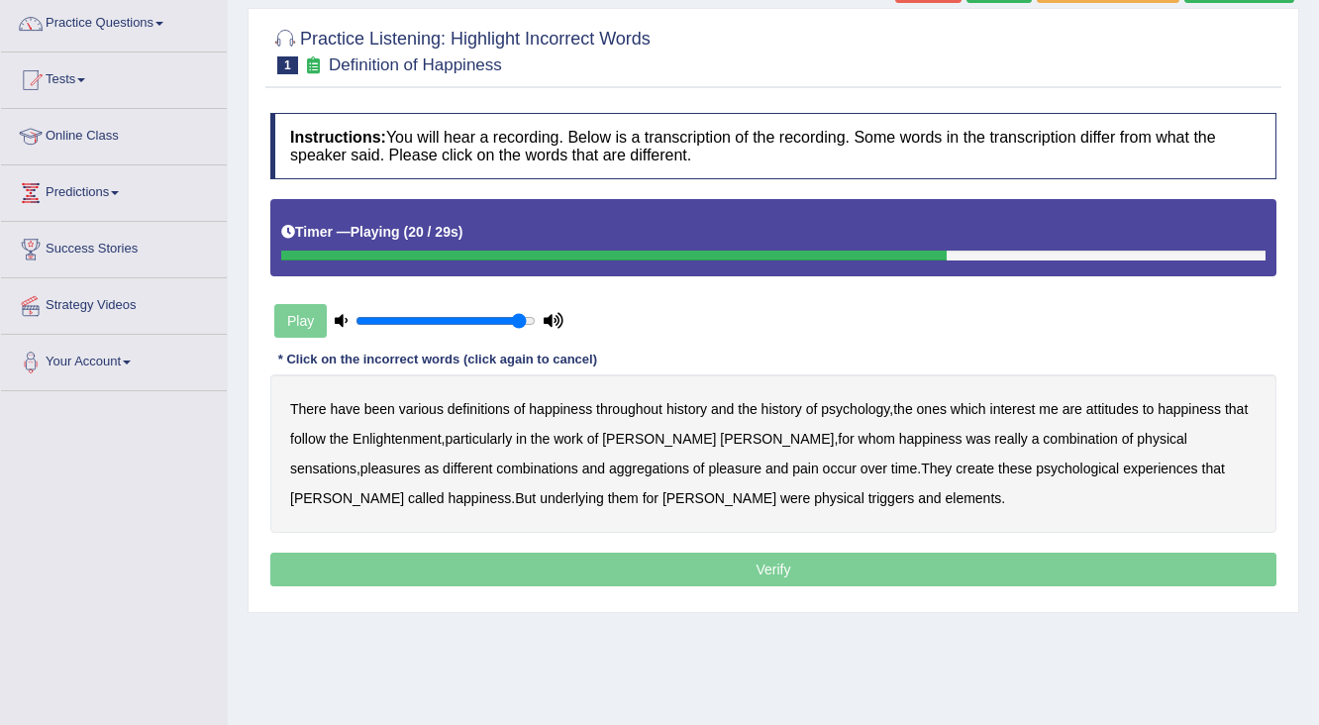
click at [309, 322] on div "Play" at bounding box center [418, 321] width 297 height 50
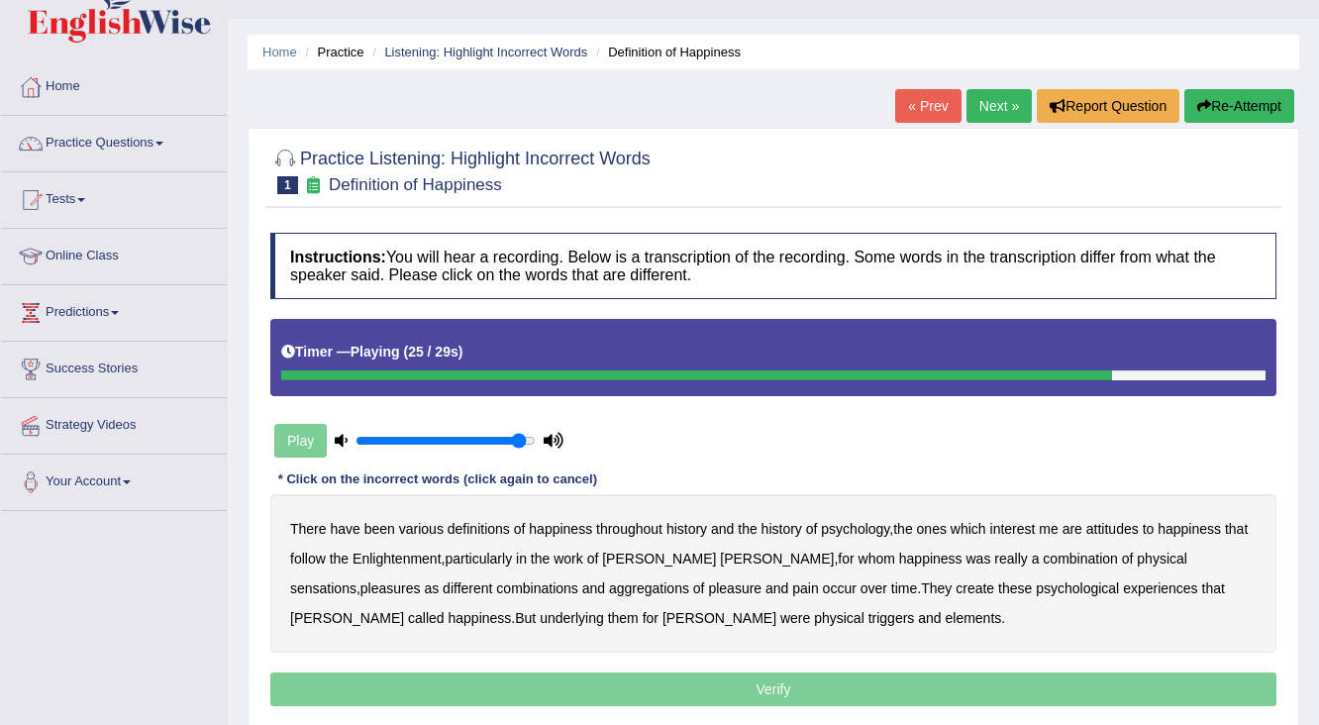
scroll to position [0, 0]
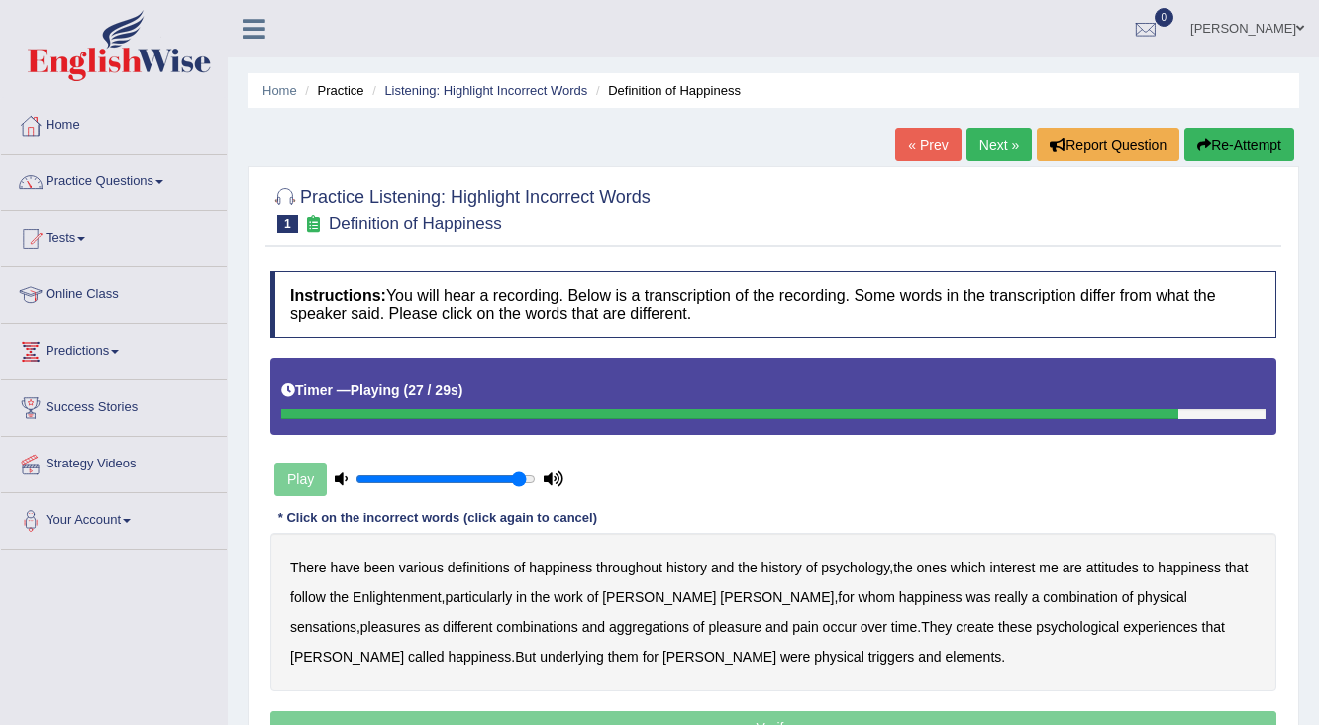
click at [1209, 150] on button "Re-Attempt" at bounding box center [1239, 145] width 110 height 34
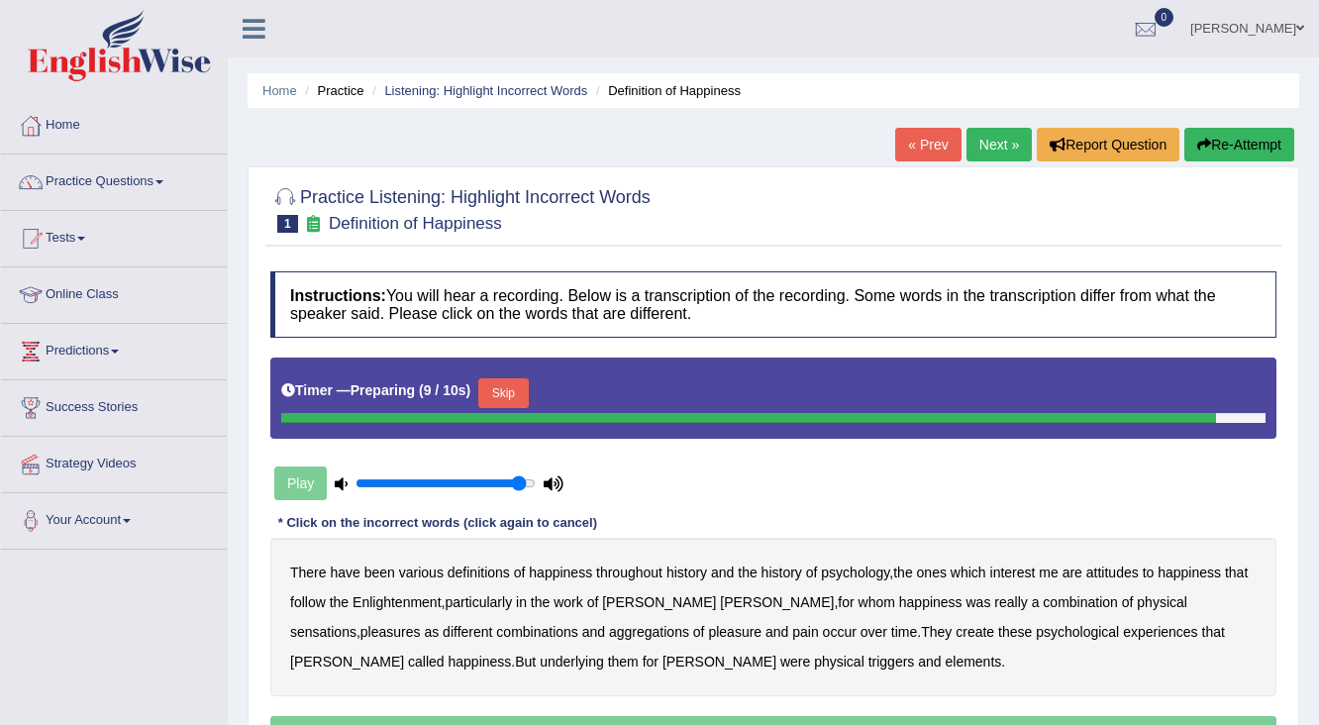
drag, startPoint x: 309, startPoint y: 459, endPoint x: 309, endPoint y: 483, distance: 23.8
click at [309, 479] on div "Play" at bounding box center [418, 483] width 297 height 50
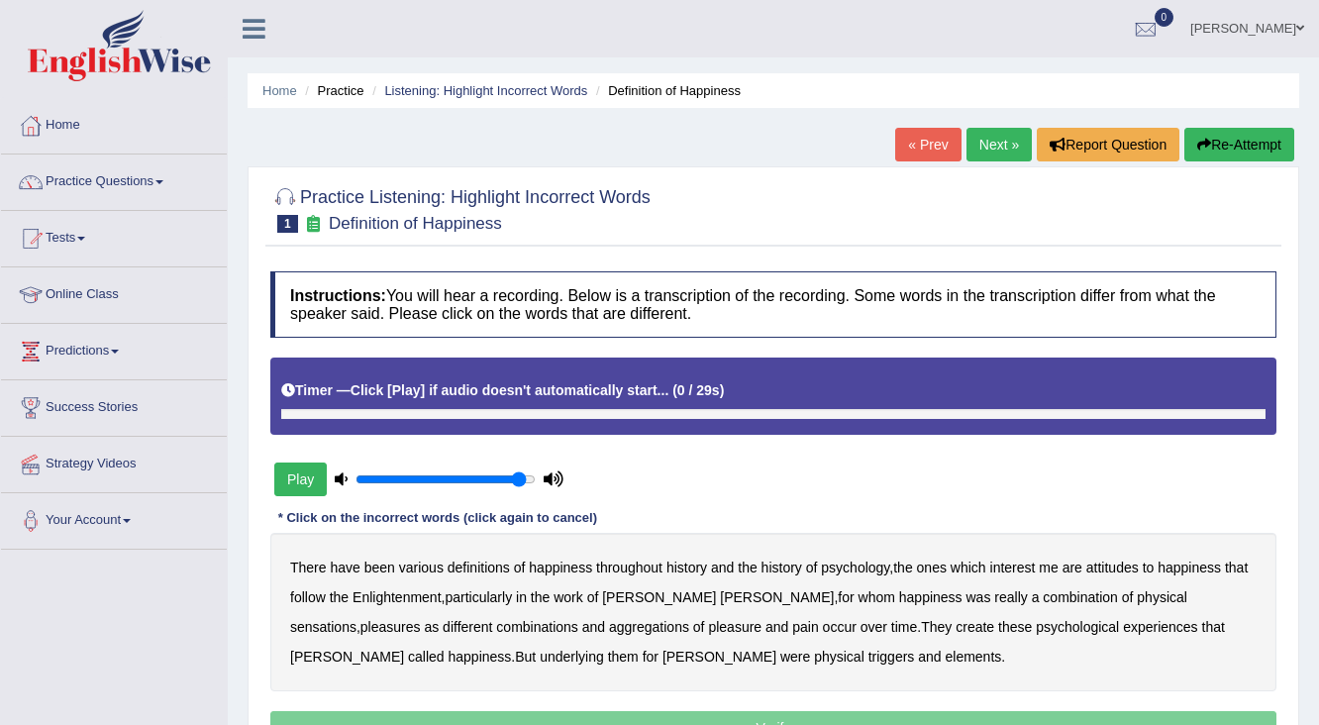
click at [309, 483] on div "Play" at bounding box center [418, 479] width 297 height 50
click at [309, 479] on div "Play" at bounding box center [418, 479] width 297 height 50
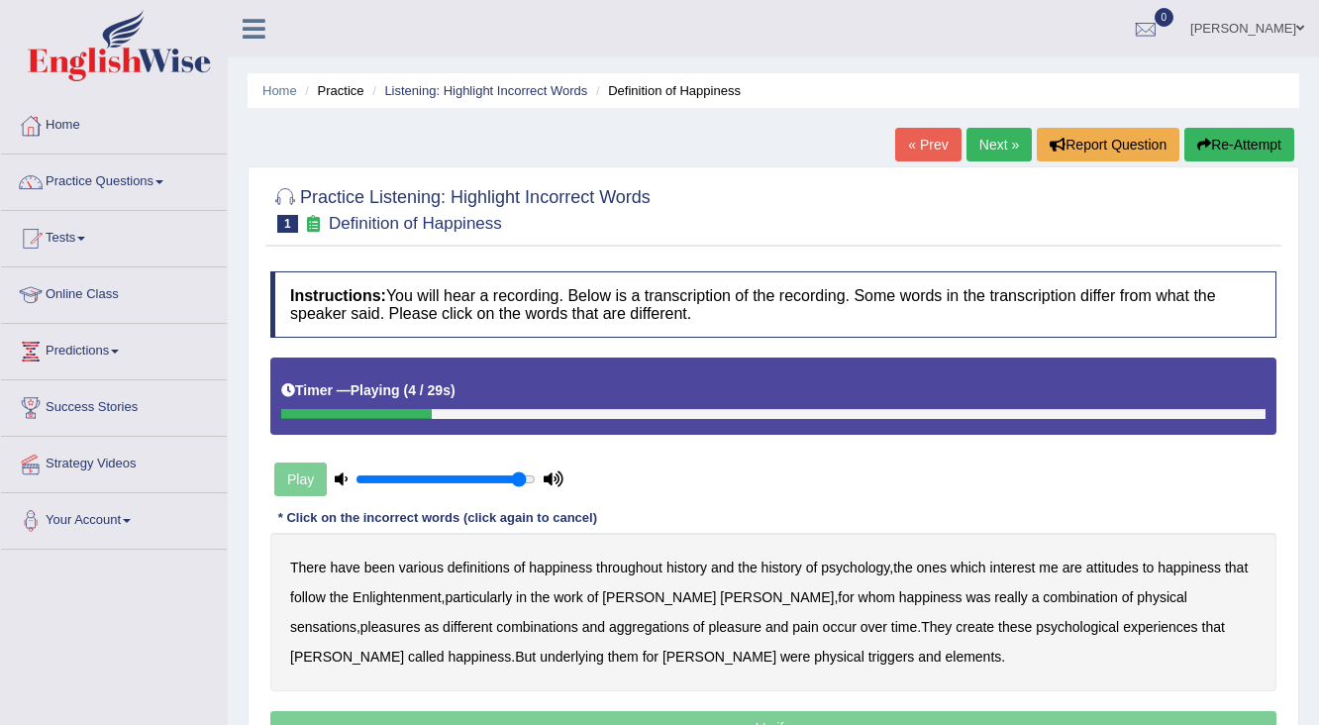
click at [309, 479] on div "Play" at bounding box center [418, 479] width 297 height 50
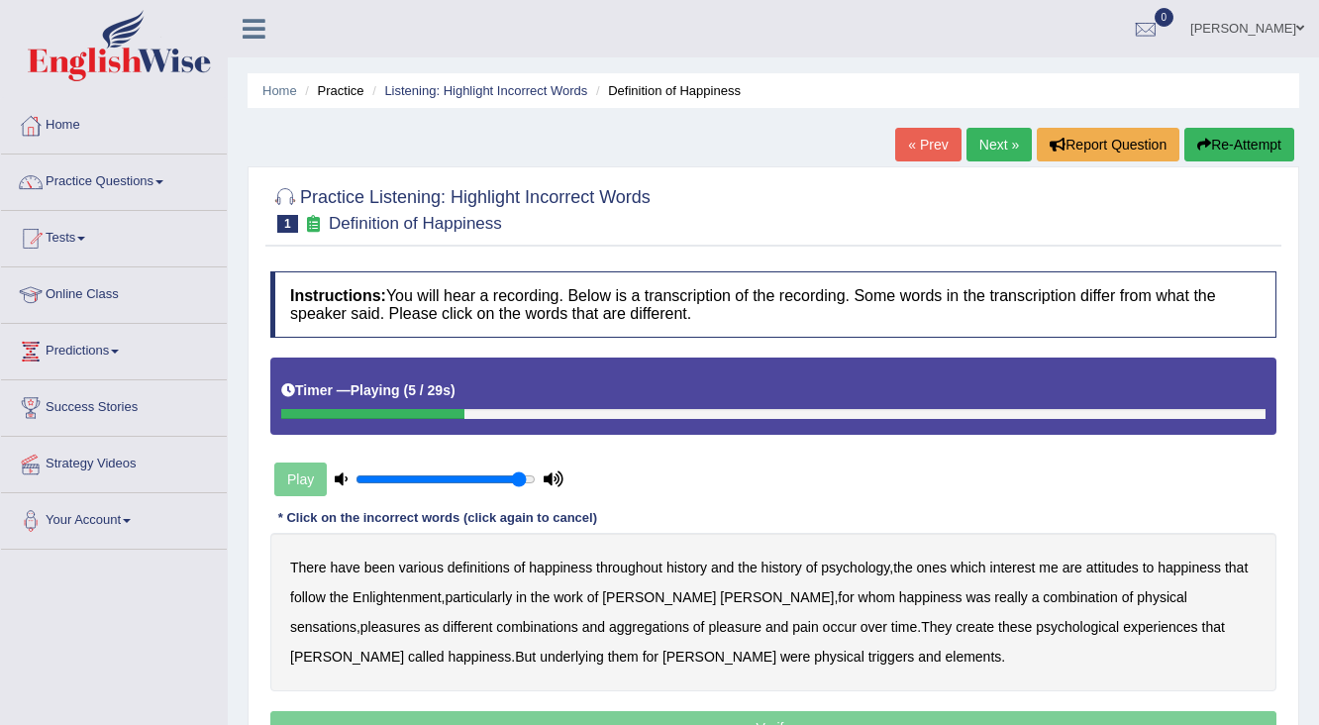
click at [309, 479] on div "Play" at bounding box center [418, 479] width 297 height 50
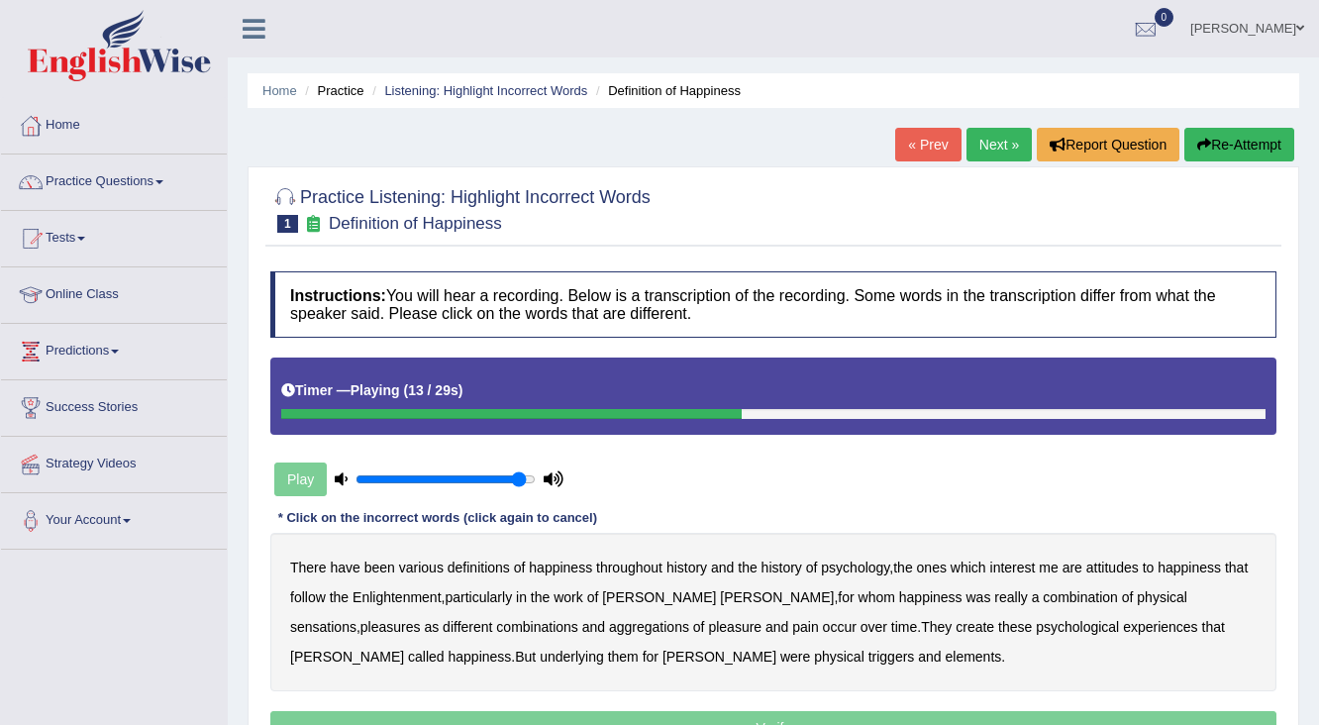
click at [499, 97] on li "Listening: Highlight Incorrect Words" at bounding box center [477, 90] width 220 height 19
click at [510, 91] on link "Listening: Highlight Incorrect Words" at bounding box center [485, 90] width 203 height 15
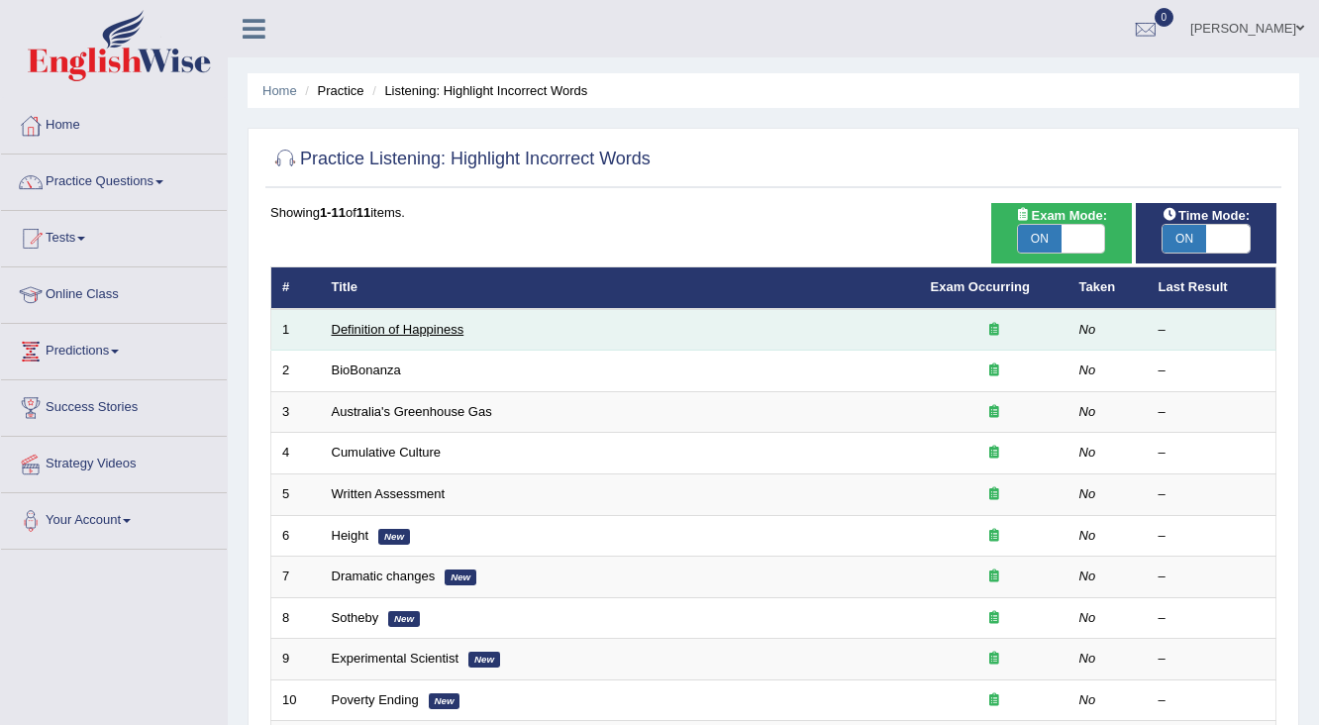
click at [434, 322] on link "Definition of Happiness" at bounding box center [398, 329] width 133 height 15
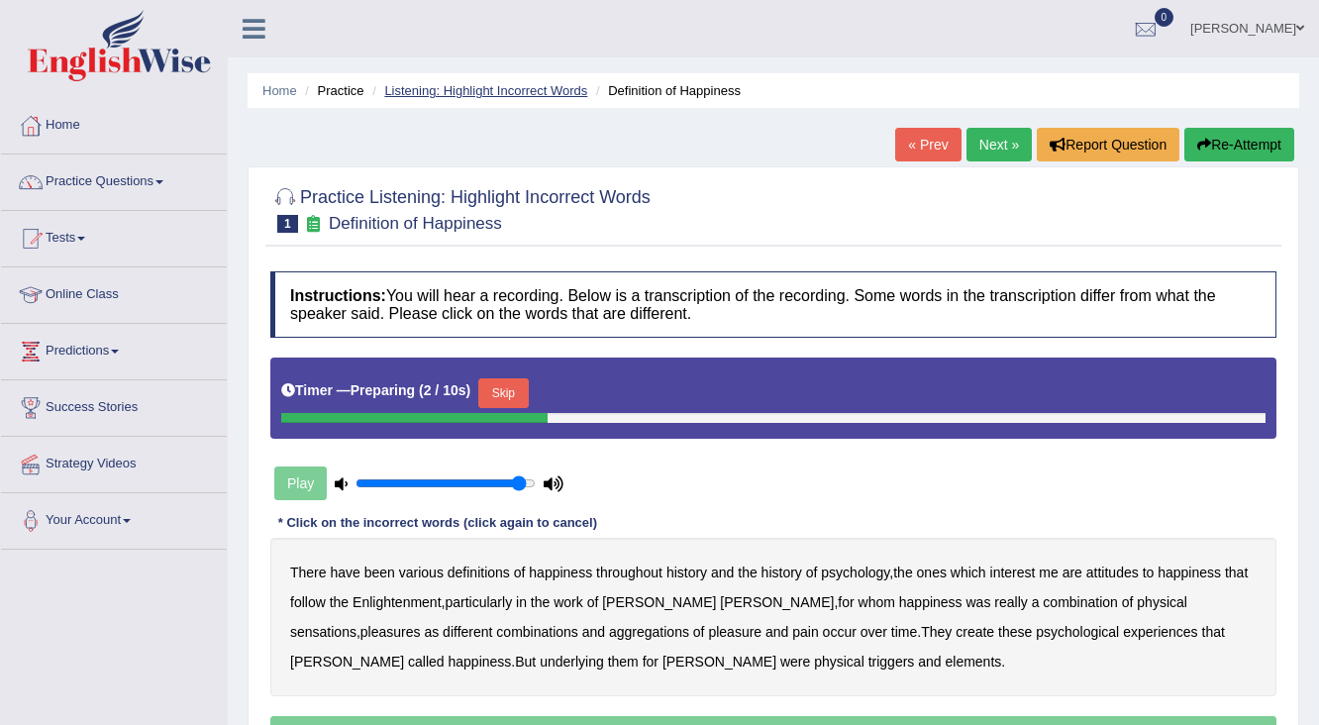
click at [417, 92] on link "Listening: Highlight Incorrect Words" at bounding box center [485, 90] width 203 height 15
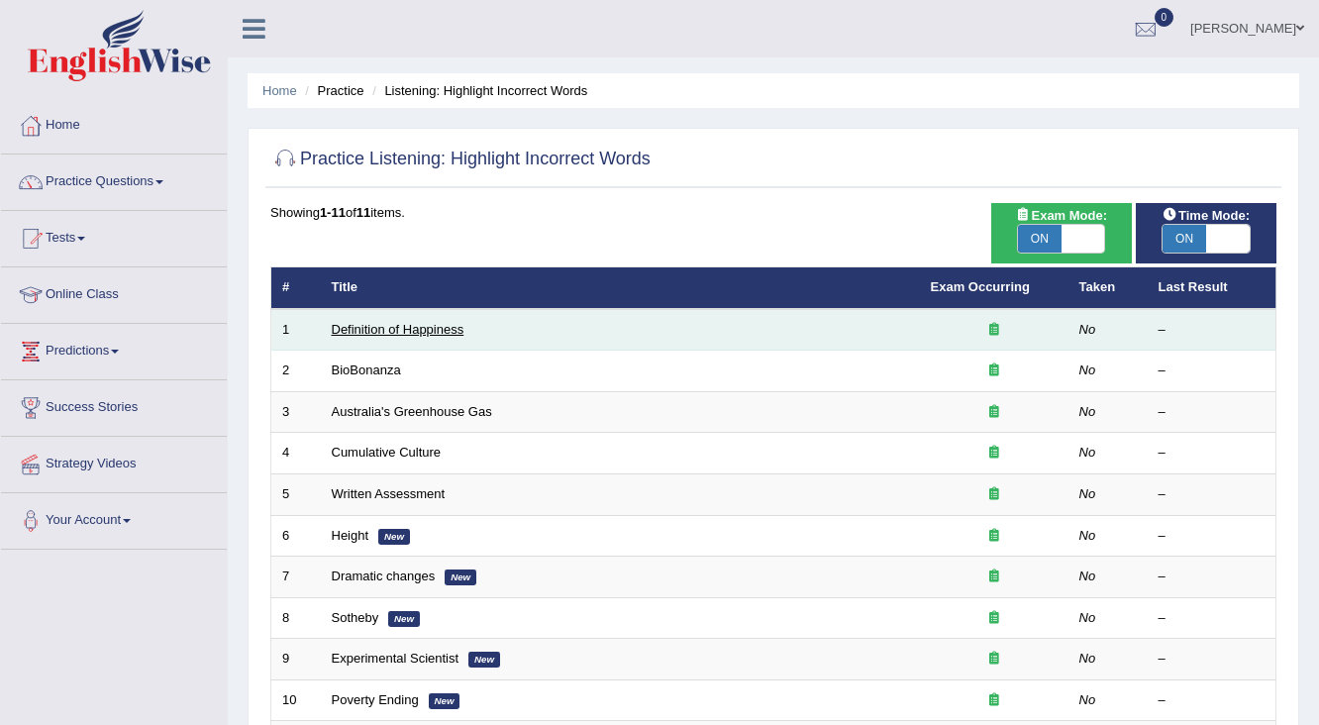
click at [422, 324] on link "Definition of Happiness" at bounding box center [398, 329] width 133 height 15
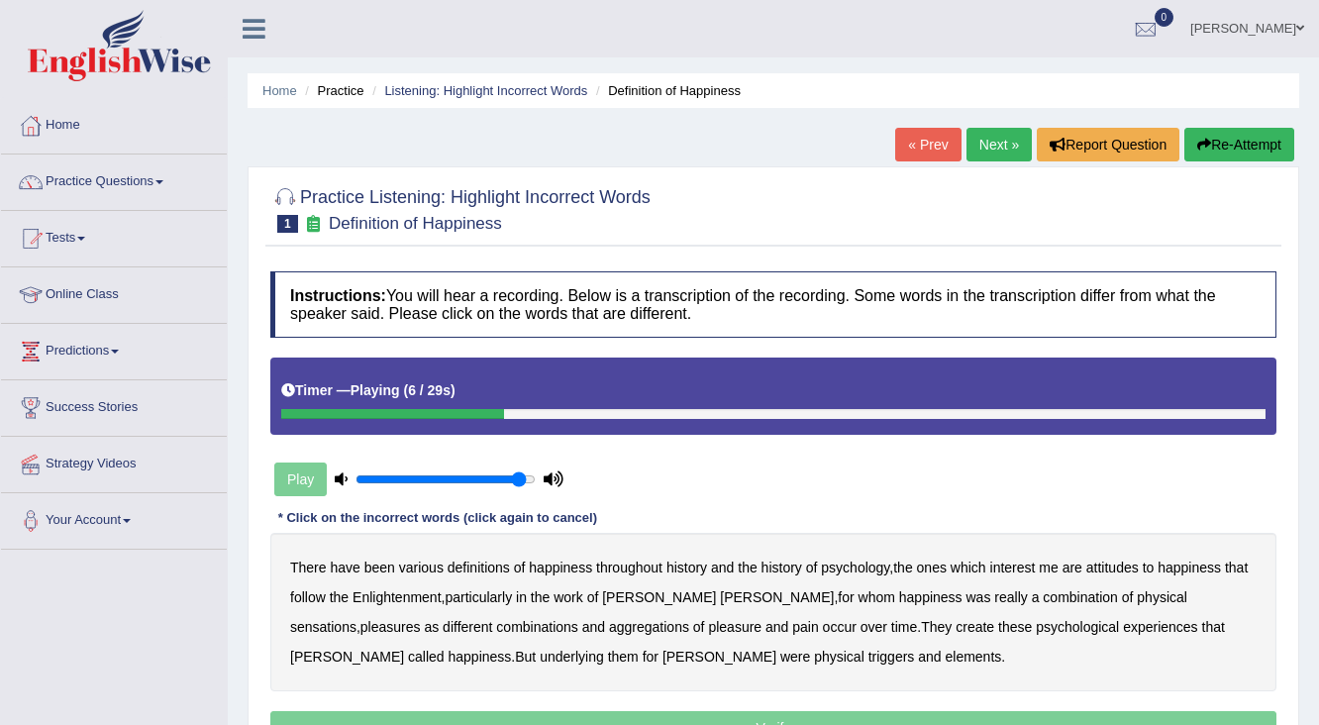
scroll to position [79, 0]
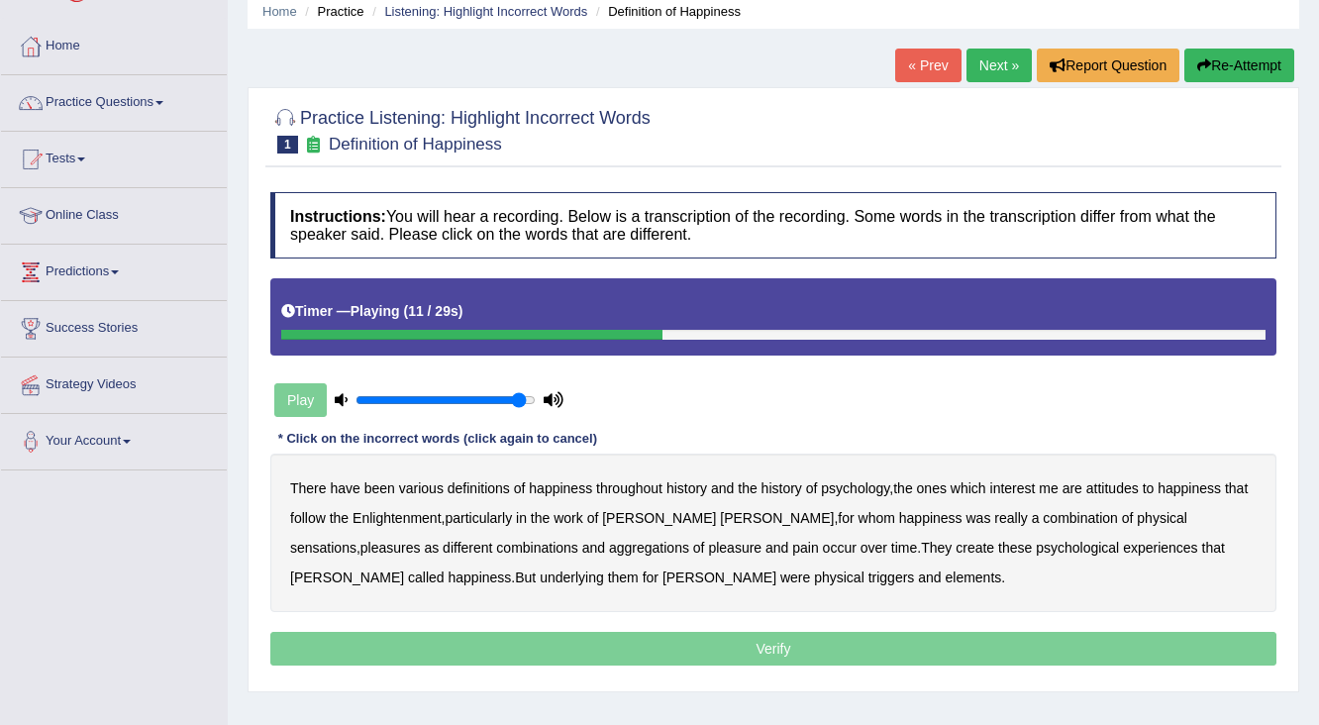
click at [301, 403] on div "Play" at bounding box center [418, 400] width 297 height 50
click at [319, 480] on b "There" at bounding box center [308, 488] width 37 height 16
click at [322, 491] on b "There" at bounding box center [308, 488] width 37 height 16
click at [310, 393] on div "Play" at bounding box center [418, 400] width 297 height 50
click at [315, 394] on div "Play" at bounding box center [418, 400] width 297 height 50
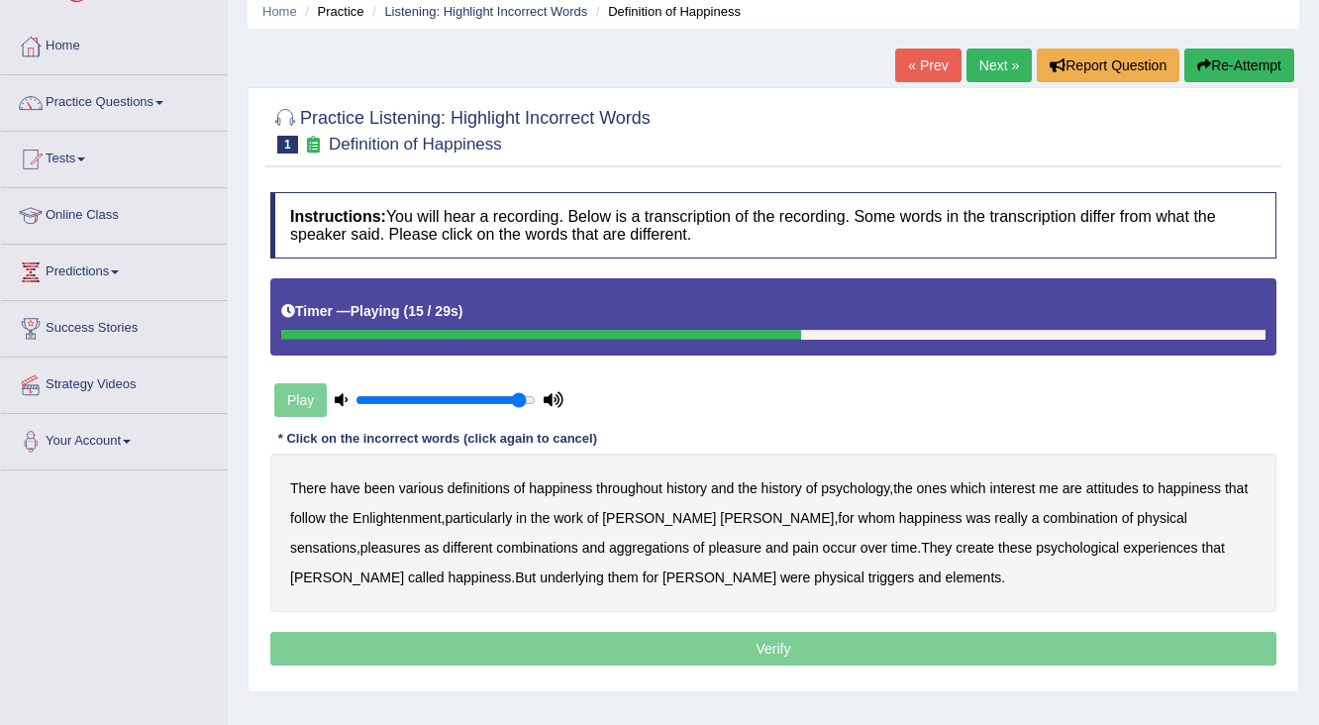
click at [318, 396] on div "Play" at bounding box center [418, 400] width 297 height 50
click at [312, 408] on div "Play" at bounding box center [418, 400] width 297 height 50
click at [313, 407] on div "Play" at bounding box center [418, 400] width 297 height 50
click at [308, 408] on div "Play" at bounding box center [418, 400] width 297 height 50
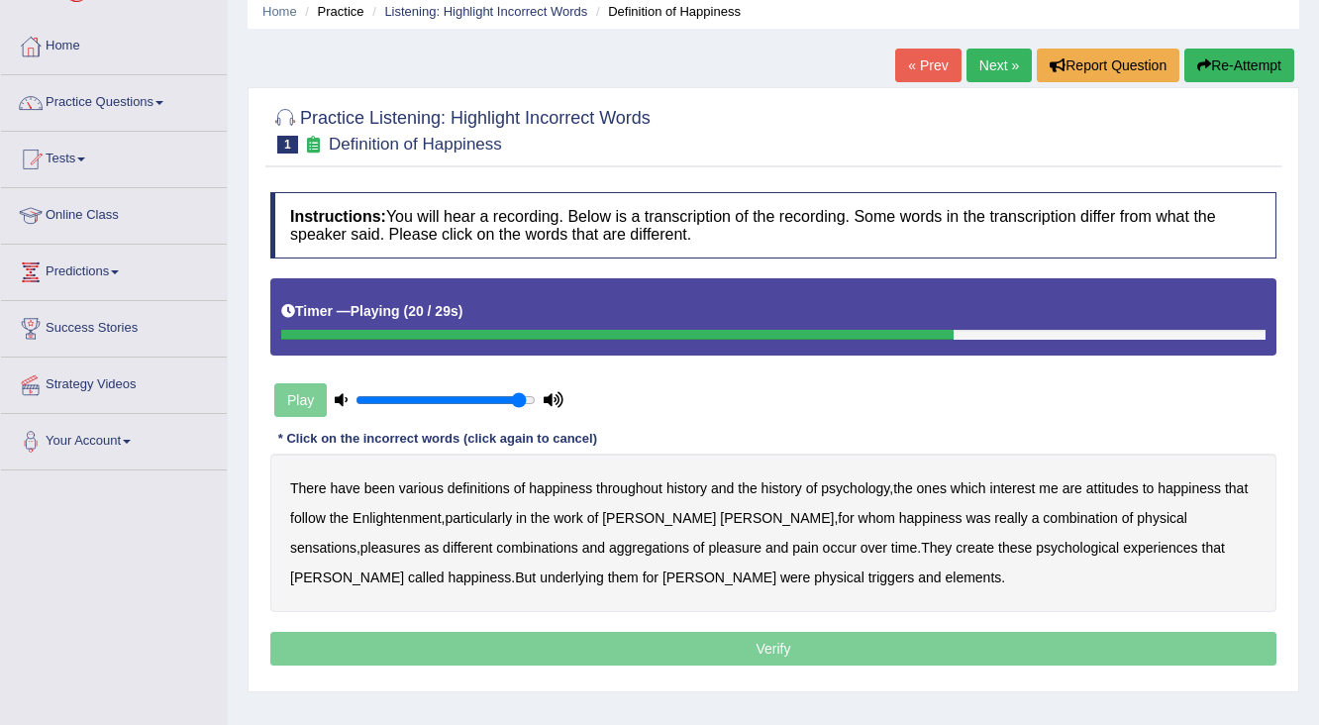
click at [308, 409] on div "Play" at bounding box center [418, 400] width 297 height 50
drag, startPoint x: 308, startPoint y: 409, endPoint x: 313, endPoint y: 394, distance: 15.7
click at [314, 397] on div "Play" at bounding box center [418, 400] width 297 height 50
click at [313, 394] on div "Play" at bounding box center [418, 400] width 297 height 50
click at [313, 393] on div "Play" at bounding box center [418, 400] width 297 height 50
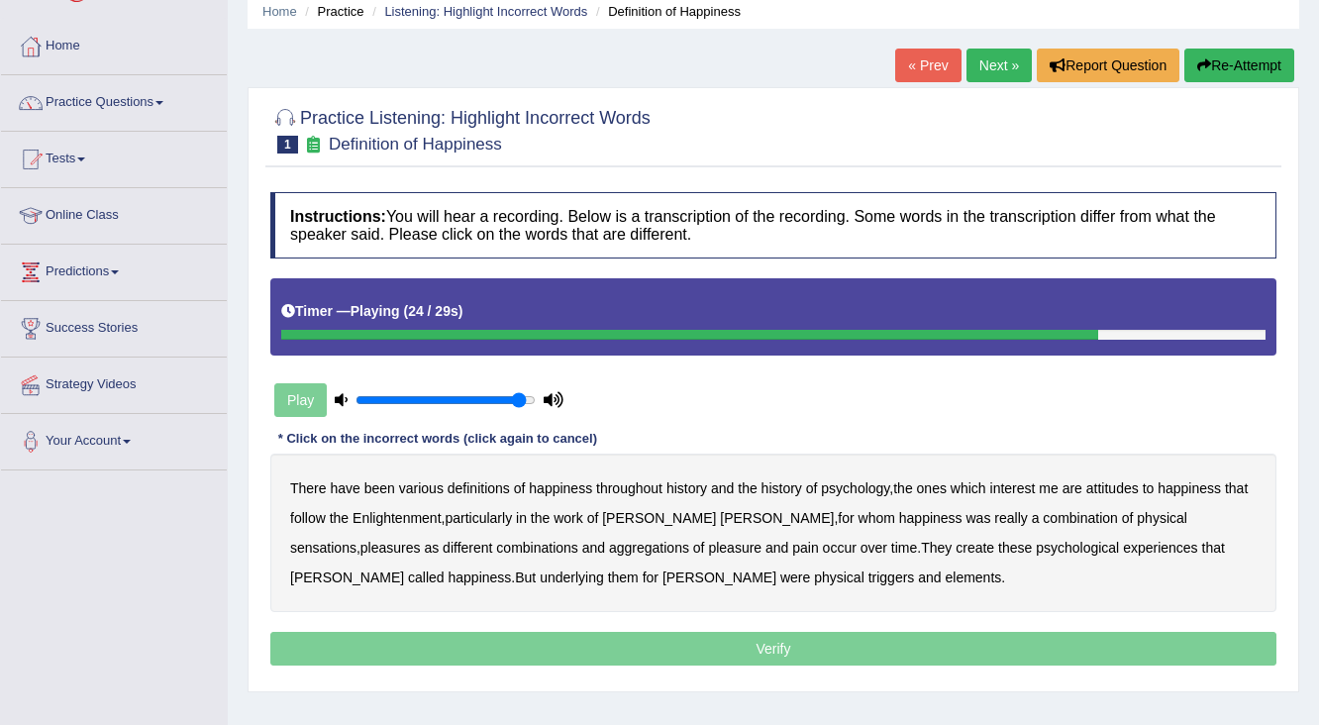
click at [313, 393] on div "Play" at bounding box center [418, 400] width 297 height 50
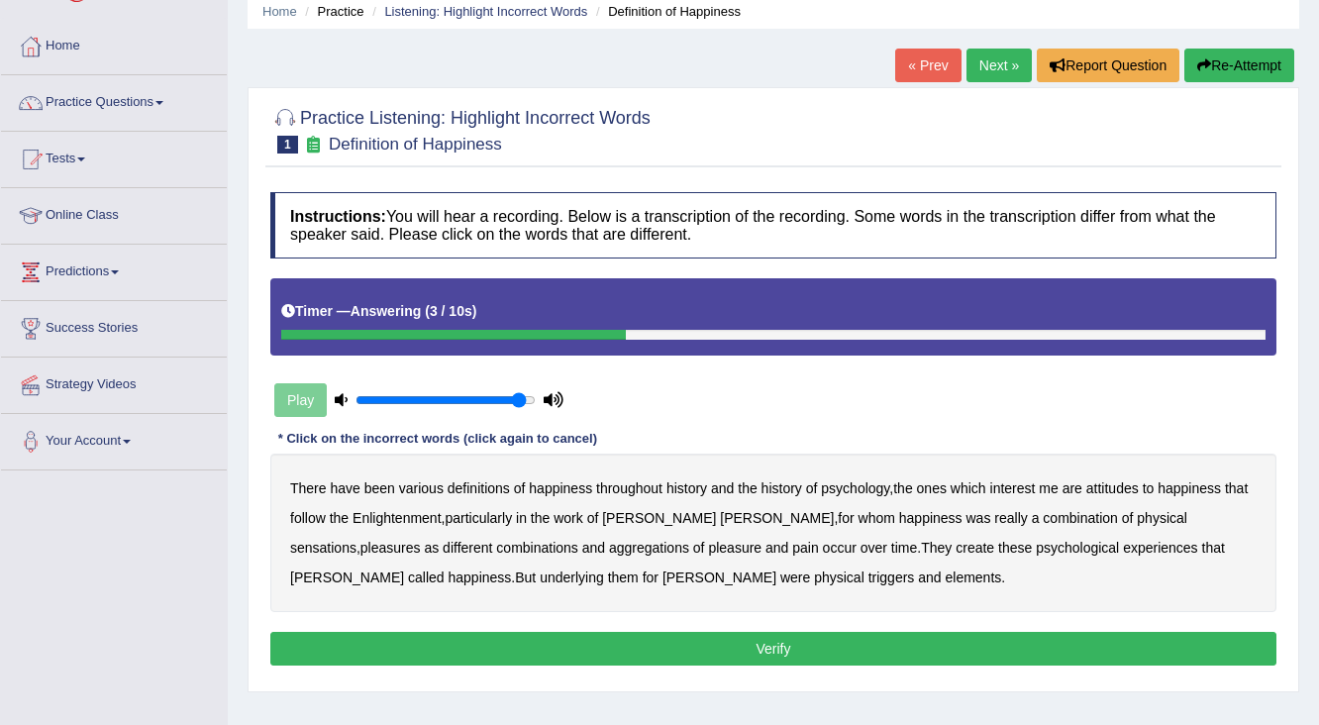
click at [290, 404] on div "Play" at bounding box center [418, 400] width 297 height 50
click at [291, 404] on div "Play" at bounding box center [418, 400] width 297 height 50
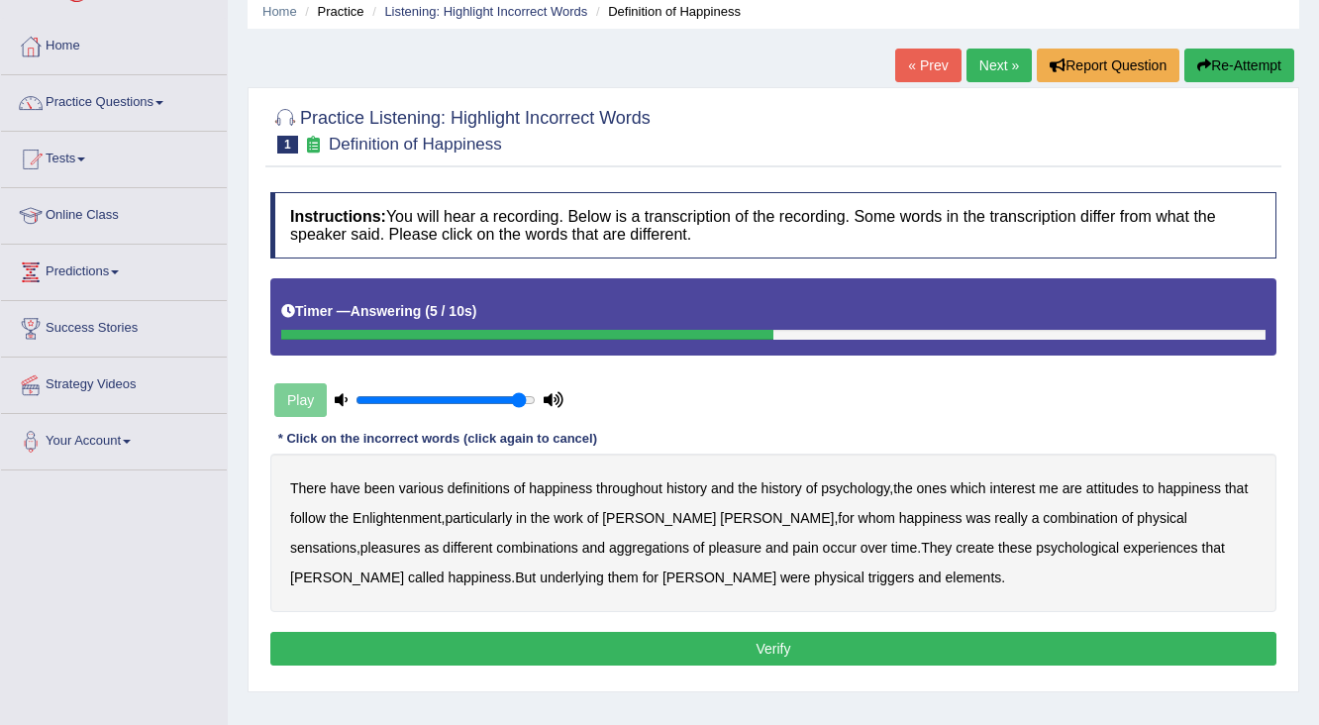
click at [291, 404] on div "Play" at bounding box center [418, 400] width 297 height 50
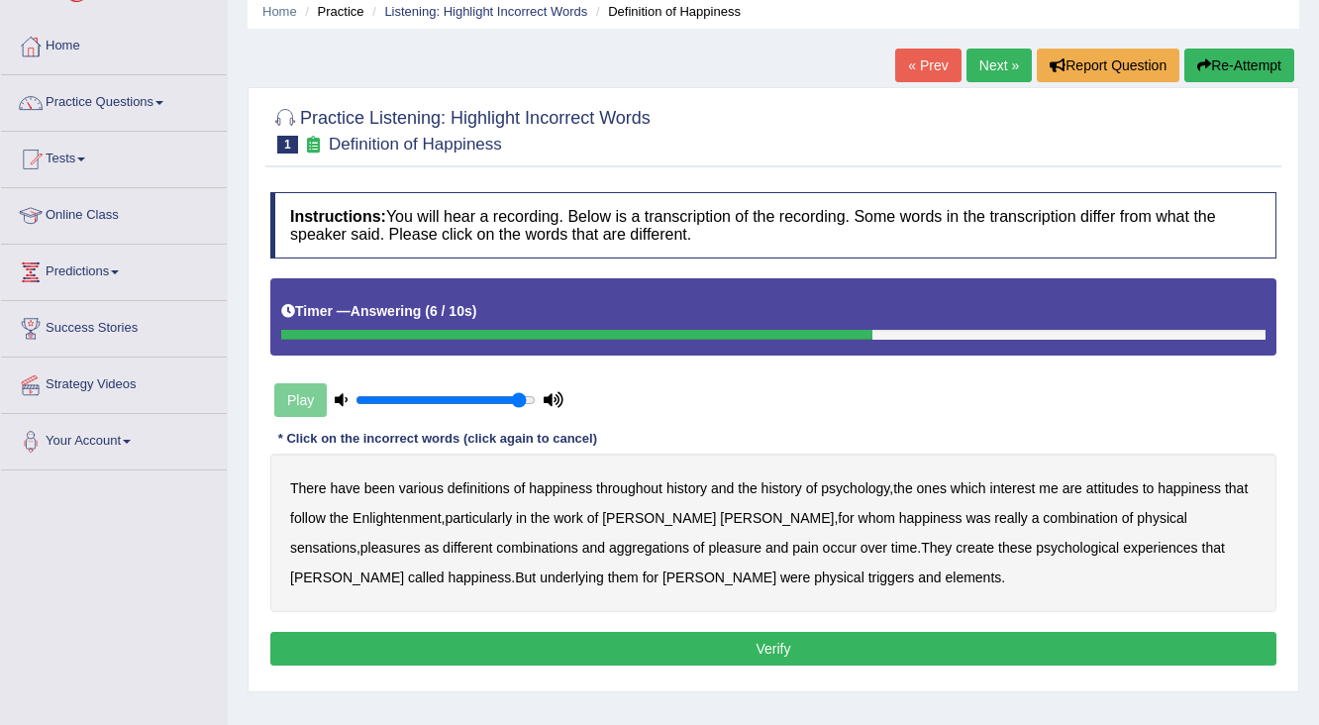
click at [291, 404] on div "Play" at bounding box center [418, 400] width 297 height 50
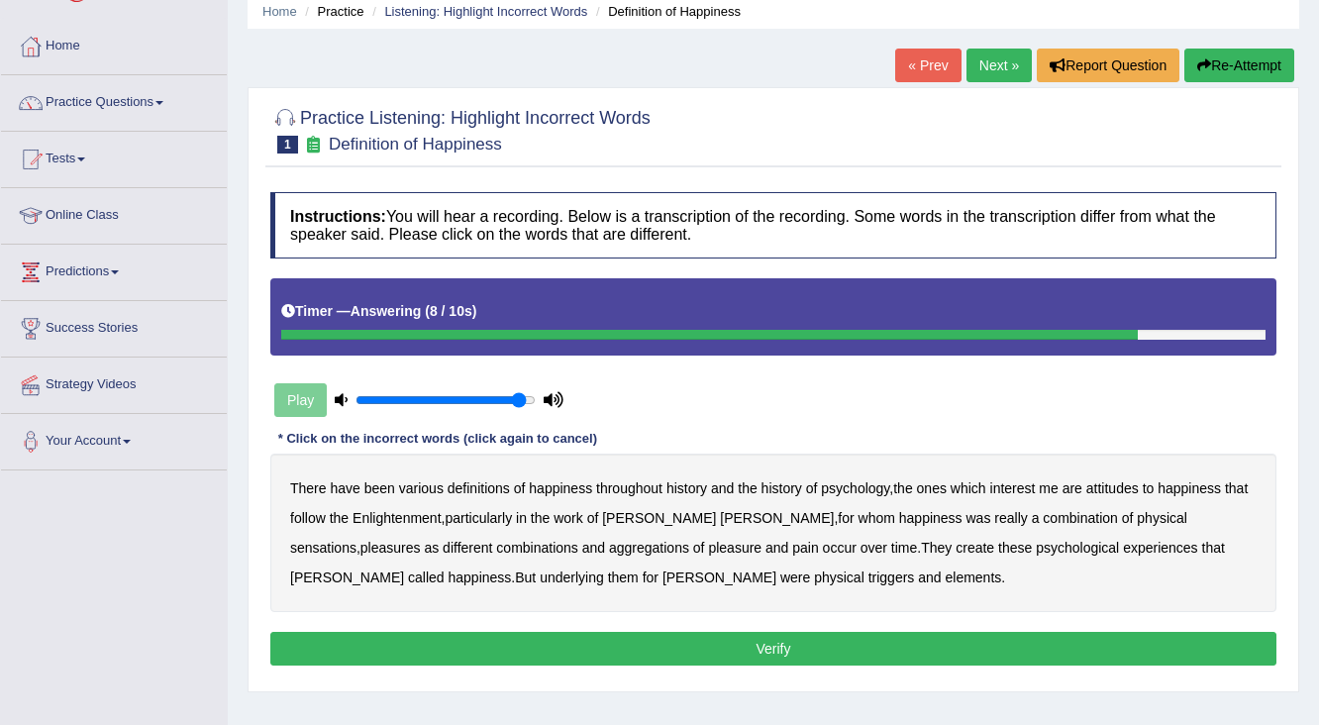
click at [291, 404] on div "Play" at bounding box center [418, 400] width 297 height 50
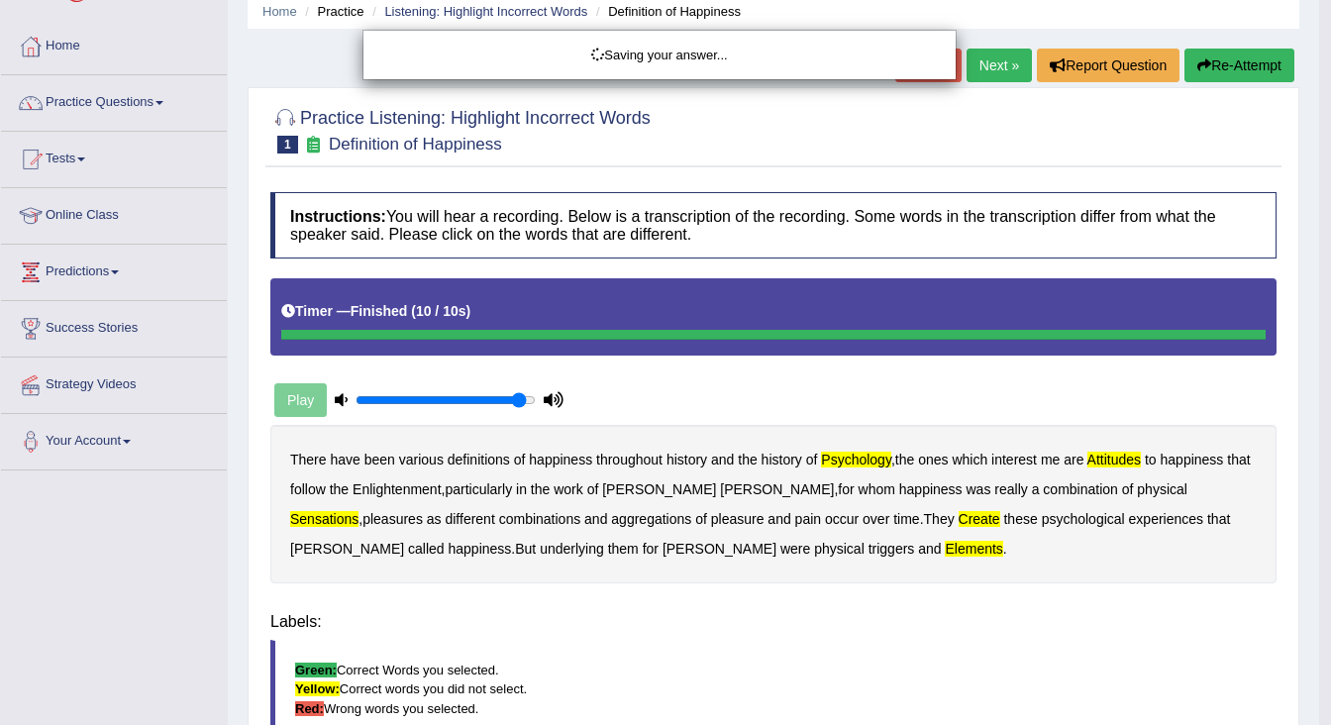
click at [291, 404] on body "Toggle navigation Home Practice Questions Speaking Practice Read Aloud Repeat S…" at bounding box center [665, 283] width 1331 height 725
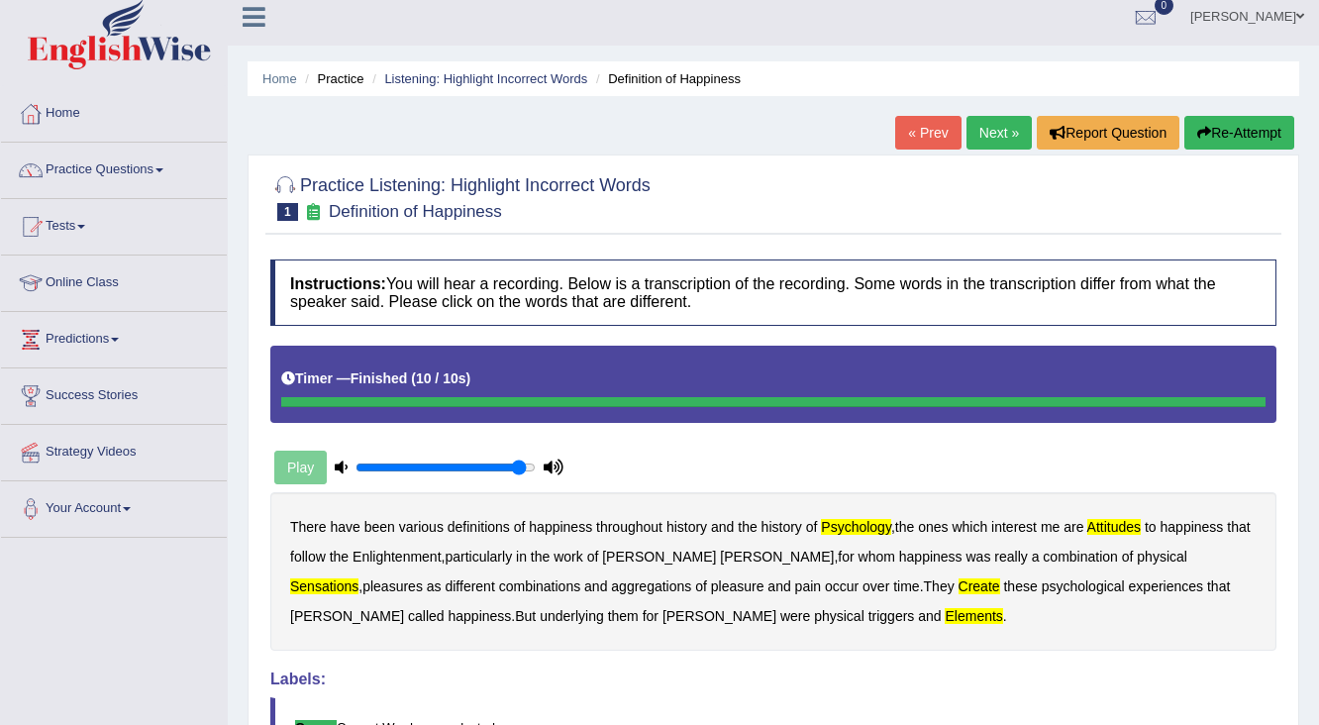
scroll to position [0, 0]
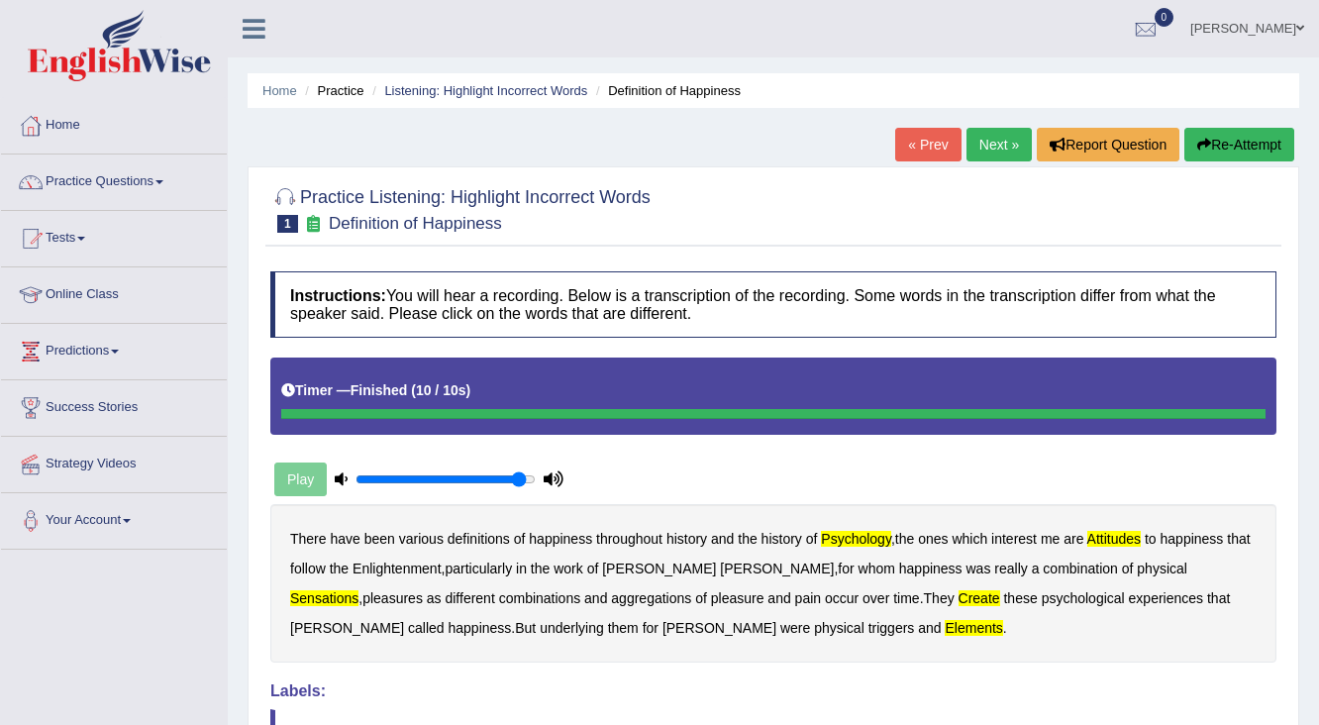
click at [281, 471] on div "Play" at bounding box center [418, 479] width 297 height 50
click at [455, 88] on link "Listening: Highlight Incorrect Words" at bounding box center [485, 90] width 203 height 15
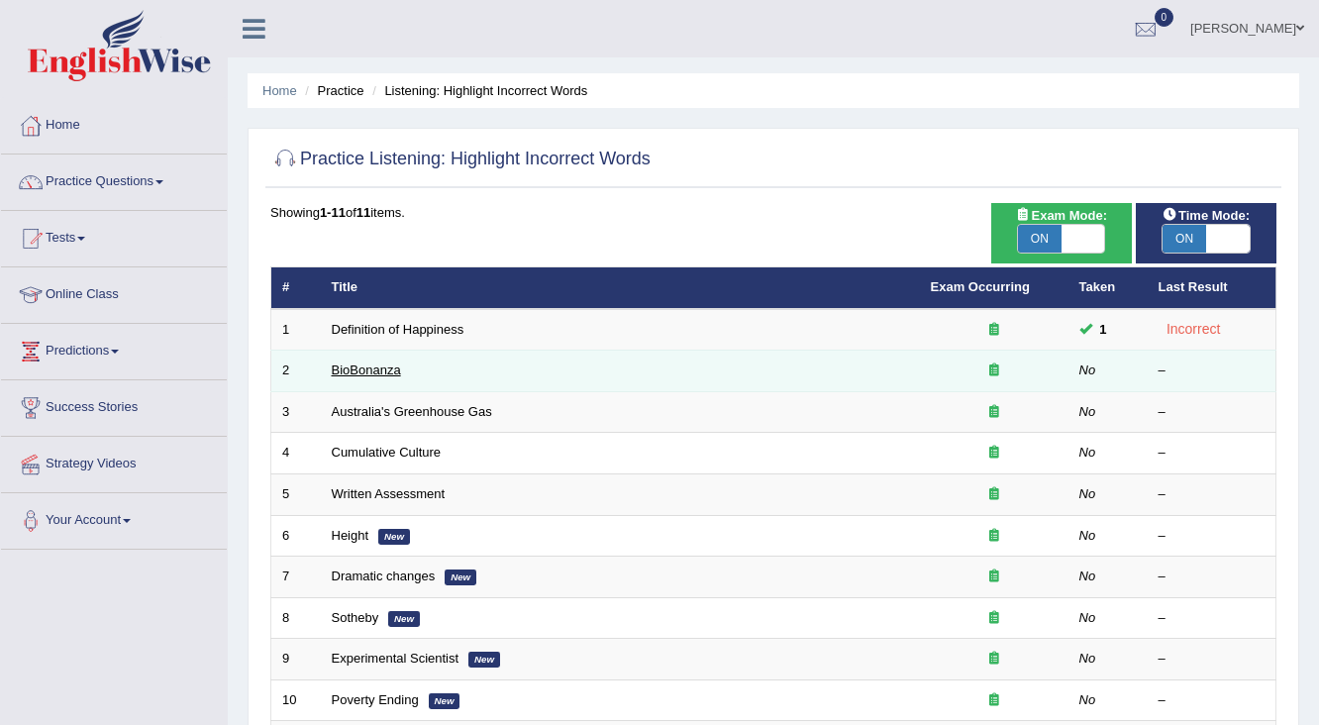
click at [360, 367] on link "BioBonanza" at bounding box center [366, 369] width 69 height 15
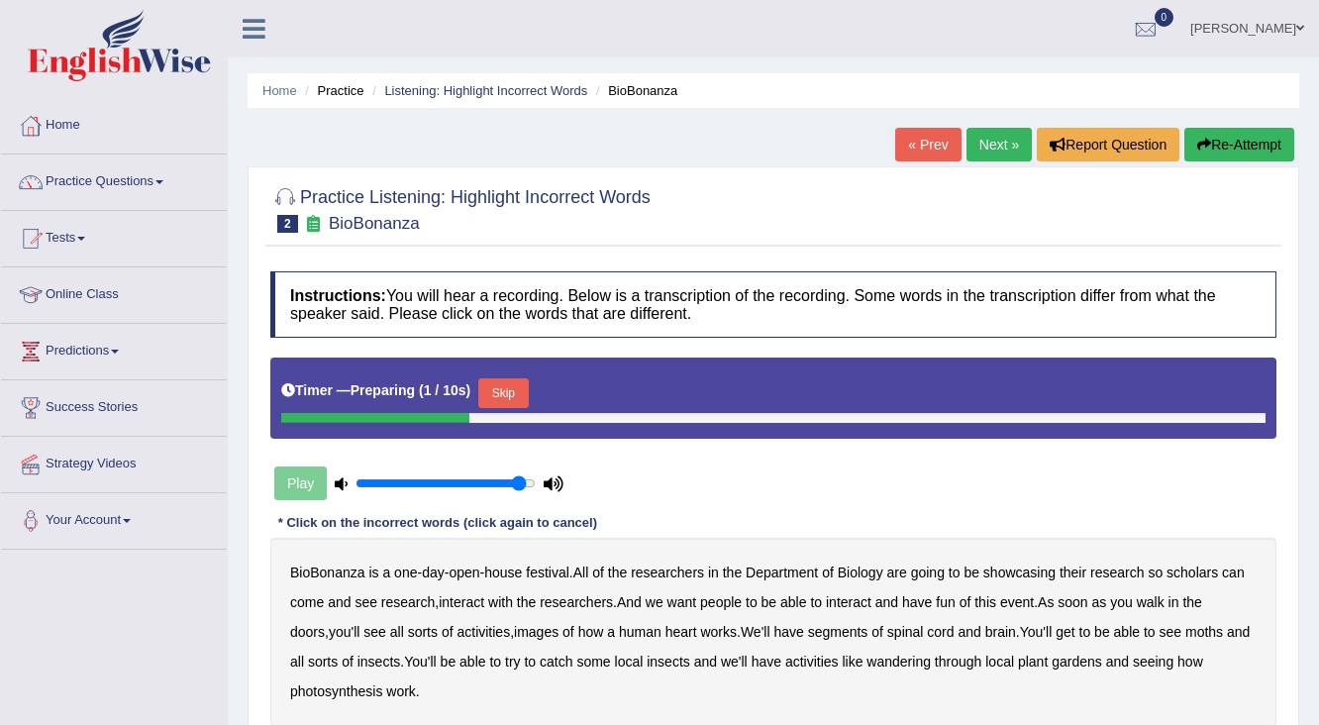
click at [309, 491] on div "Play" at bounding box center [418, 483] width 297 height 50
click at [514, 392] on button "Skip" at bounding box center [503, 393] width 50 height 30
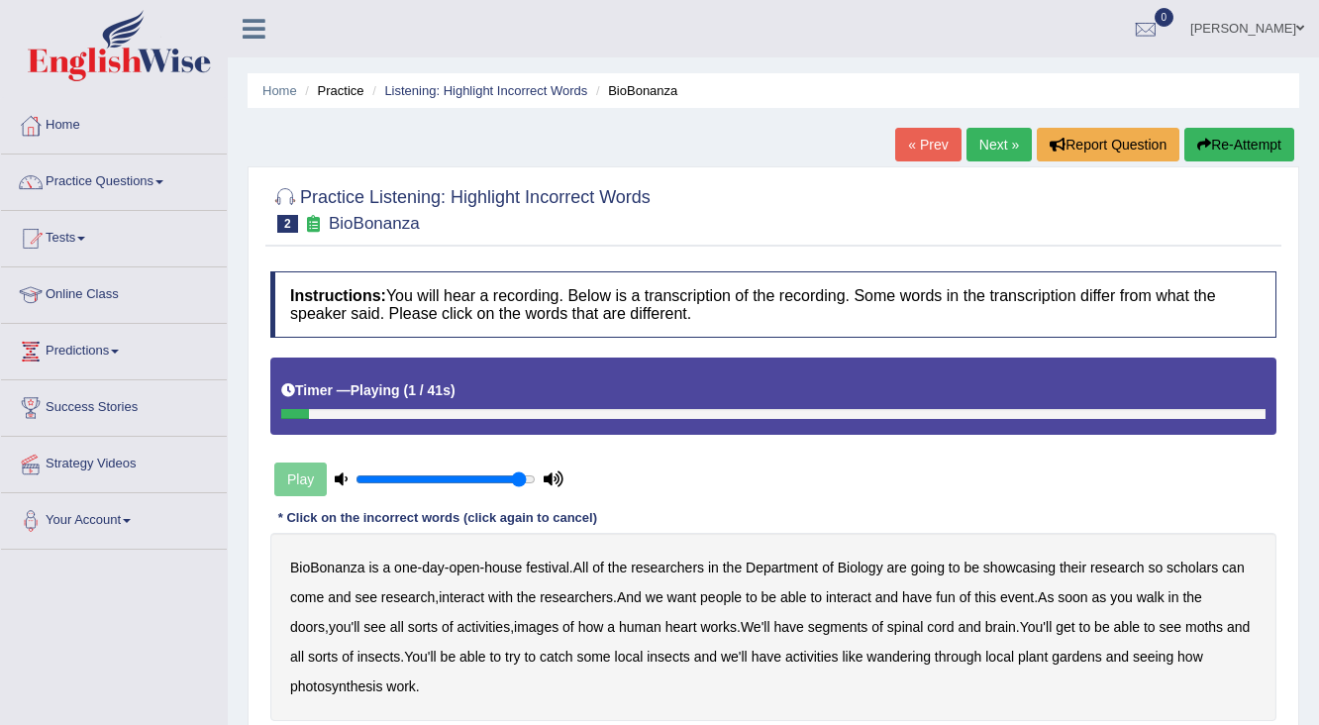
click at [299, 467] on div "Play" at bounding box center [418, 479] width 297 height 50
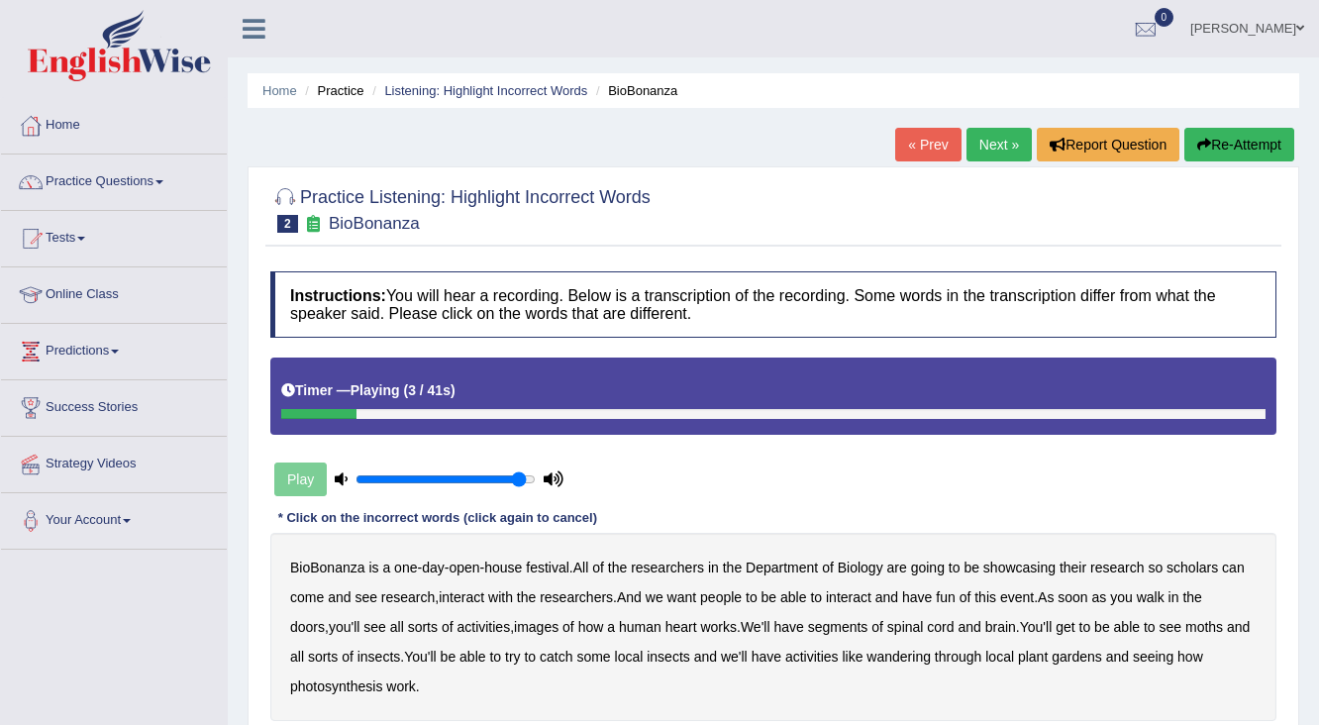
click at [299, 467] on div "Play" at bounding box center [418, 479] width 297 height 50
click at [1197, 151] on button "Re-Attempt" at bounding box center [1239, 145] width 110 height 34
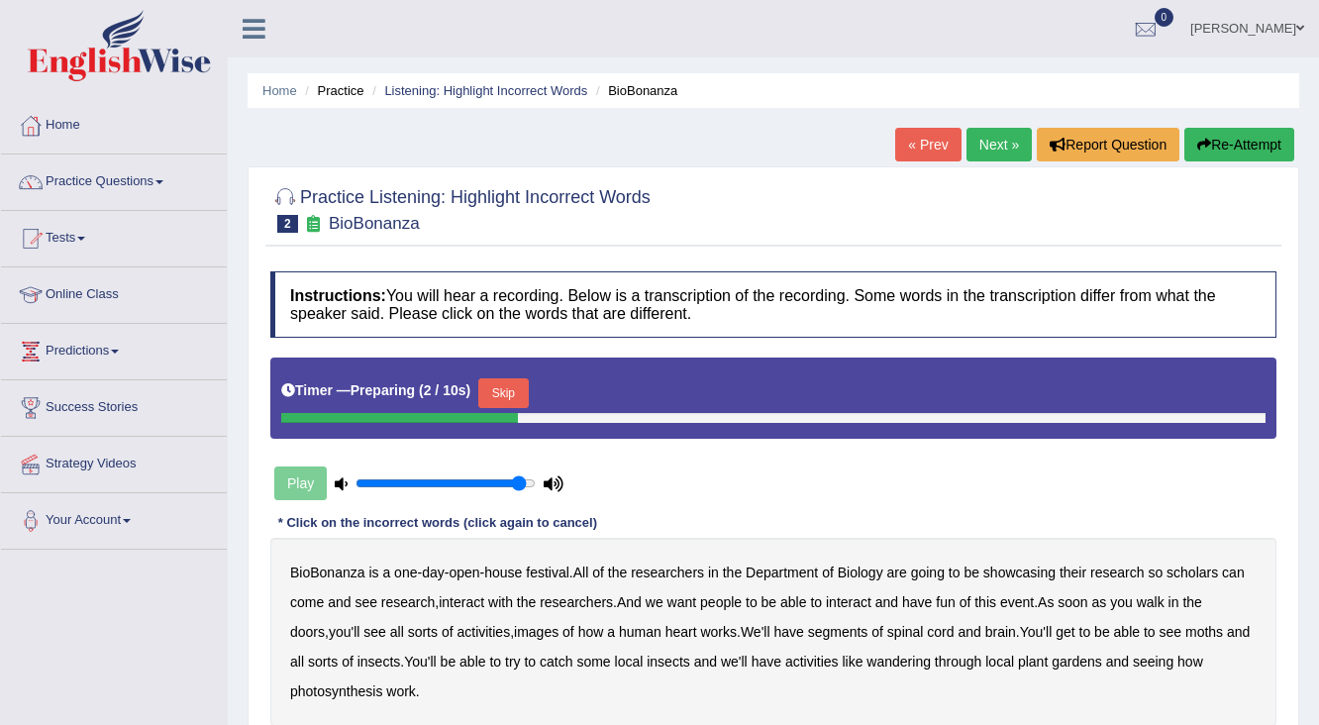
click at [900, 158] on link "« Prev" at bounding box center [927, 145] width 65 height 34
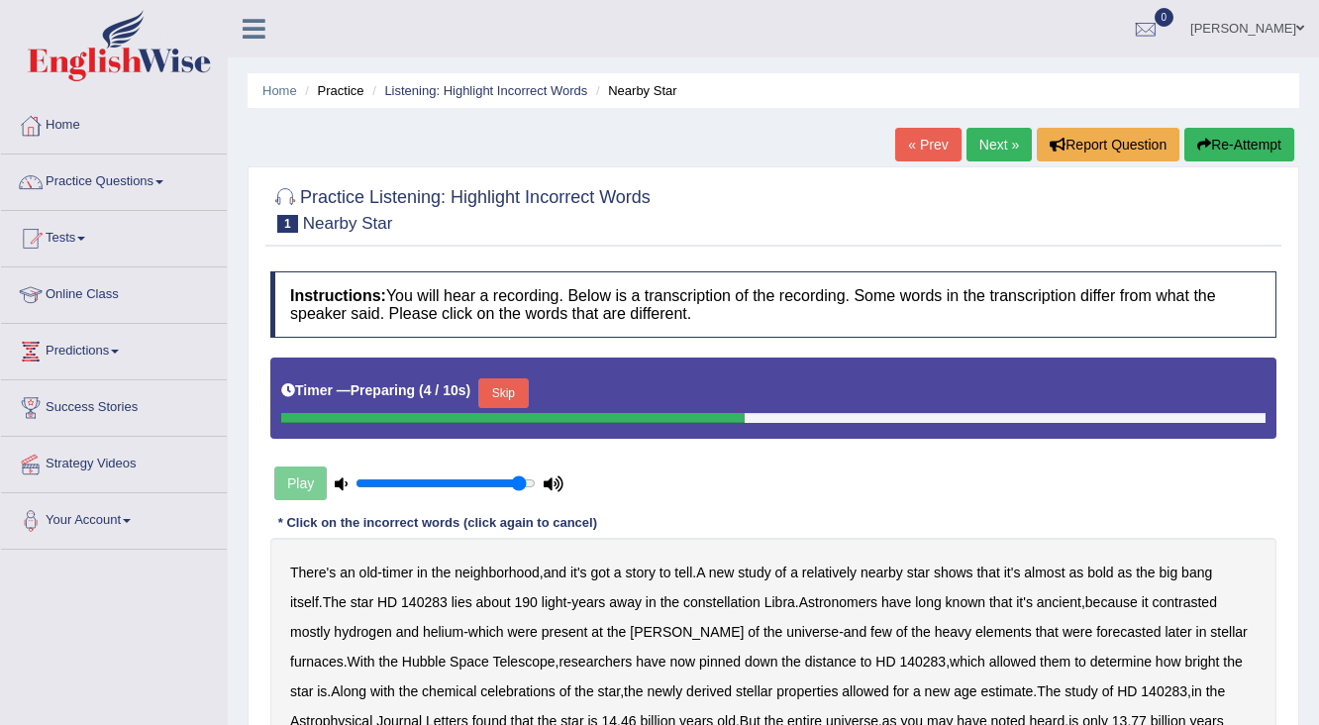
click at [899, 154] on link "« Prev" at bounding box center [927, 145] width 65 height 34
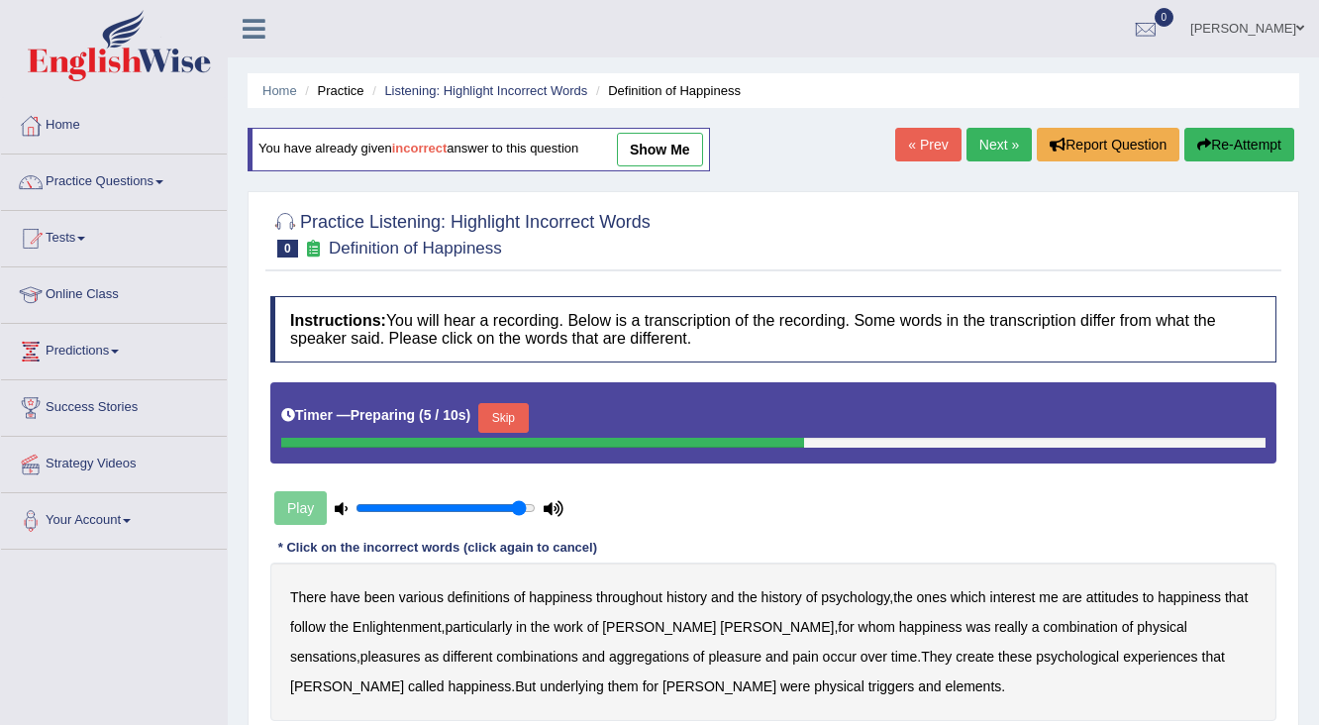
drag, startPoint x: 671, startPoint y: 160, endPoint x: 672, endPoint y: 170, distance: 10.0
click at [671, 161] on link "show me" at bounding box center [660, 150] width 86 height 34
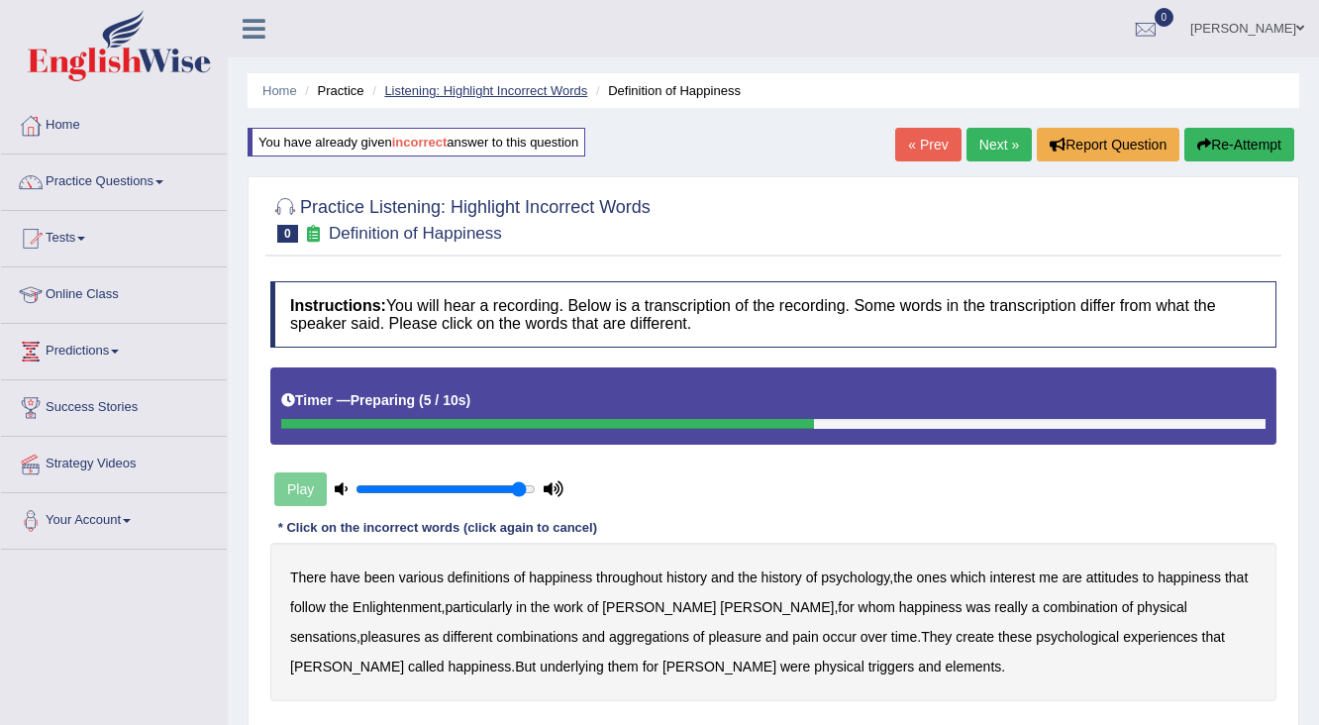
click at [519, 87] on link "Listening: Highlight Incorrect Words" at bounding box center [485, 90] width 203 height 15
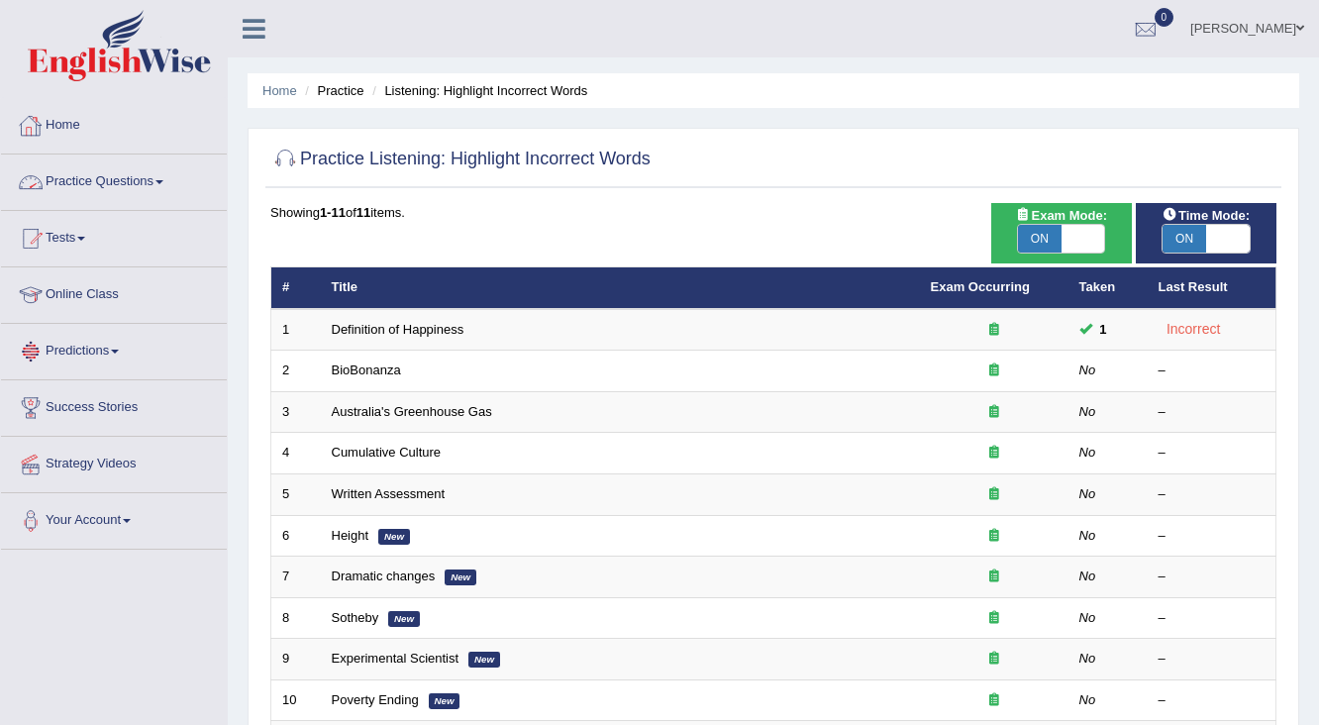
click at [74, 180] on link "Practice Questions" at bounding box center [114, 179] width 226 height 50
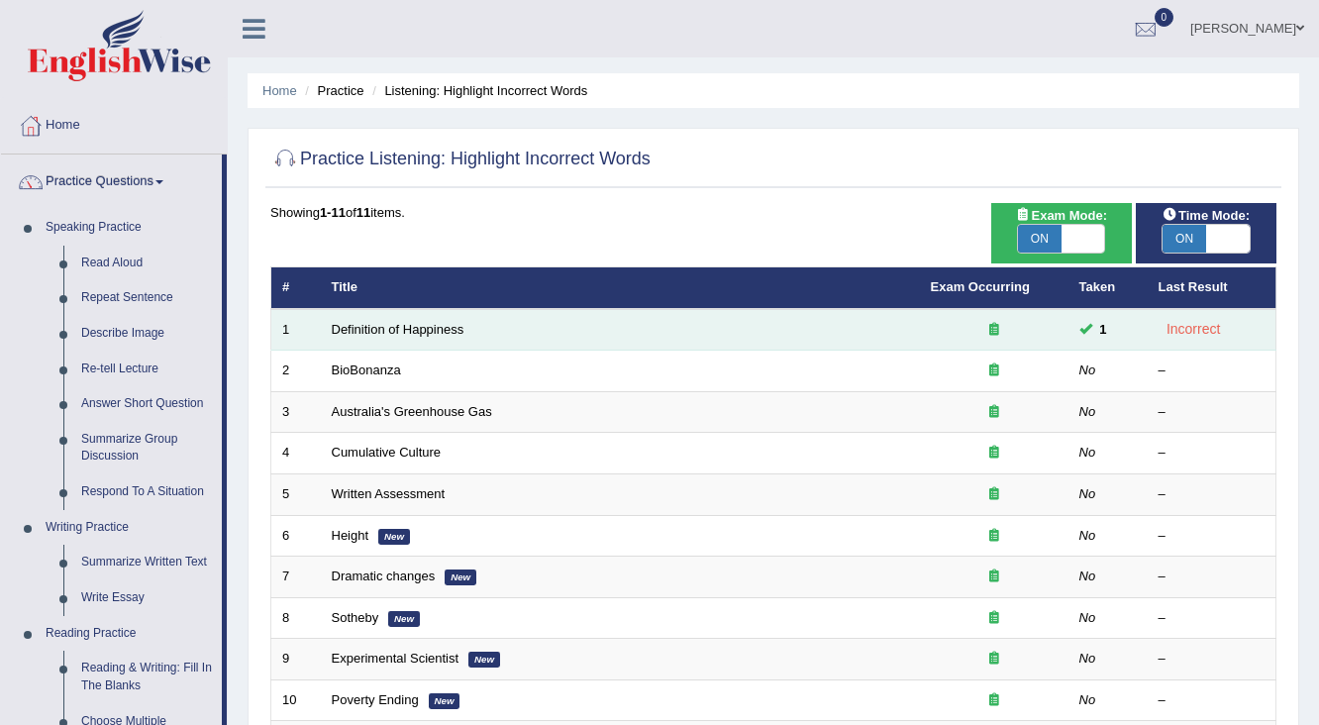
click at [474, 324] on td "Definition of Happiness" at bounding box center [620, 330] width 599 height 42
click at [452, 322] on link "Definition of Happiness" at bounding box center [398, 329] width 133 height 15
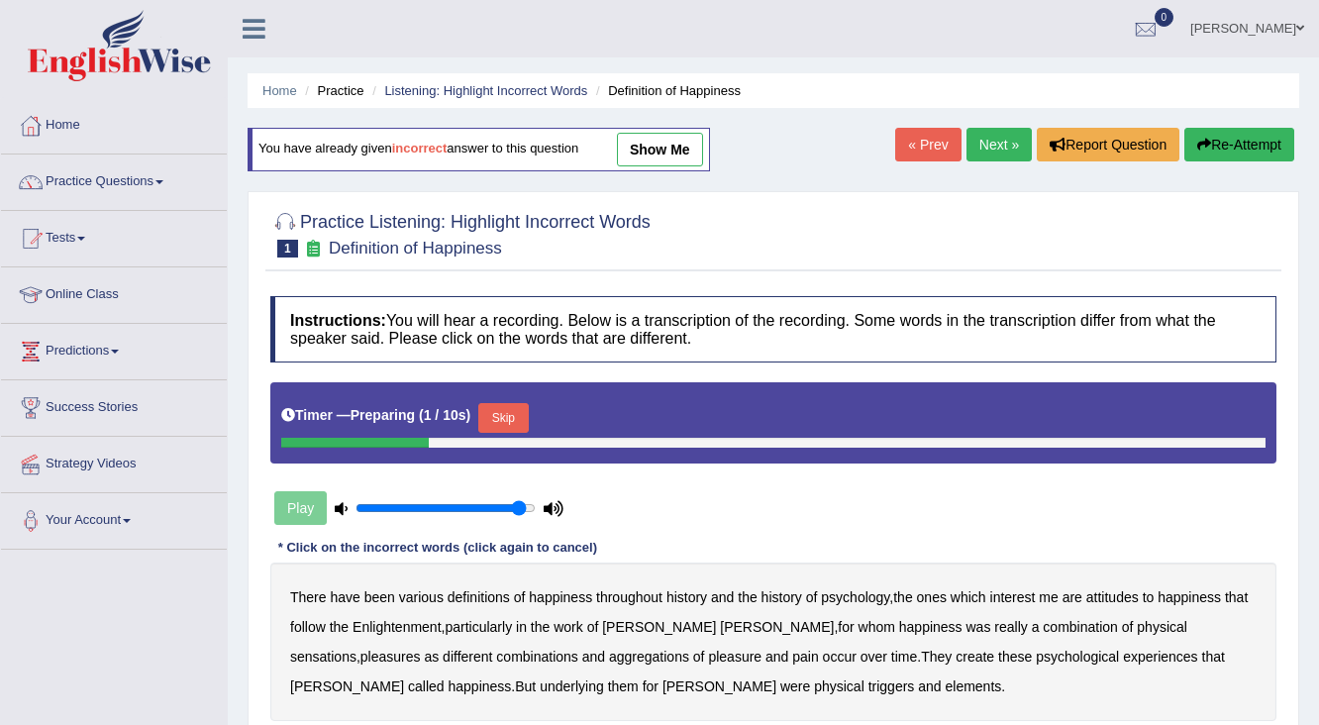
click at [320, 506] on div "Play" at bounding box center [418, 508] width 297 height 50
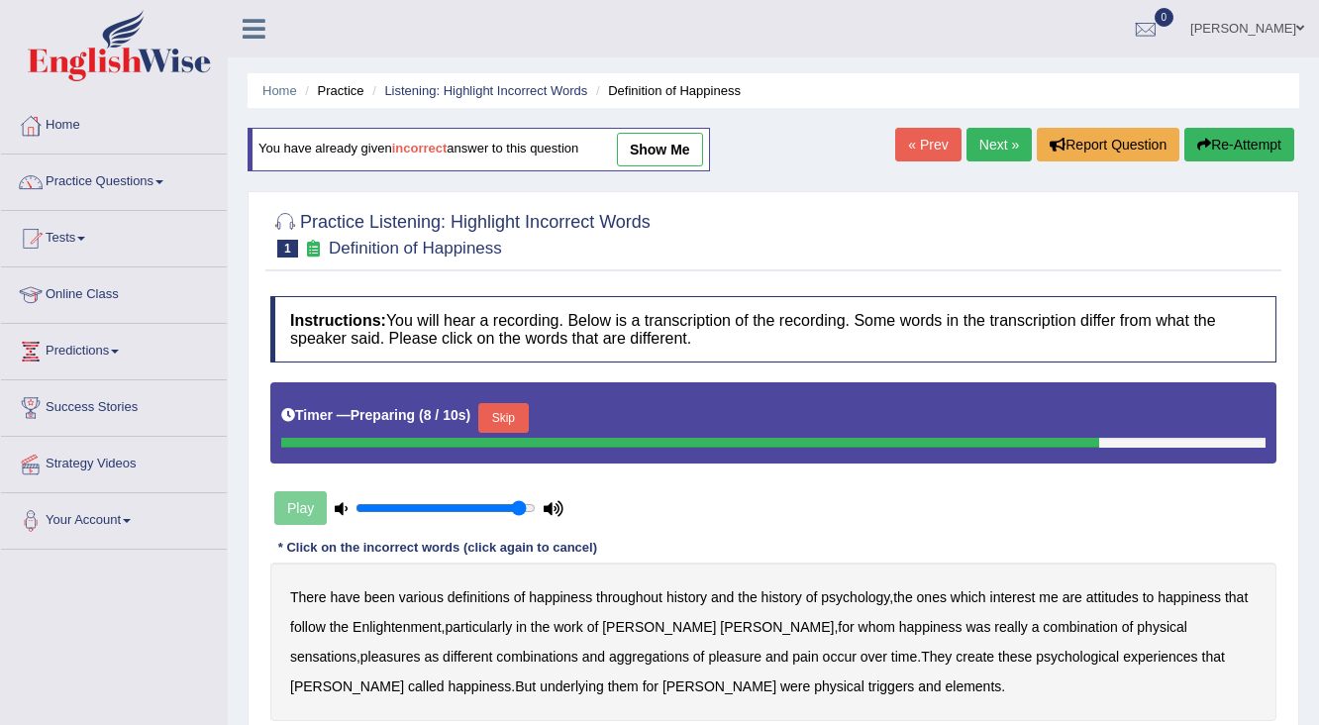
click at [277, 495] on div "Play" at bounding box center [418, 508] width 297 height 50
click at [285, 498] on div "Play" at bounding box center [418, 508] width 297 height 50
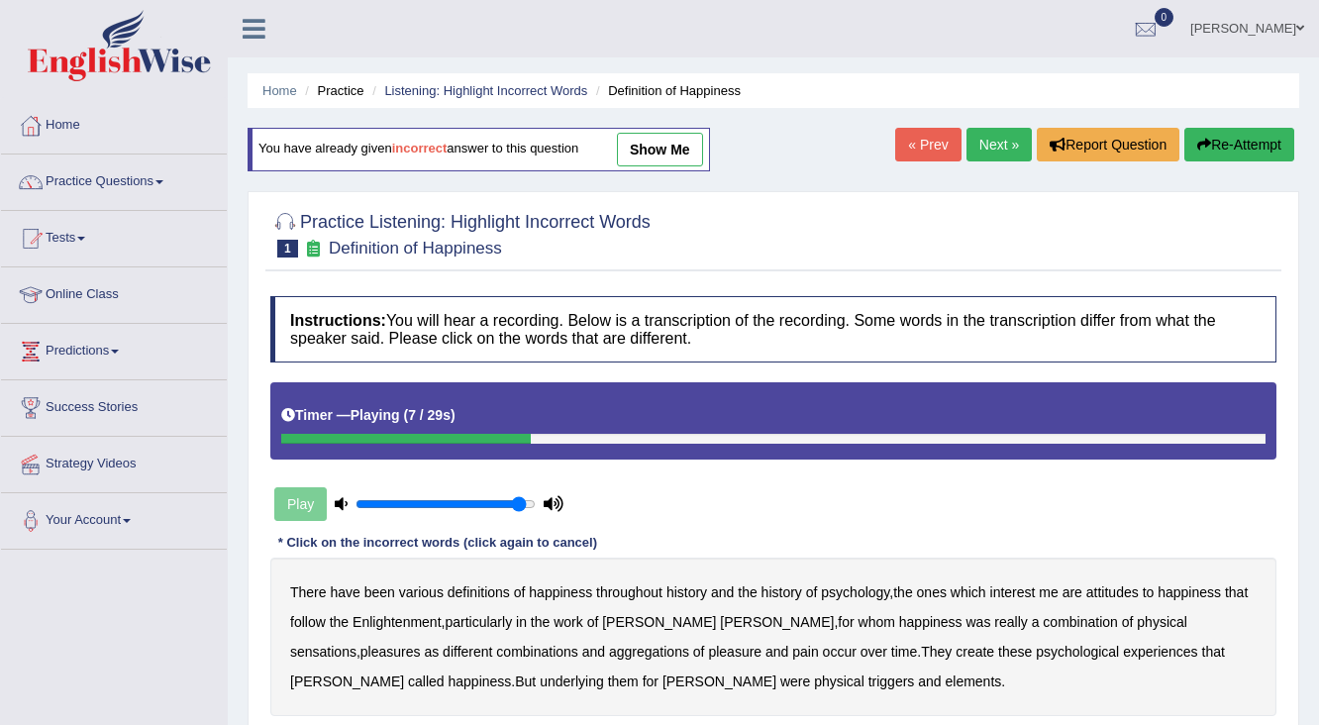
click at [281, 505] on div "Play" at bounding box center [418, 504] width 297 height 50
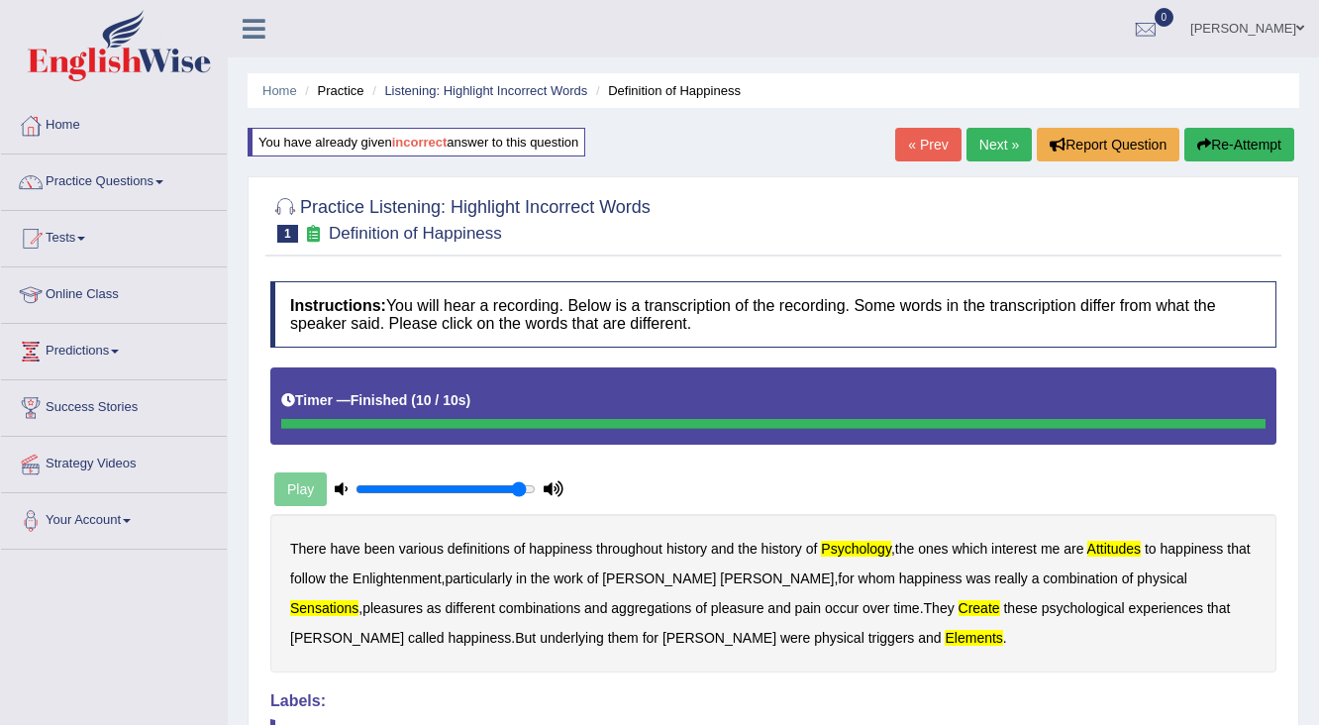
click at [1287, 25] on link "[PERSON_NAME]" at bounding box center [1247, 25] width 144 height 51
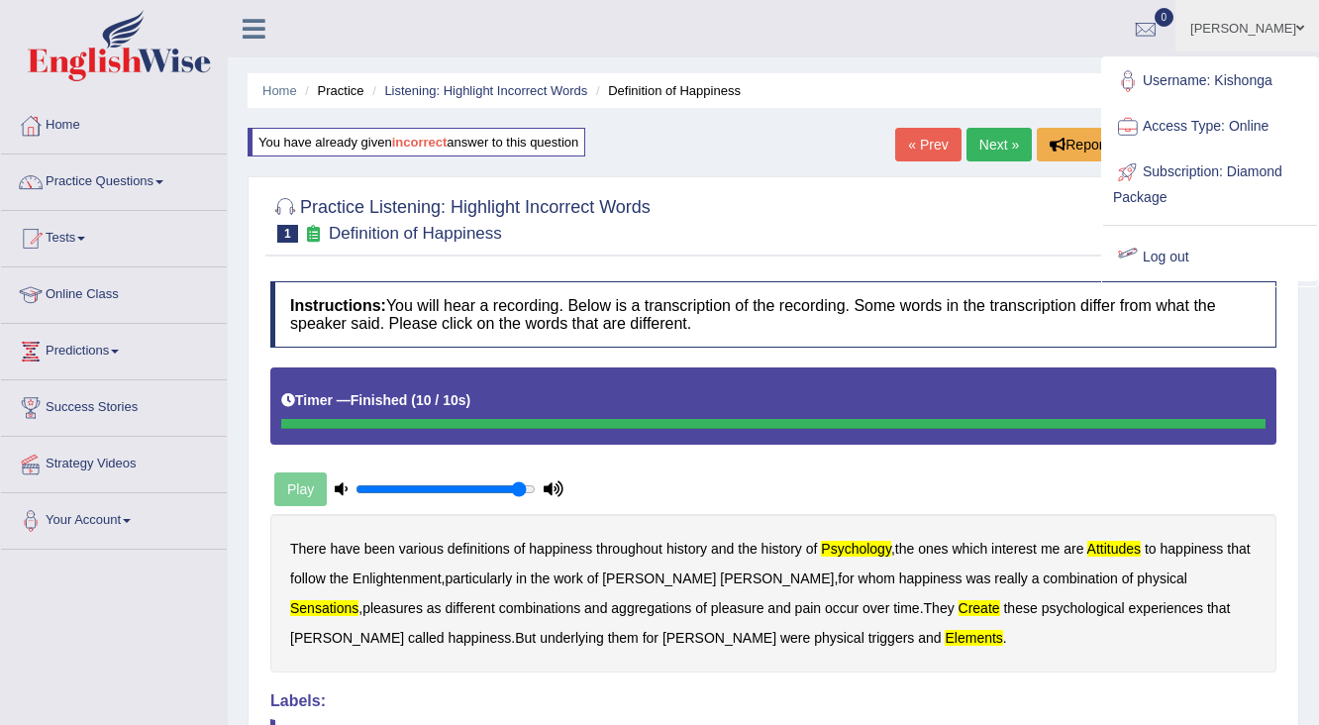
click at [1163, 251] on link "Log out" at bounding box center [1210, 258] width 214 height 46
